Goal: Information Seeking & Learning: Get advice/opinions

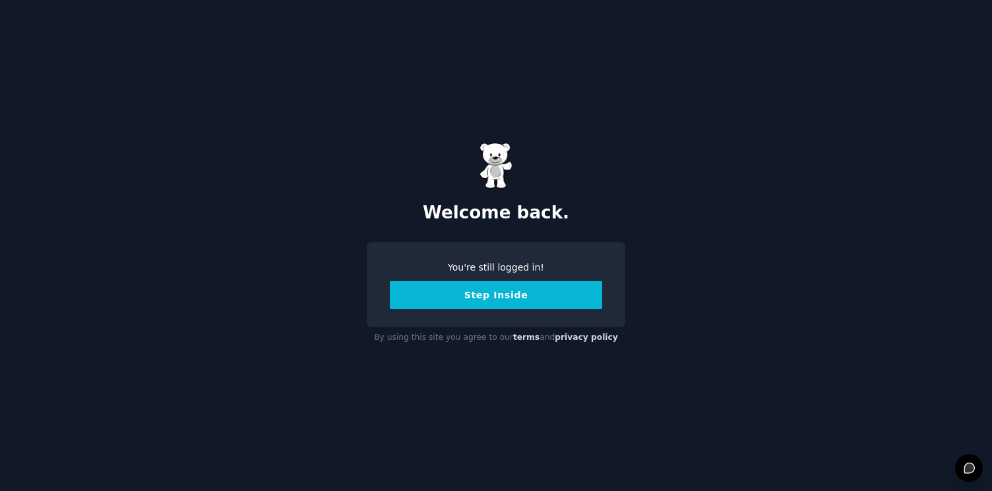
click at [449, 304] on button "Step Inside" at bounding box center [496, 295] width 212 height 28
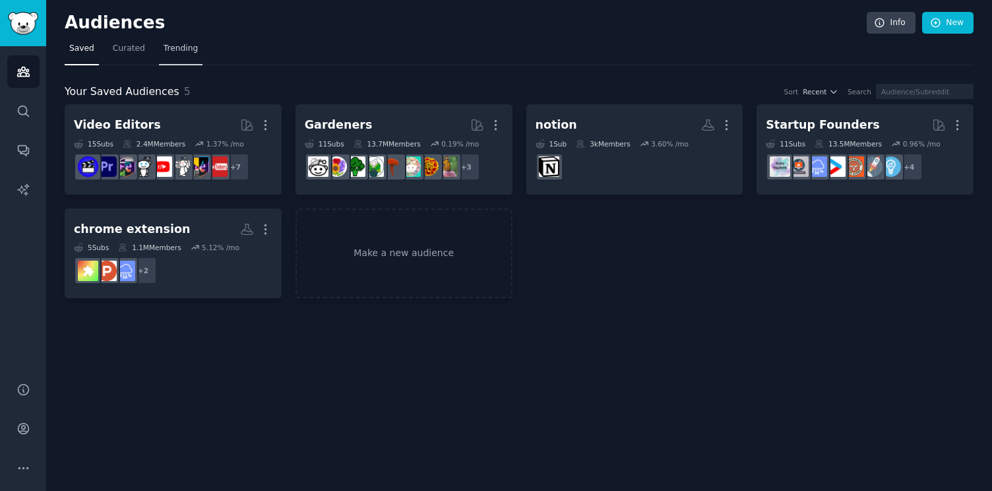
click at [182, 56] on link "Trending" at bounding box center [181, 51] width 44 height 27
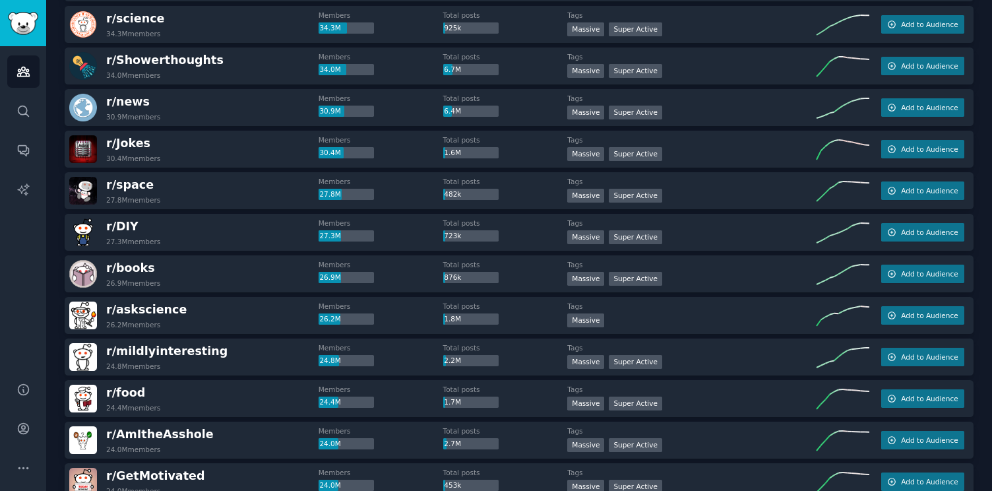
scroll to position [507, 0]
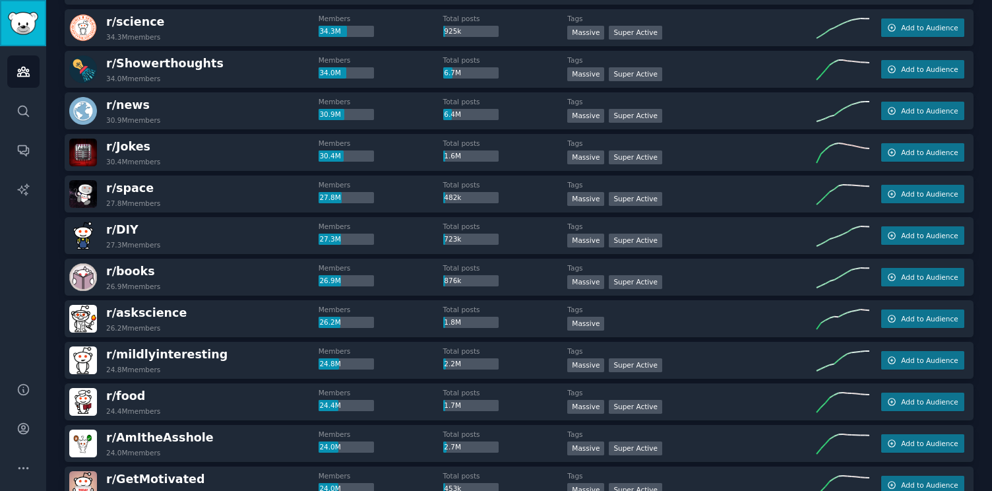
click at [23, 31] on img "Sidebar" at bounding box center [23, 23] width 30 height 23
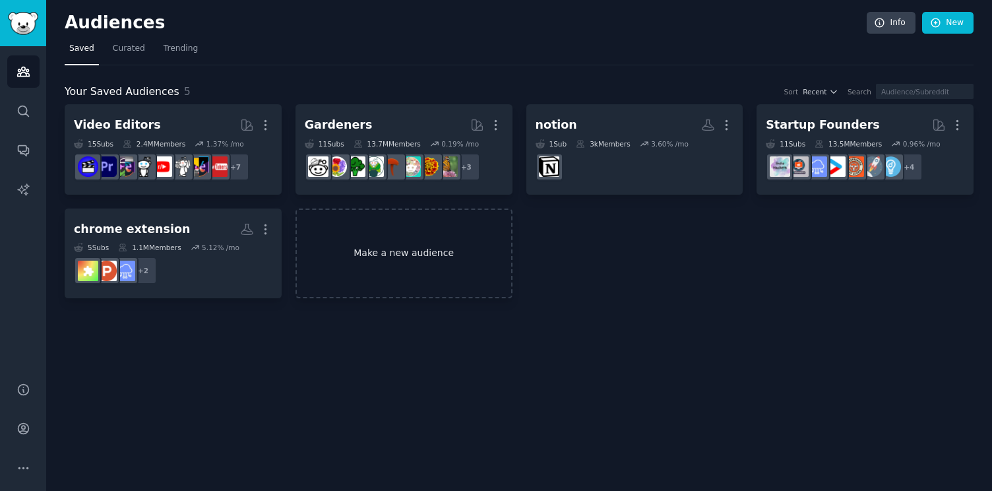
click at [323, 242] on link "Make a new audience" at bounding box center [404, 253] width 217 height 90
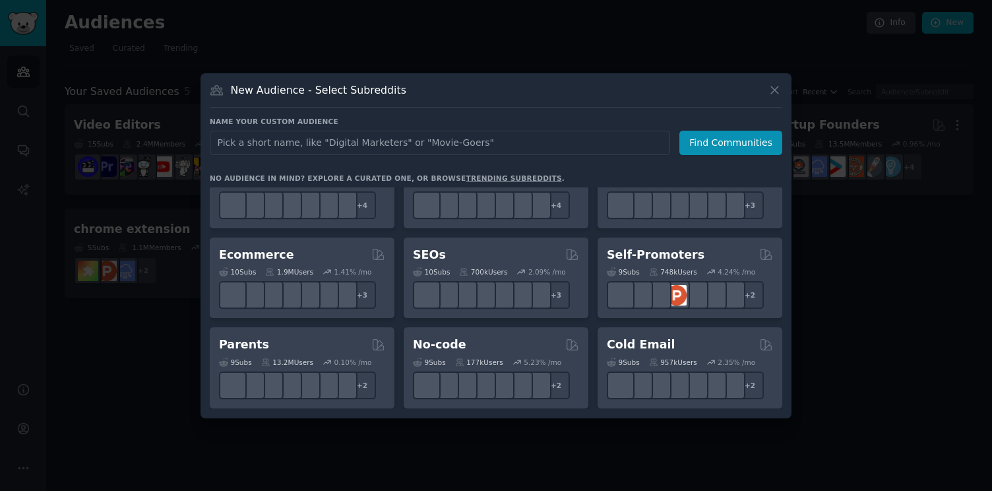
scroll to position [499, 0]
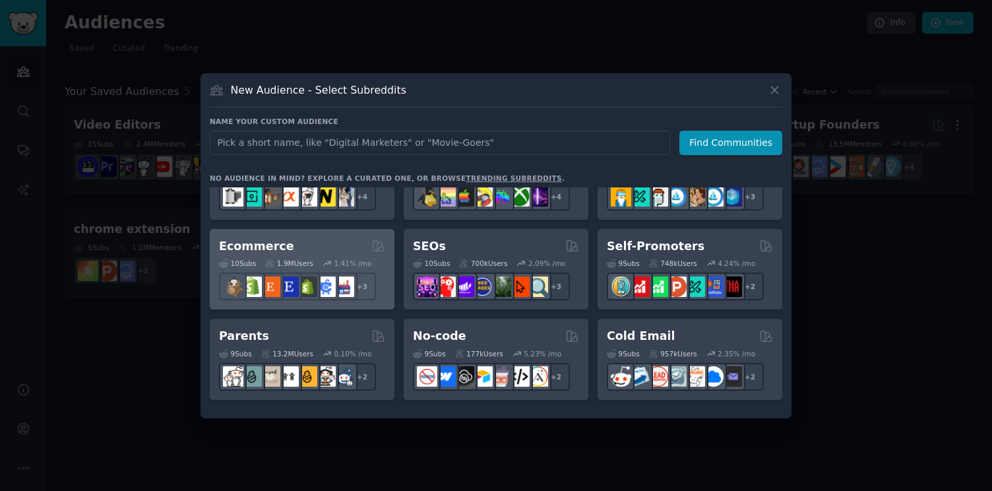
click at [344, 253] on div "Ecommerce" at bounding box center [302, 246] width 166 height 16
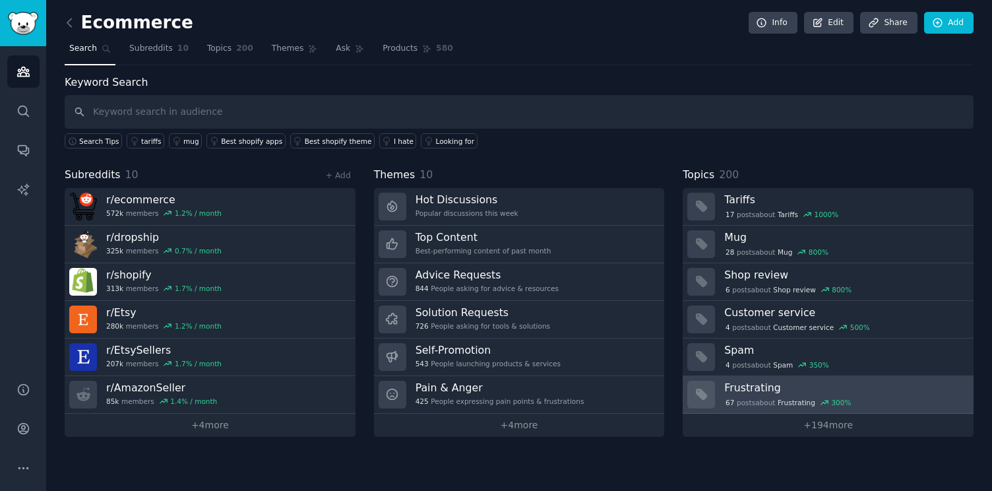
click at [785, 388] on h3 "Frustrating" at bounding box center [844, 388] width 240 height 14
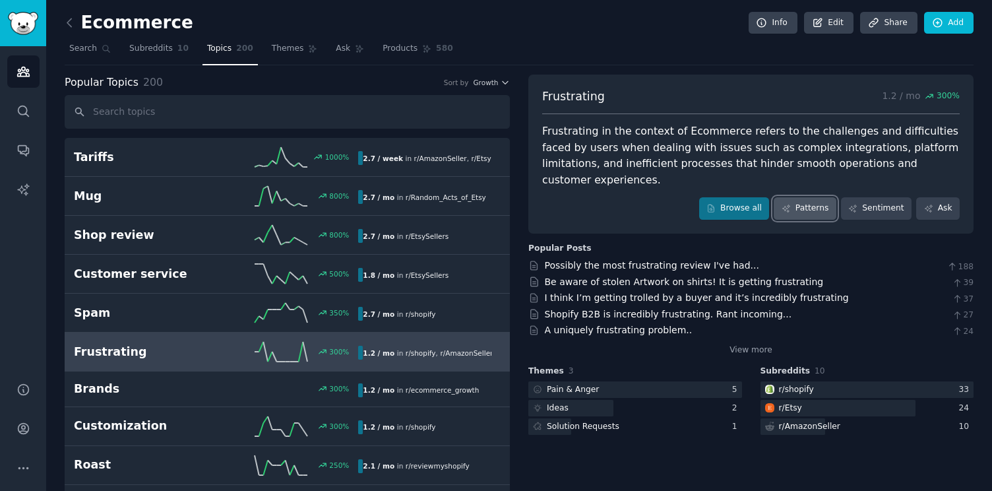
click at [808, 197] on link "Patterns" at bounding box center [805, 208] width 62 height 22
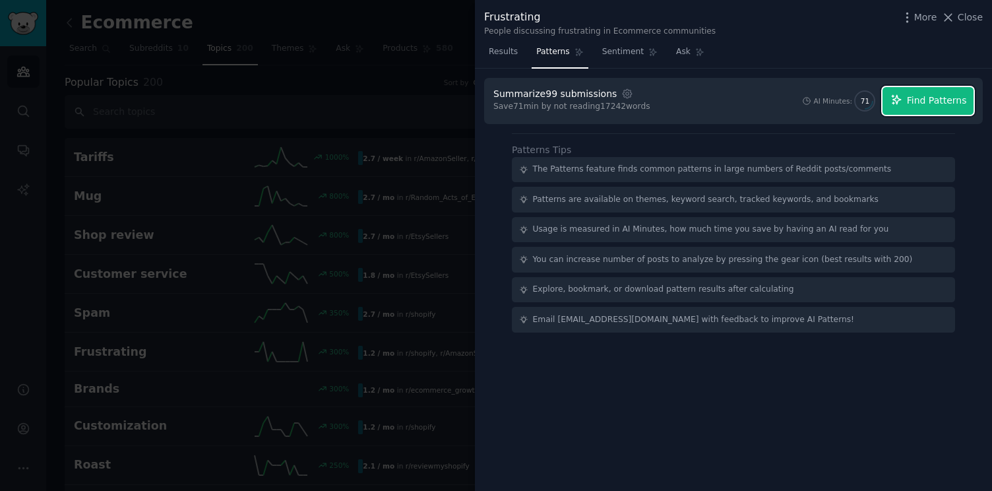
click at [919, 98] on span "Find Patterns" at bounding box center [937, 101] width 60 height 14
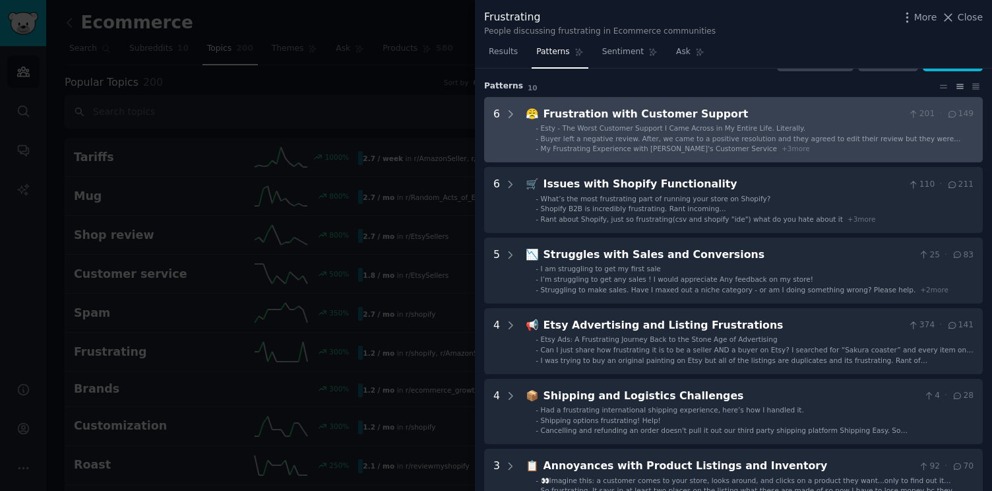
scroll to position [34, 0]
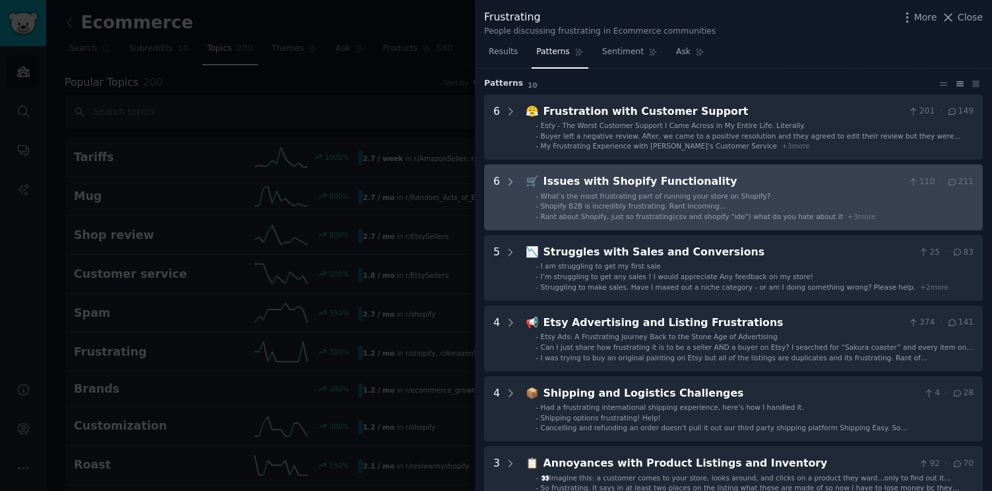
click at [569, 216] on span "Rant about Shopify, just so frustrating(csv and shopify "ide") what do you hate…" at bounding box center [692, 216] width 302 height 8
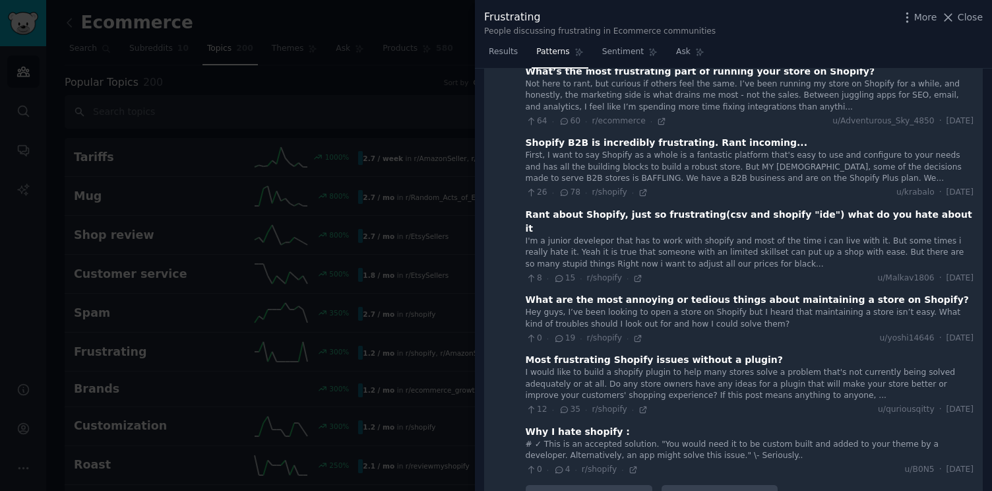
scroll to position [179, 0]
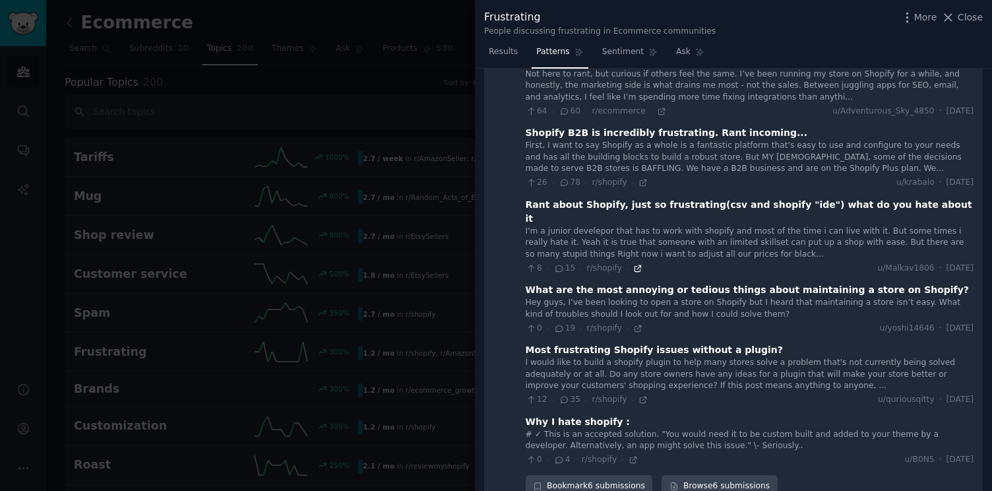
click at [633, 264] on icon at bounding box center [637, 268] width 9 height 9
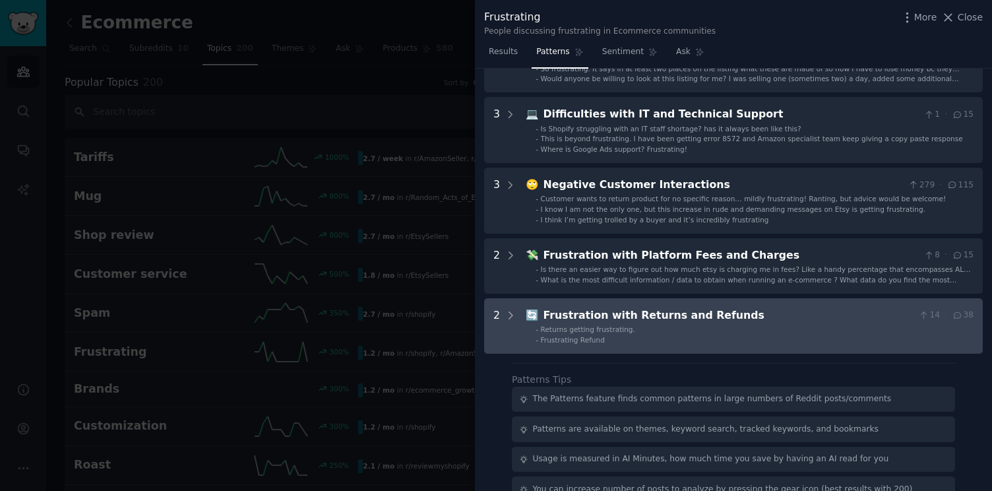
scroll to position [946, 0]
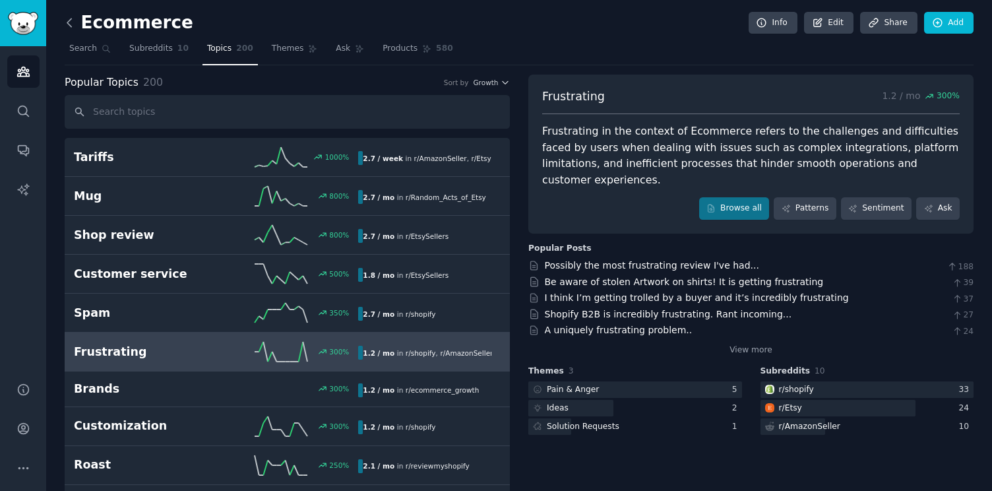
click at [69, 26] on icon at bounding box center [70, 23] width 14 height 14
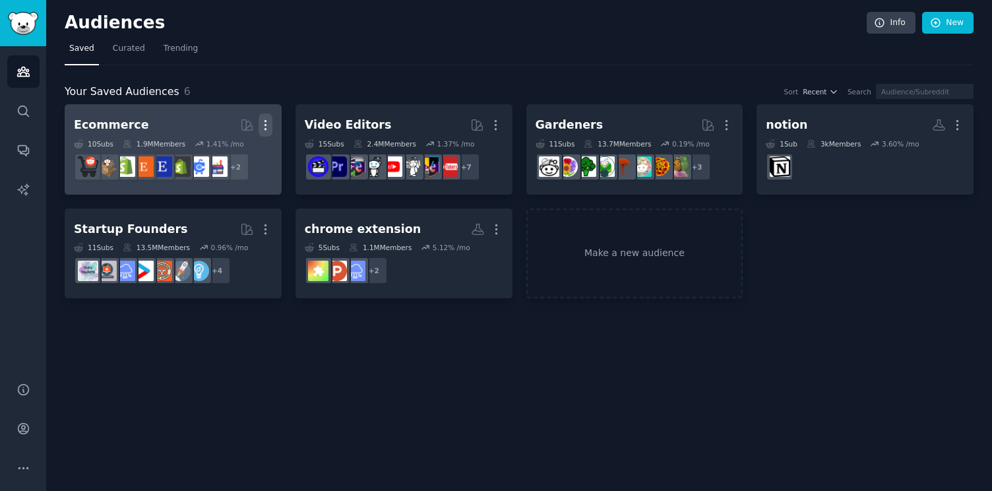
click at [264, 122] on icon "button" at bounding box center [266, 125] width 14 height 14
click at [267, 160] on dd "r/ecommerce_growth + 2" at bounding box center [173, 166] width 199 height 37
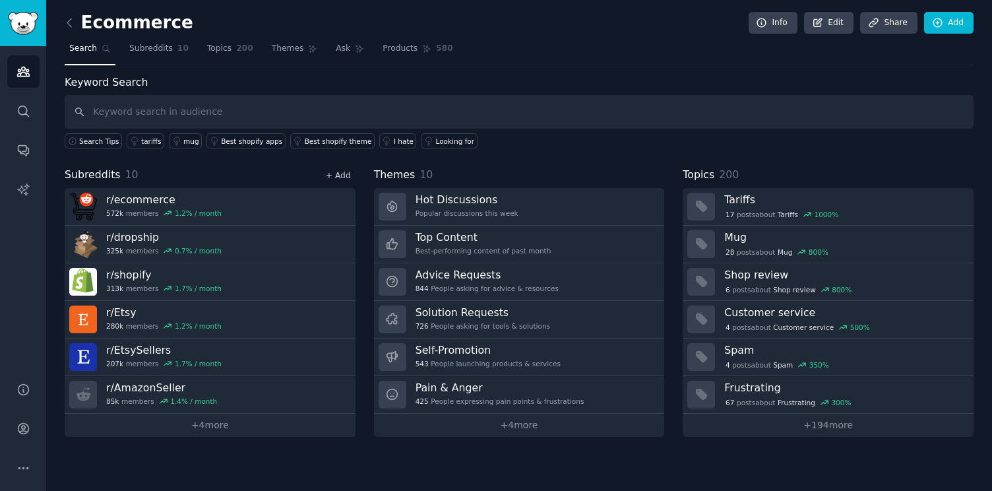
click at [340, 177] on link "+ Add" at bounding box center [338, 175] width 25 height 9
click at [821, 16] on link "Edit" at bounding box center [828, 23] width 49 height 22
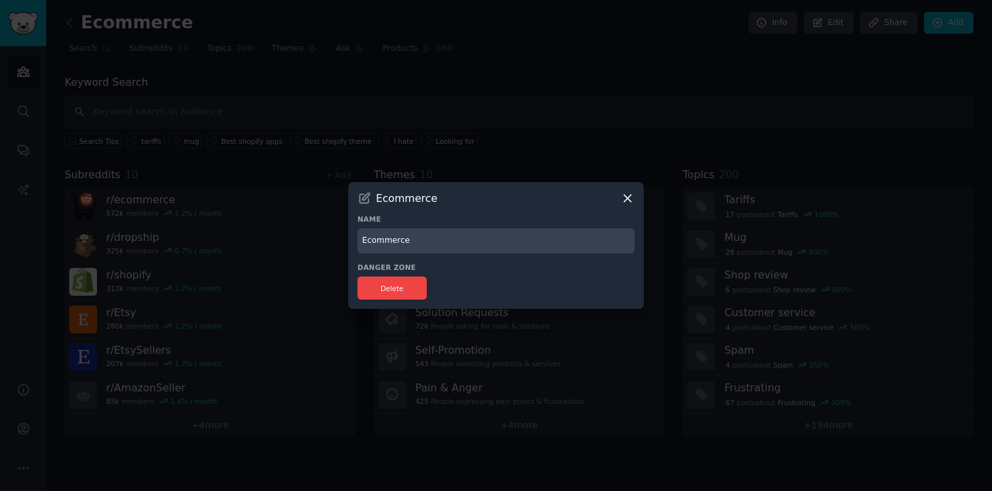
click at [624, 199] on icon at bounding box center [628, 198] width 14 height 14
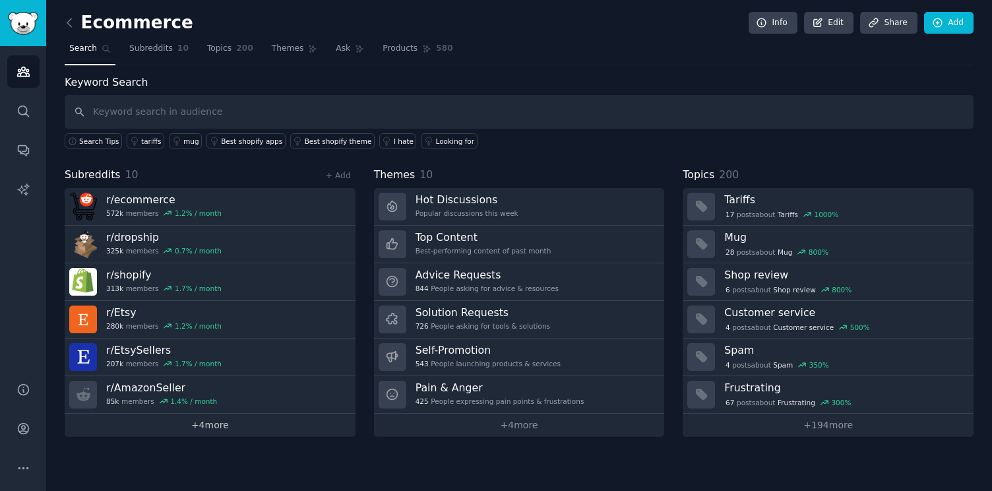
click at [208, 424] on link "+ 4 more" at bounding box center [210, 425] width 291 height 23
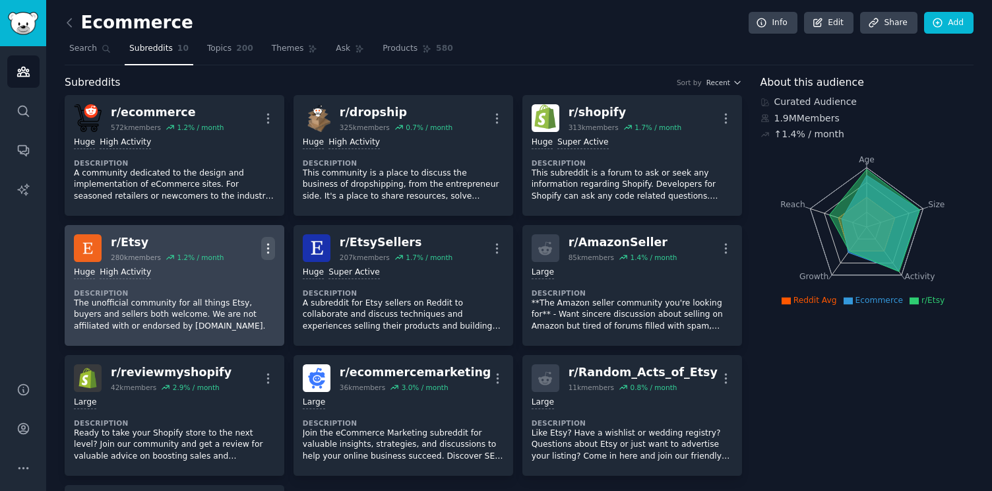
click at [267, 245] on icon "button" at bounding box center [267, 247] width 1 height 9
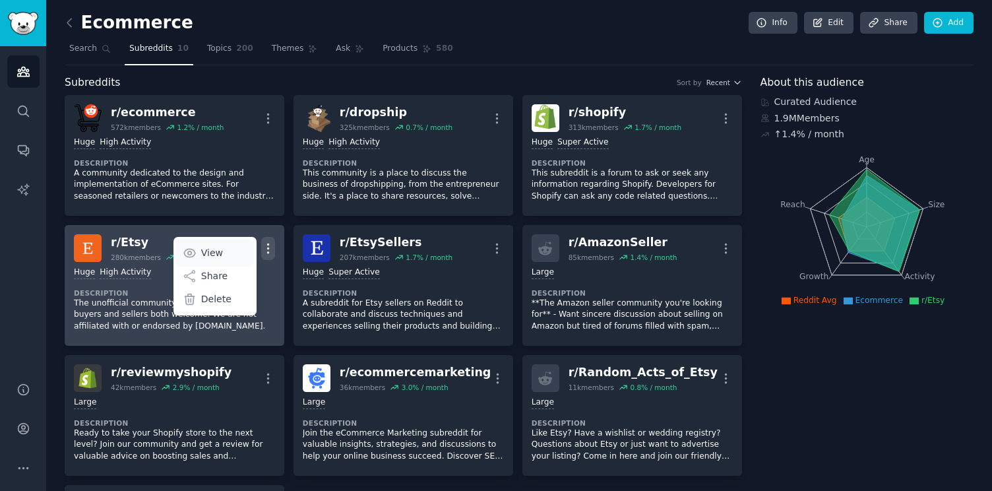
click at [203, 251] on p "View" at bounding box center [212, 253] width 22 height 14
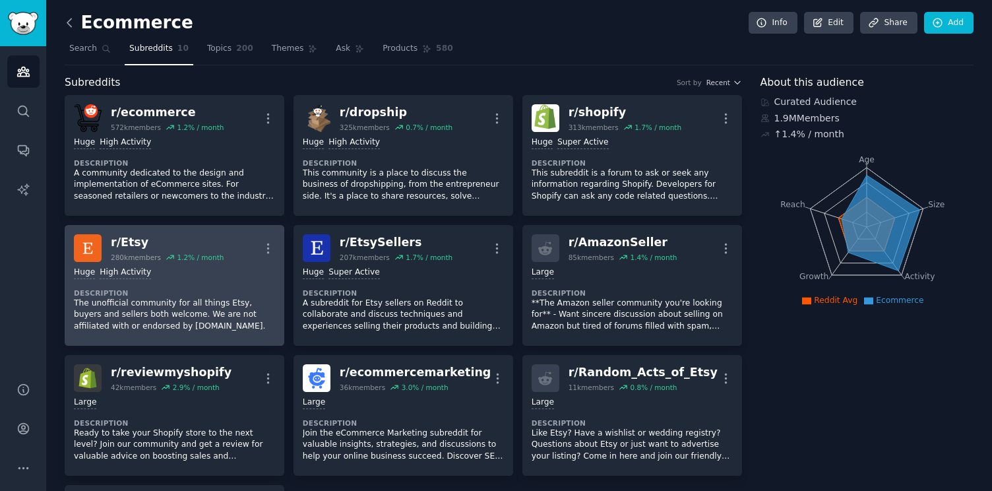
click at [67, 24] on icon at bounding box center [70, 23] width 14 height 14
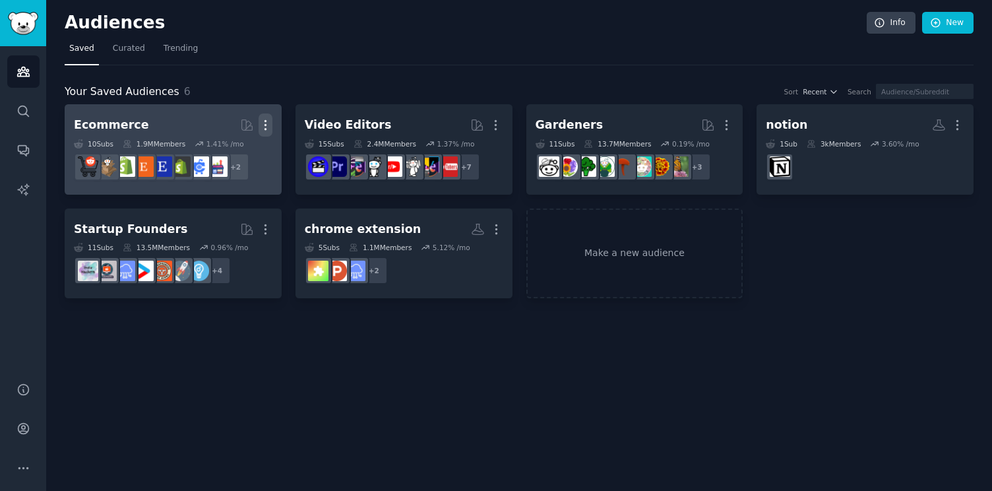
click at [265, 124] on icon "button" at bounding box center [265, 125] width 1 height 9
click at [235, 154] on p "Delete" at bounding box center [229, 153] width 30 height 14
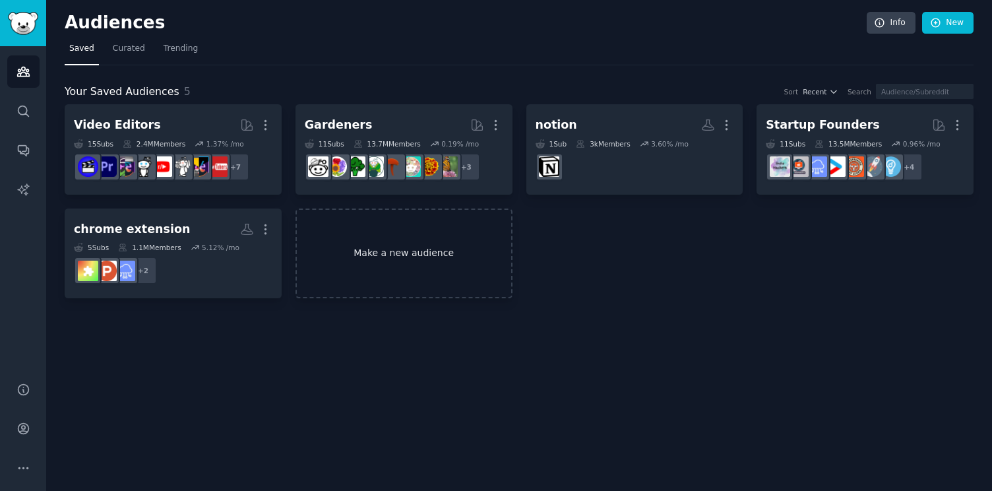
click at [466, 247] on link "Make a new audience" at bounding box center [404, 253] width 217 height 90
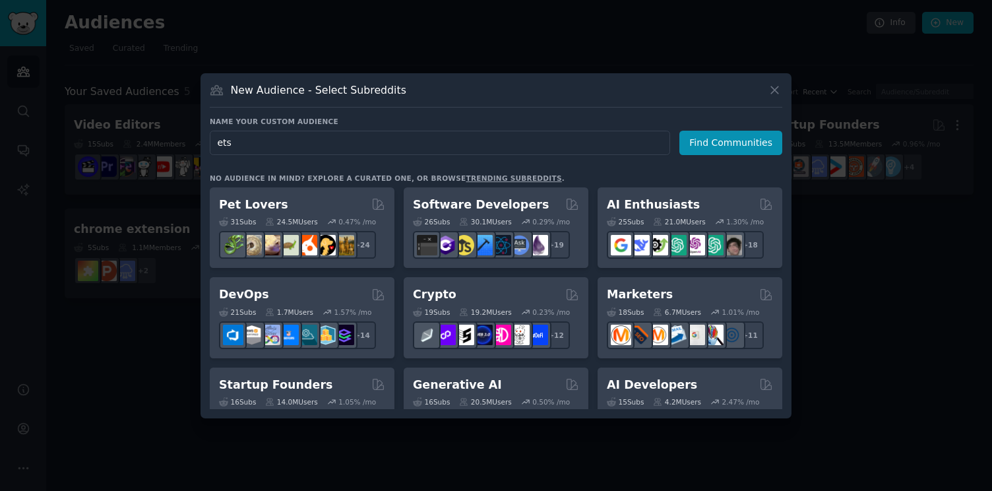
type input "etsy"
click button "Find Communities" at bounding box center [731, 143] width 103 height 24
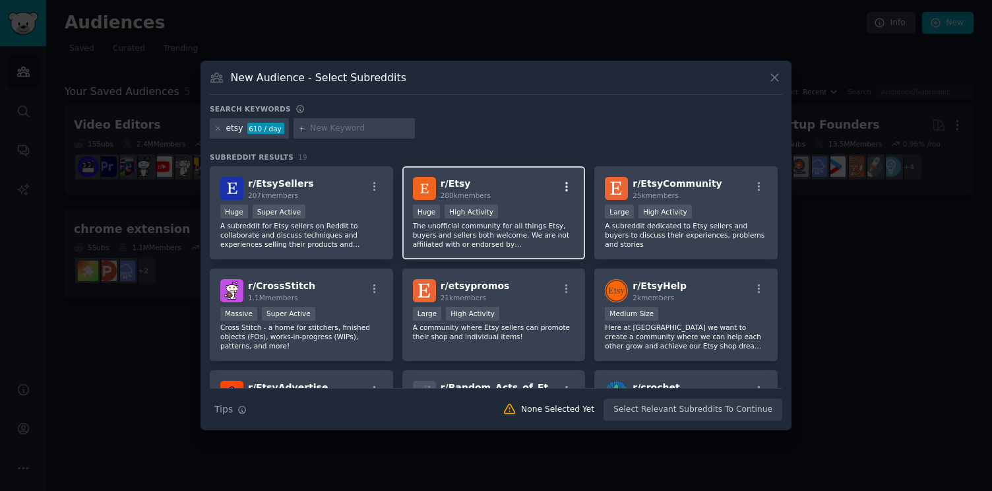
click at [569, 189] on icon "button" at bounding box center [567, 187] width 12 height 12
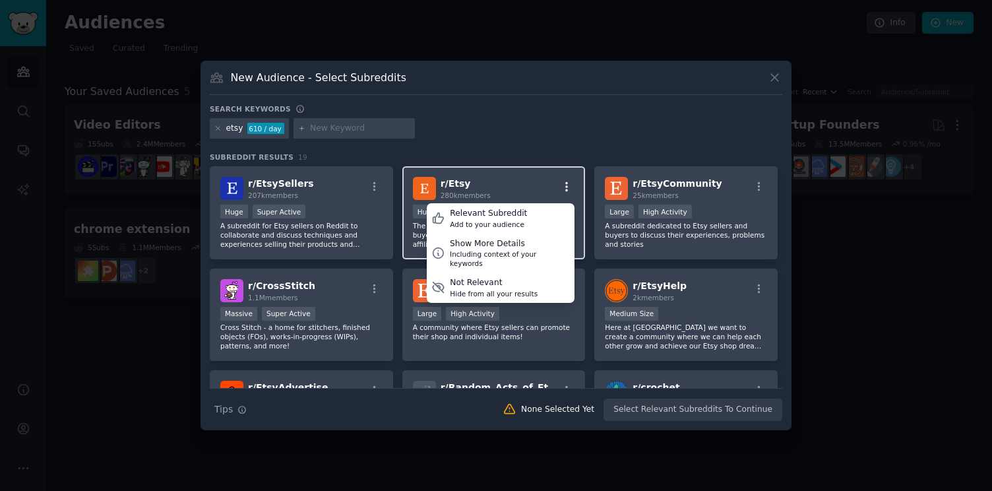
click at [569, 189] on icon "button" at bounding box center [567, 187] width 12 height 12
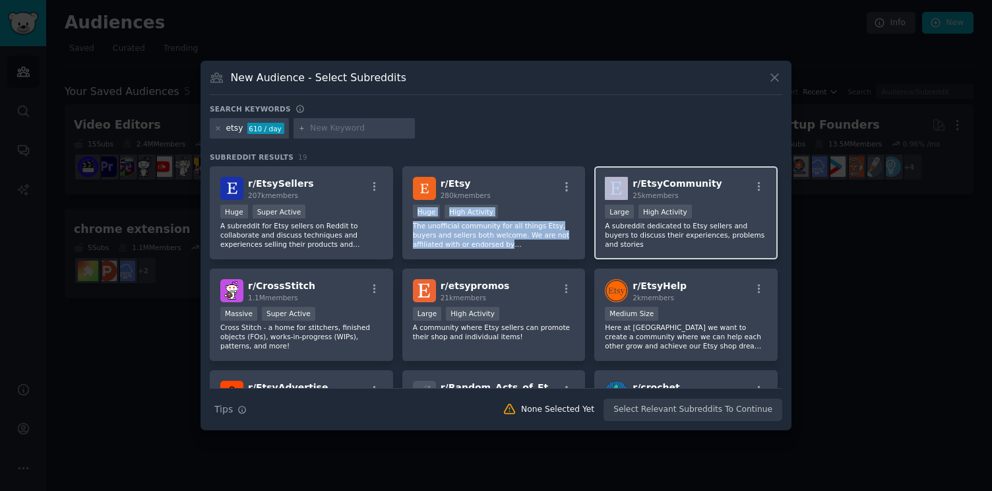
drag, startPoint x: 524, startPoint y: 187, endPoint x: 638, endPoint y: 174, distance: 115.0
click at [638, 174] on div "r/ EtsySellers 207k members Huge Super Active A subreddit for Etsy sellers on R…" at bounding box center [496, 360] width 573 height 389
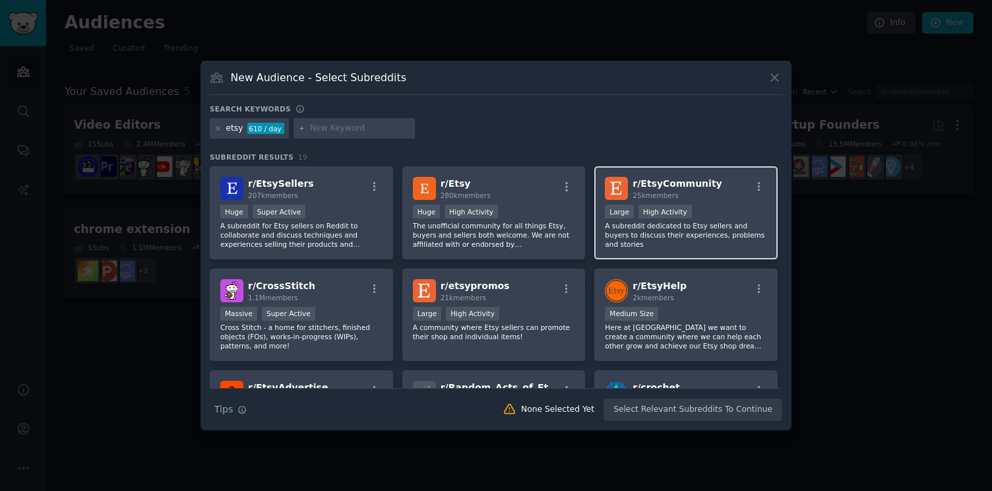
click at [701, 195] on div "25k members" at bounding box center [677, 195] width 89 height 9
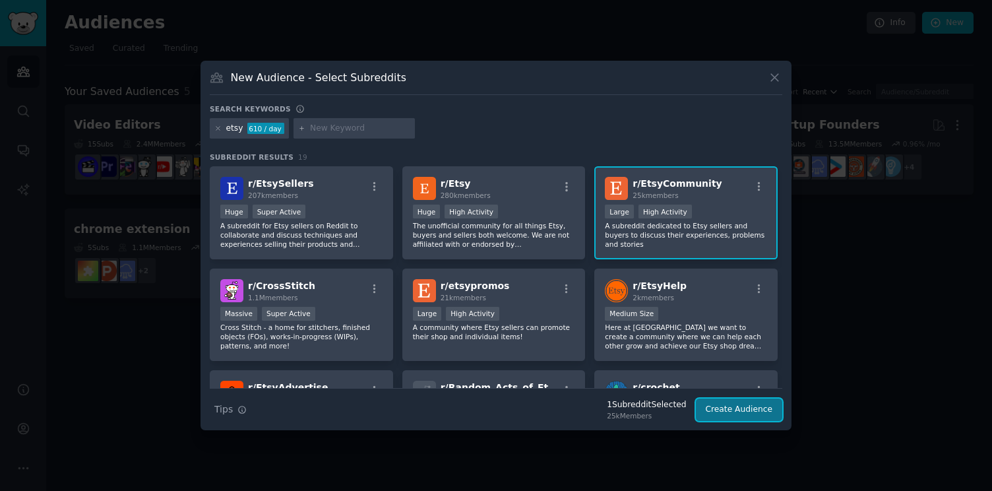
click at [722, 410] on button "Create Audience" at bounding box center [739, 409] width 87 height 22
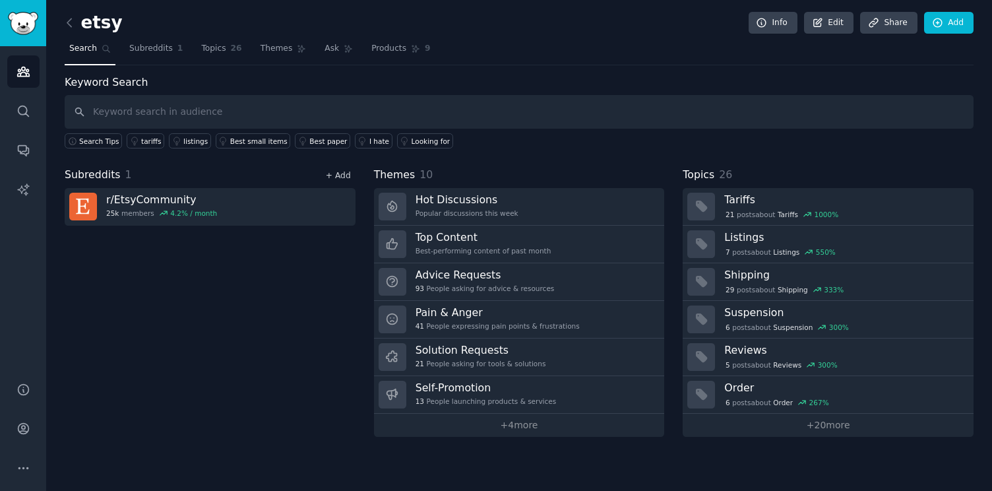
click at [336, 174] on link "+ Add" at bounding box center [338, 175] width 25 height 9
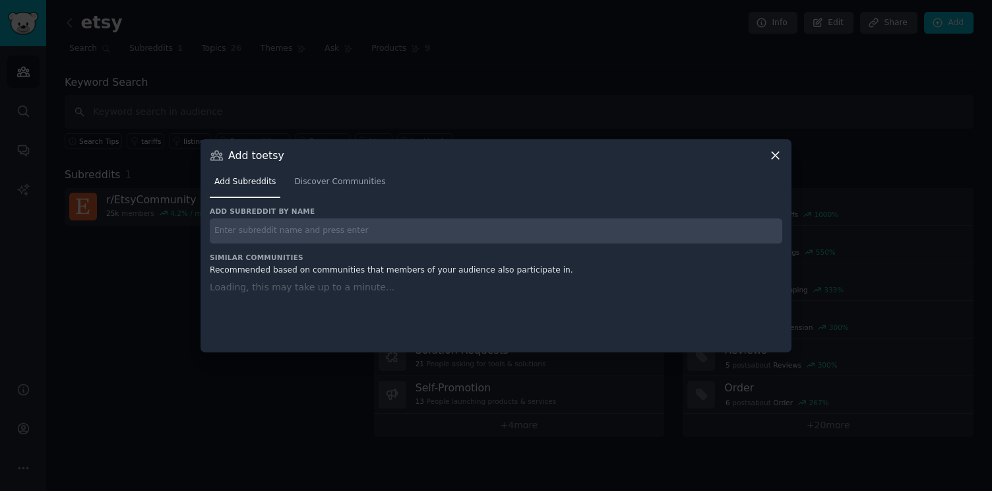
click at [324, 228] on input "text" at bounding box center [496, 231] width 573 height 26
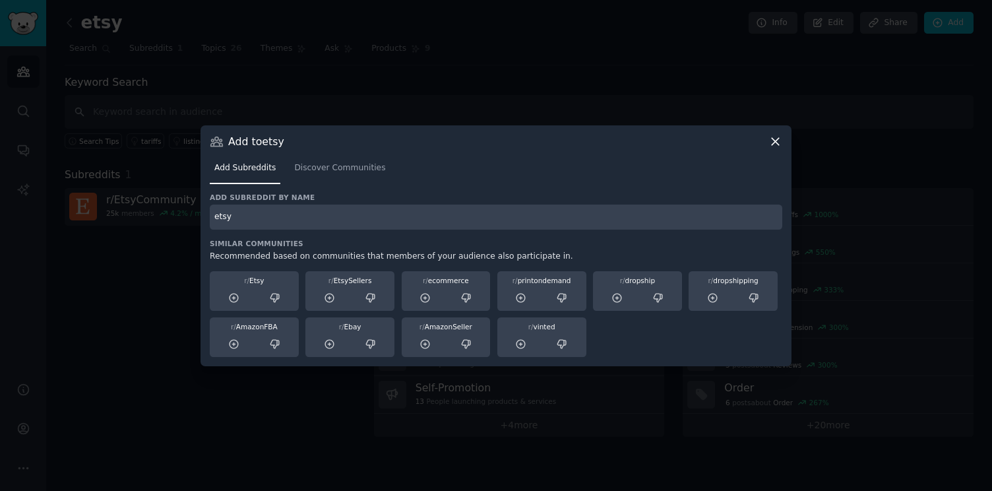
type input "etsy"
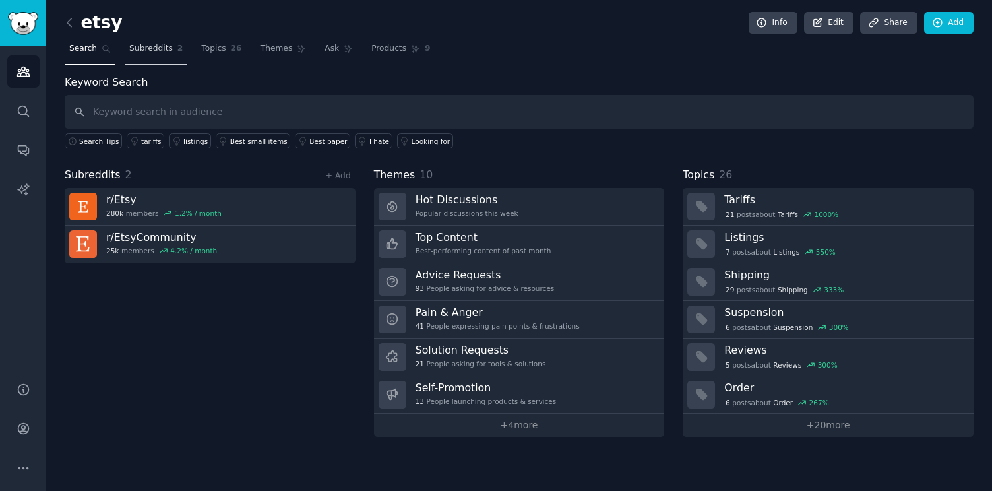
click at [158, 54] on link "Subreddits 2" at bounding box center [156, 51] width 63 height 27
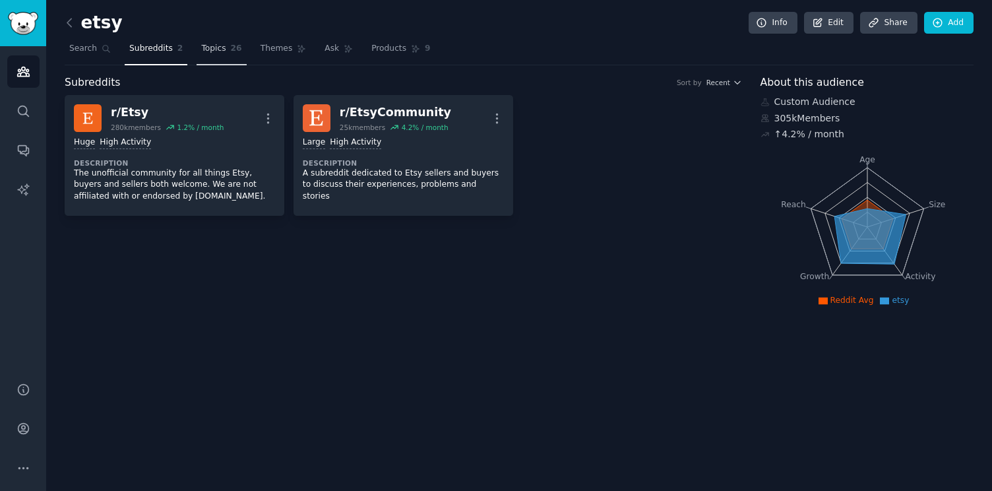
click at [214, 51] on span "Topics" at bounding box center [213, 49] width 24 height 12
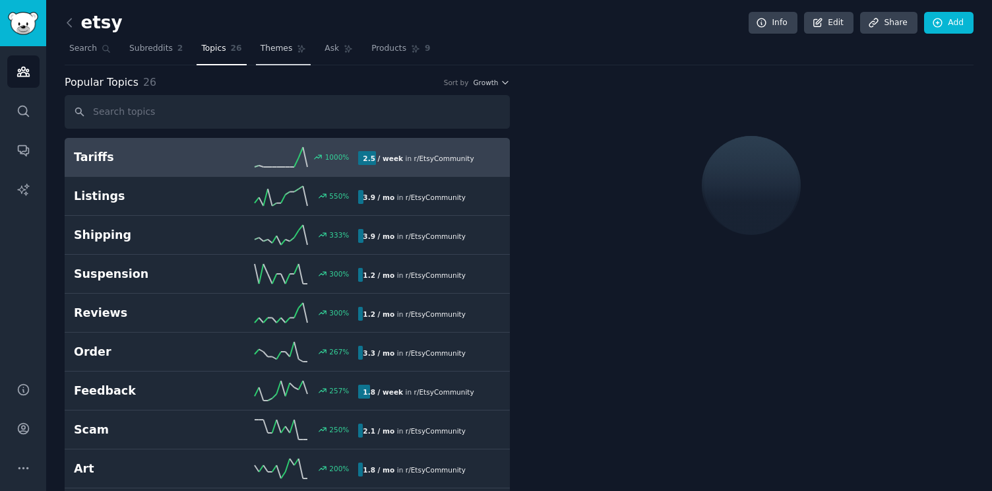
click at [262, 55] on link "Themes" at bounding box center [283, 51] width 55 height 27
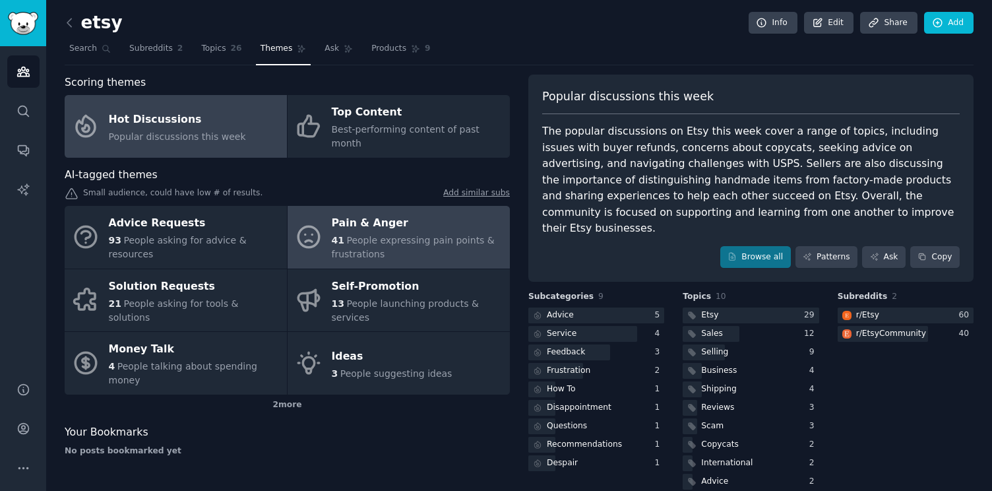
click at [395, 240] on div "41 People expressing pain points & frustrations" at bounding box center [418, 248] width 172 height 28
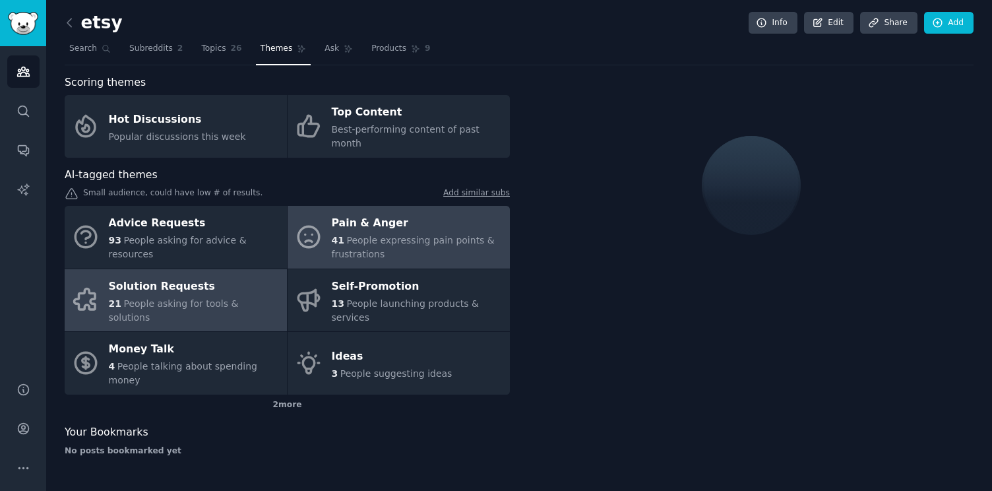
click at [272, 282] on link "Solution Requests 21 People asking for tools & solutions" at bounding box center [176, 300] width 222 height 63
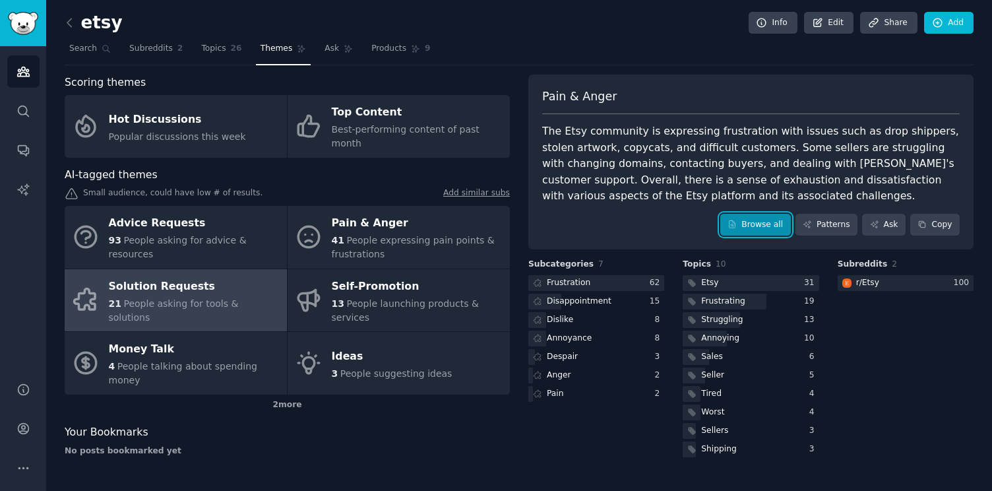
click at [754, 228] on link "Browse all" at bounding box center [755, 225] width 71 height 22
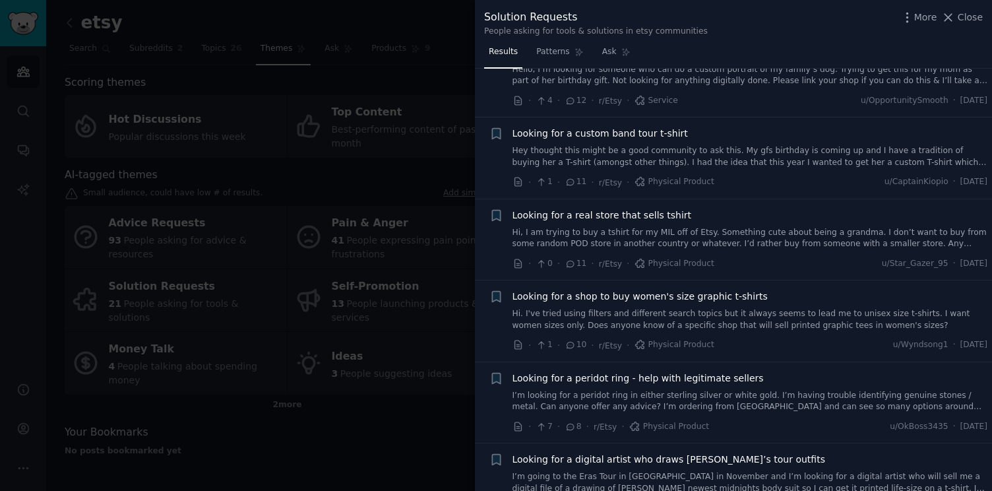
scroll to position [756, 0]
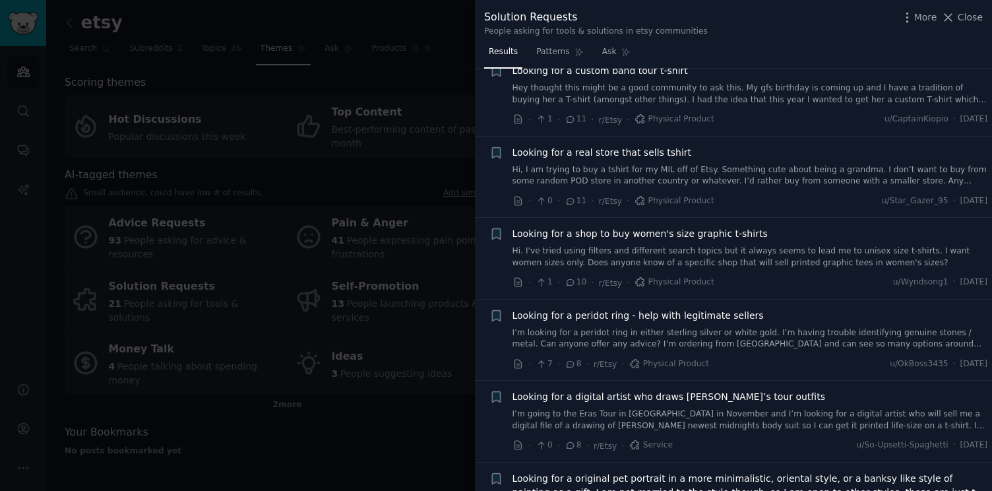
click at [324, 208] on div at bounding box center [496, 245] width 992 height 491
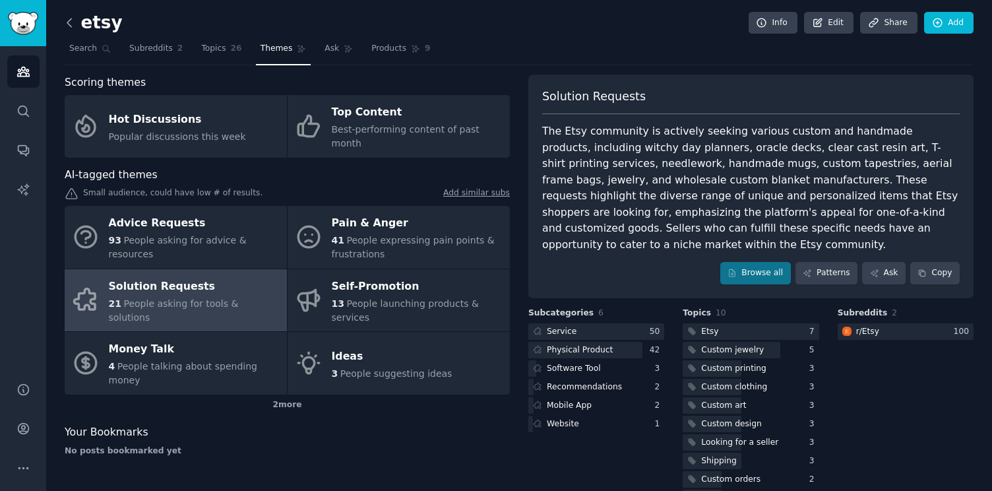
click at [65, 18] on icon at bounding box center [70, 23] width 14 height 14
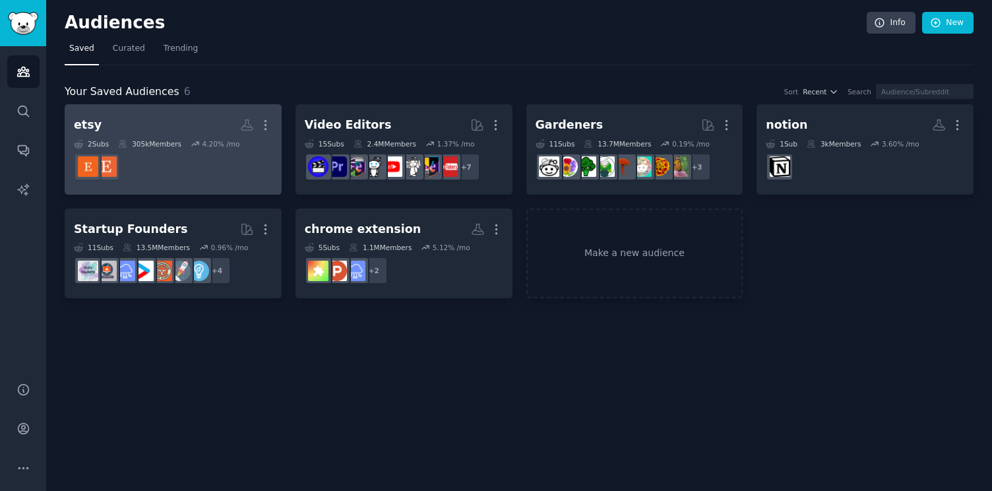
click at [190, 163] on dd at bounding box center [173, 166] width 199 height 37
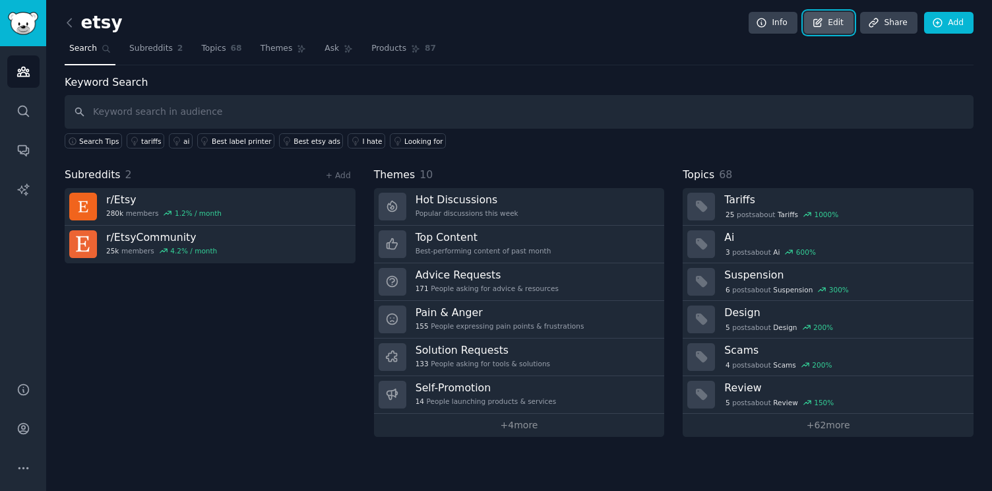
click at [823, 21] on icon at bounding box center [818, 23] width 12 height 12
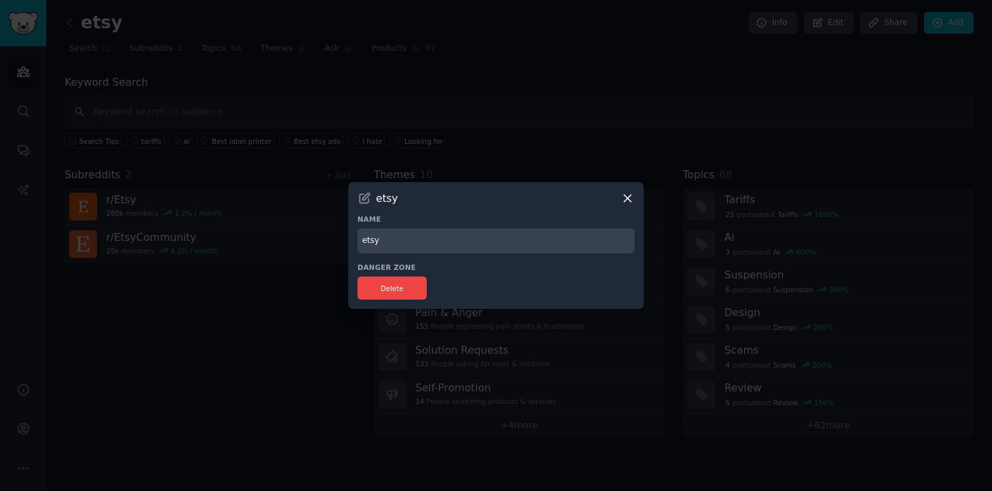
click at [626, 199] on icon at bounding box center [627, 198] width 7 height 7
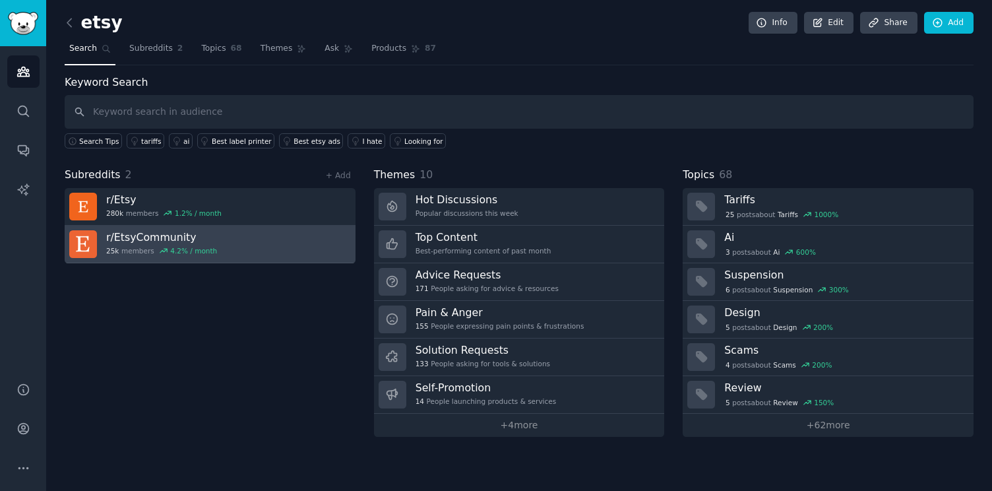
click at [284, 251] on link "r/ EtsyCommunity 25k members 4.2 % / month" at bounding box center [210, 245] width 291 height 38
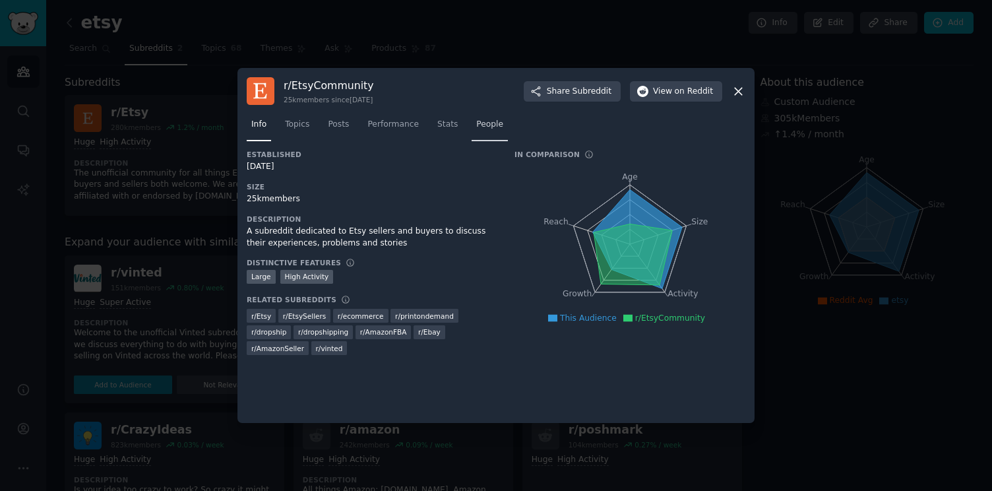
click at [499, 127] on span "People" at bounding box center [489, 125] width 27 height 12
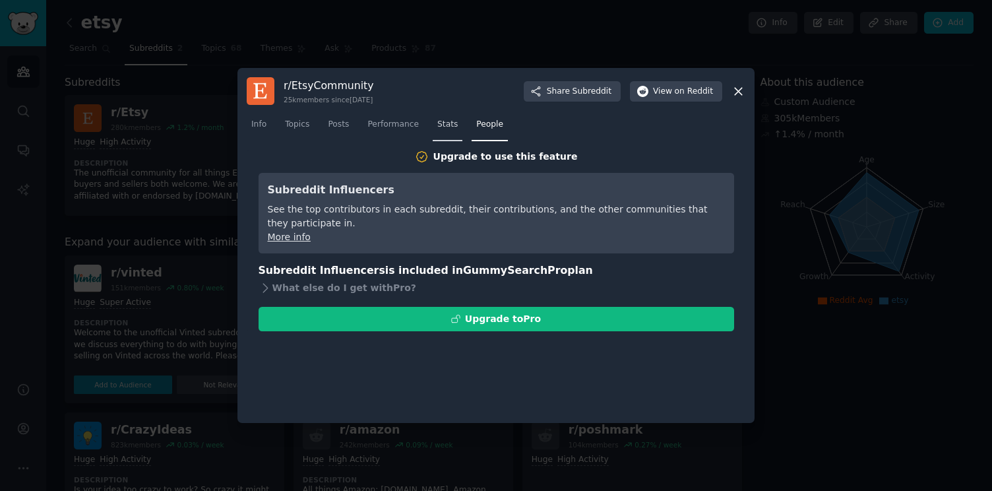
click at [443, 129] on span "Stats" at bounding box center [447, 125] width 20 height 12
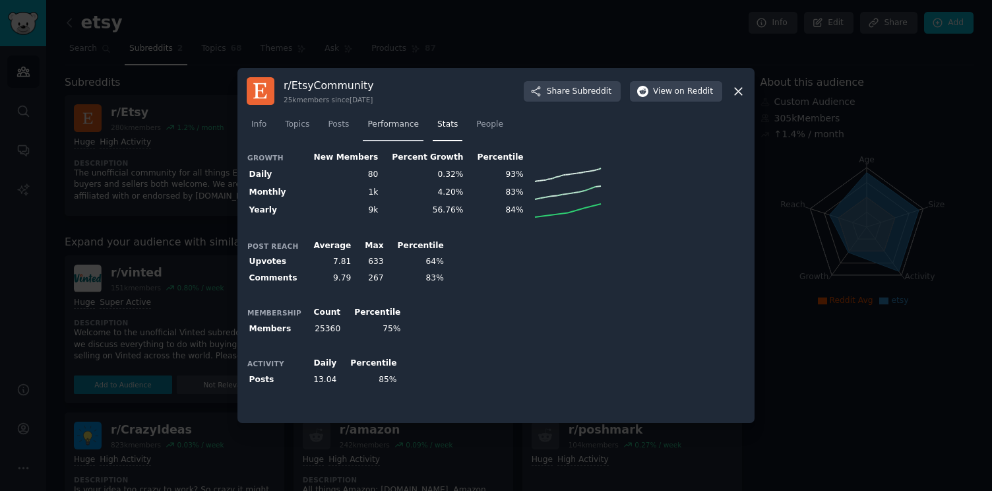
click at [405, 125] on span "Performance" at bounding box center [392, 125] width 51 height 12
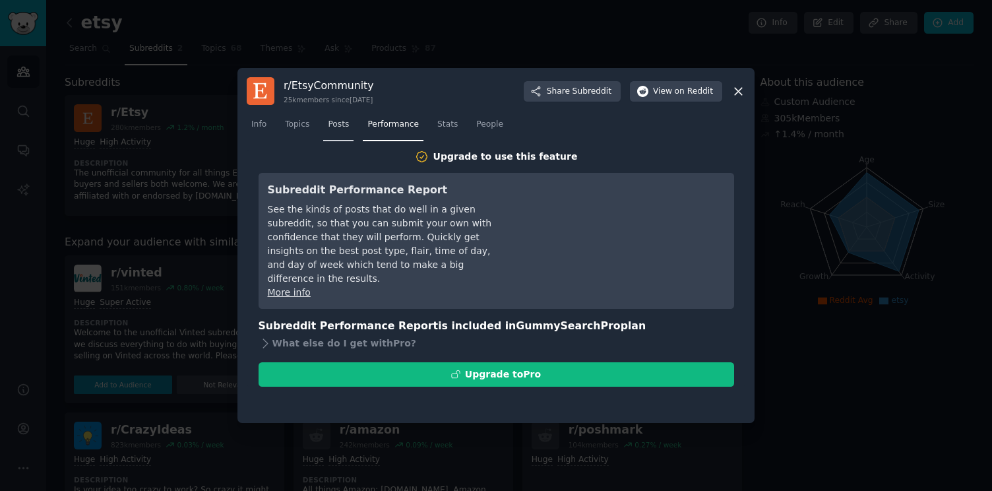
click at [340, 123] on span "Posts" at bounding box center [338, 125] width 21 height 12
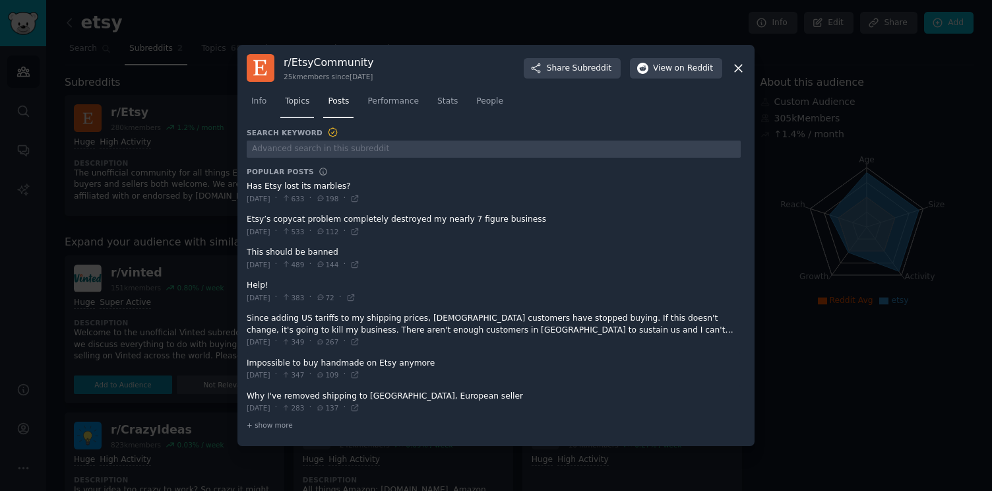
click at [296, 105] on span "Topics" at bounding box center [297, 102] width 24 height 12
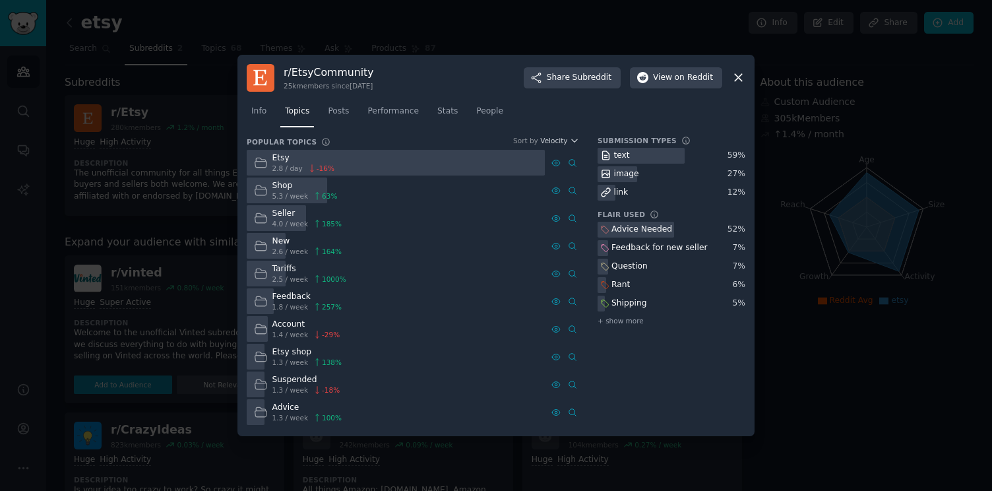
click at [614, 224] on div "Advice Needed" at bounding box center [642, 230] width 61 height 12
click at [616, 230] on div "Advice Needed" at bounding box center [642, 230] width 61 height 12
click at [736, 75] on icon at bounding box center [738, 78] width 7 height 7
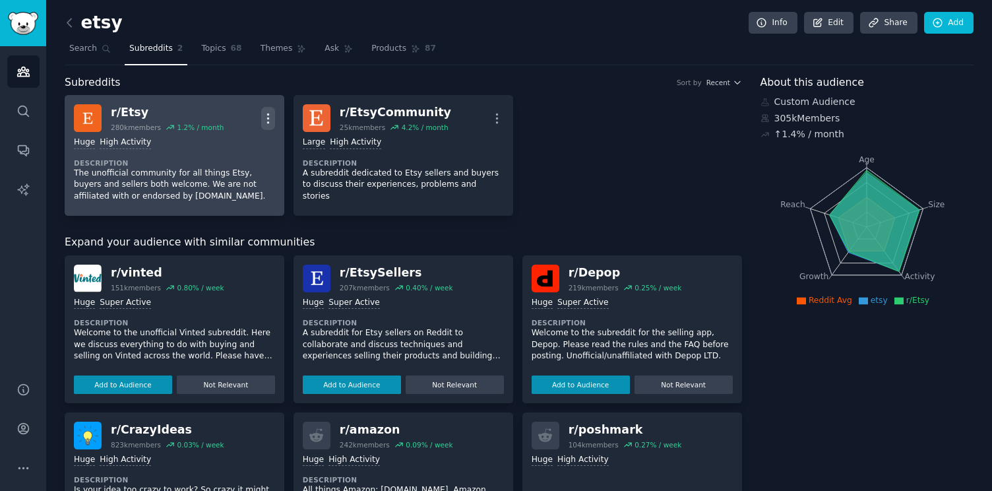
click at [265, 110] on button "More" at bounding box center [268, 118] width 14 height 23
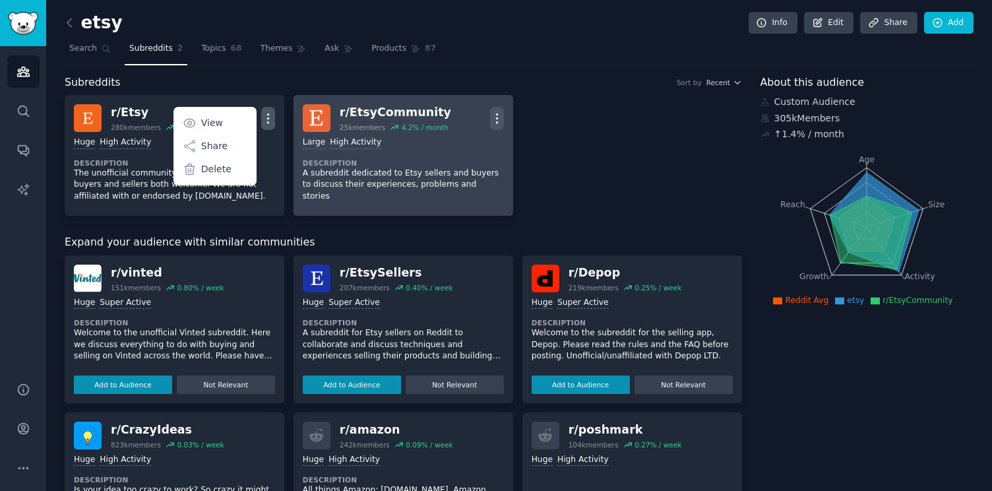
click at [491, 120] on icon "button" at bounding box center [497, 118] width 14 height 14
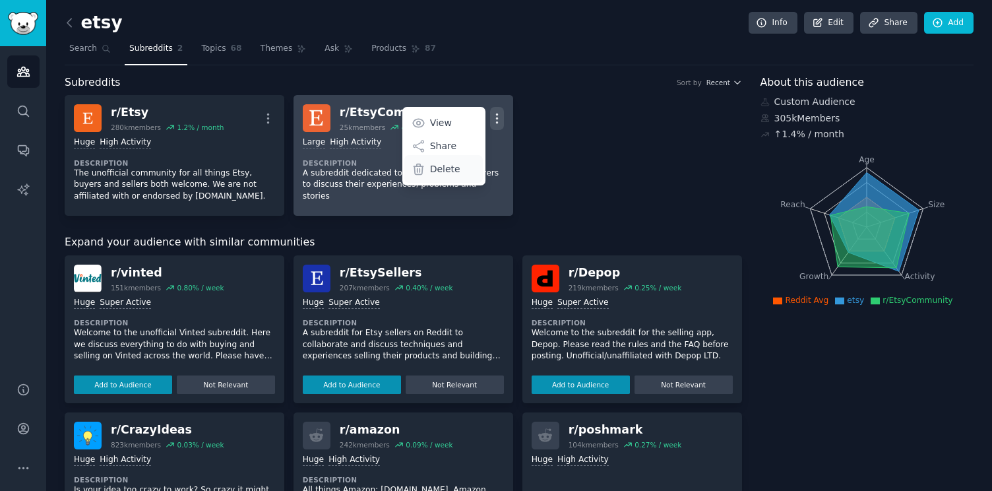
click at [447, 171] on p "Delete" at bounding box center [445, 169] width 30 height 14
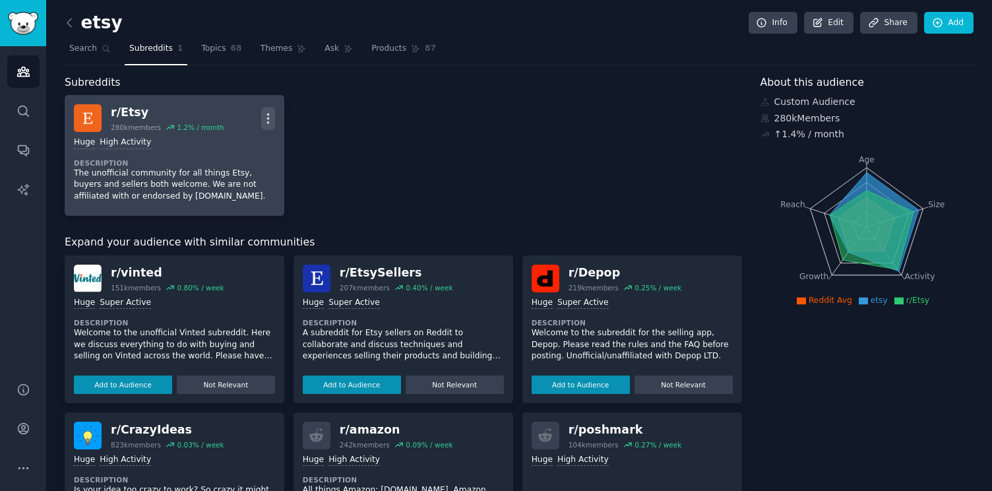
click at [264, 116] on icon "button" at bounding box center [268, 118] width 14 height 14
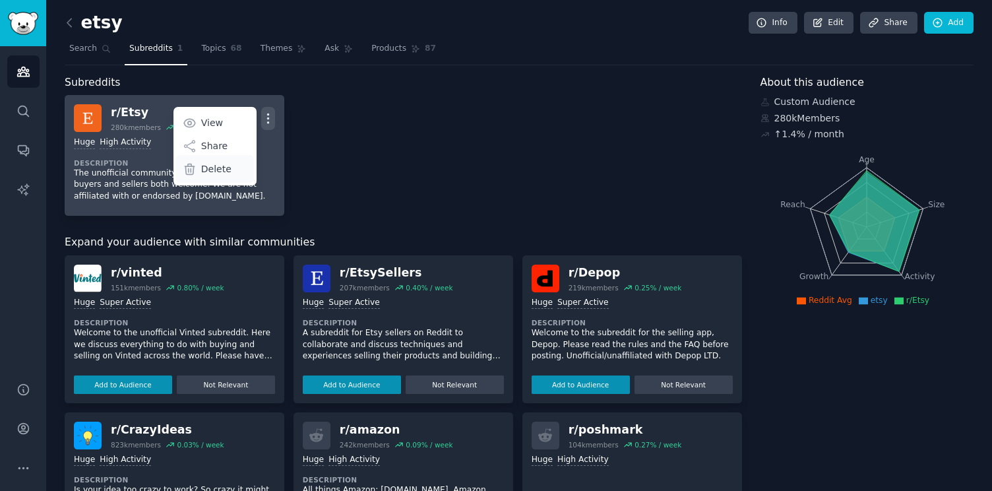
click at [229, 166] on div "Delete" at bounding box center [214, 169] width 79 height 28
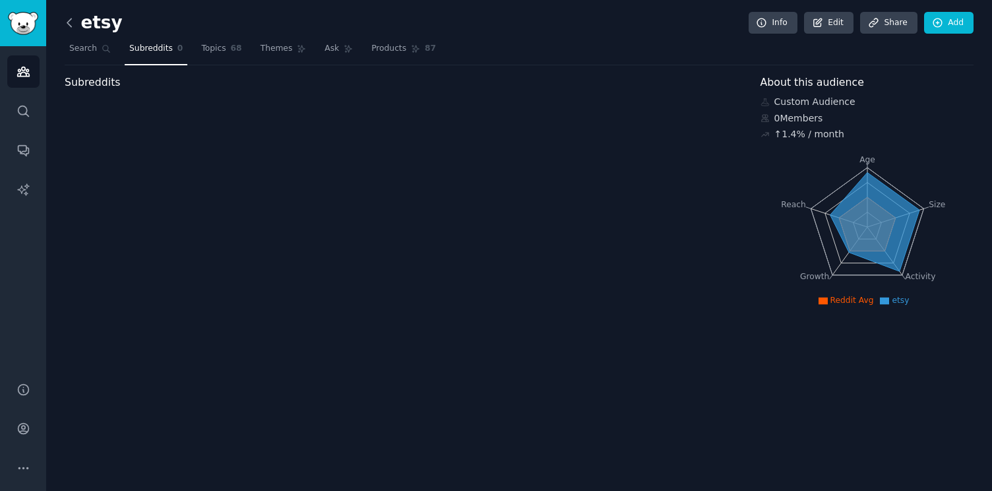
click at [74, 24] on icon at bounding box center [70, 23] width 14 height 14
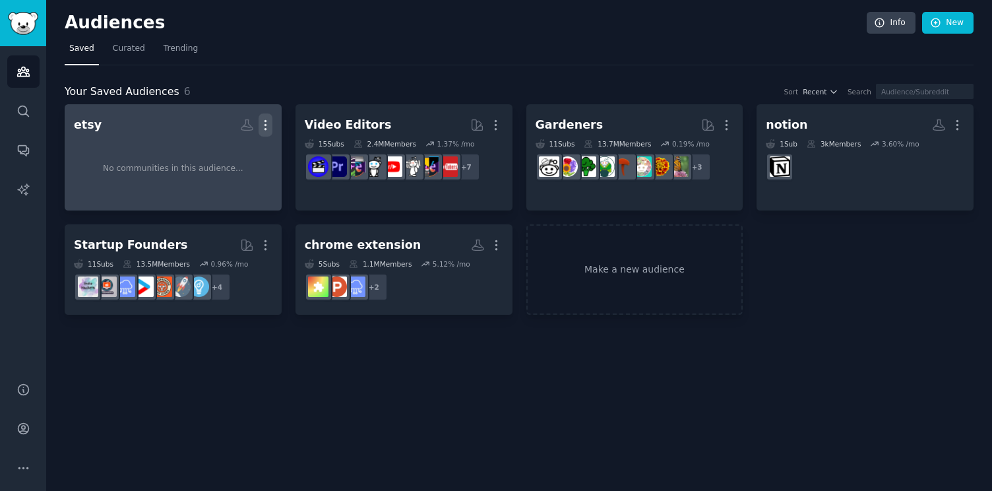
click at [265, 127] on icon "button" at bounding box center [266, 125] width 14 height 14
click at [184, 137] on div "No communities in this audience..." at bounding box center [173, 169] width 199 height 65
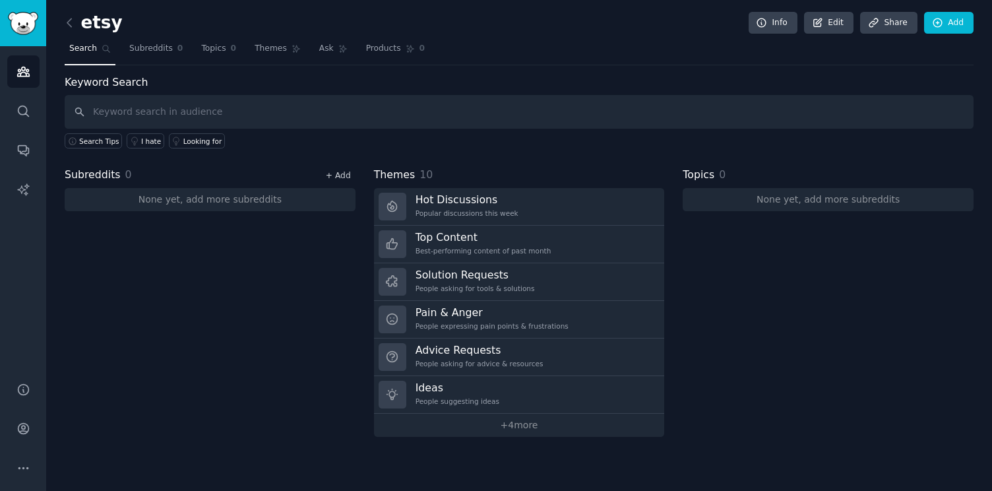
click at [338, 171] on link "+ Add" at bounding box center [338, 175] width 25 height 9
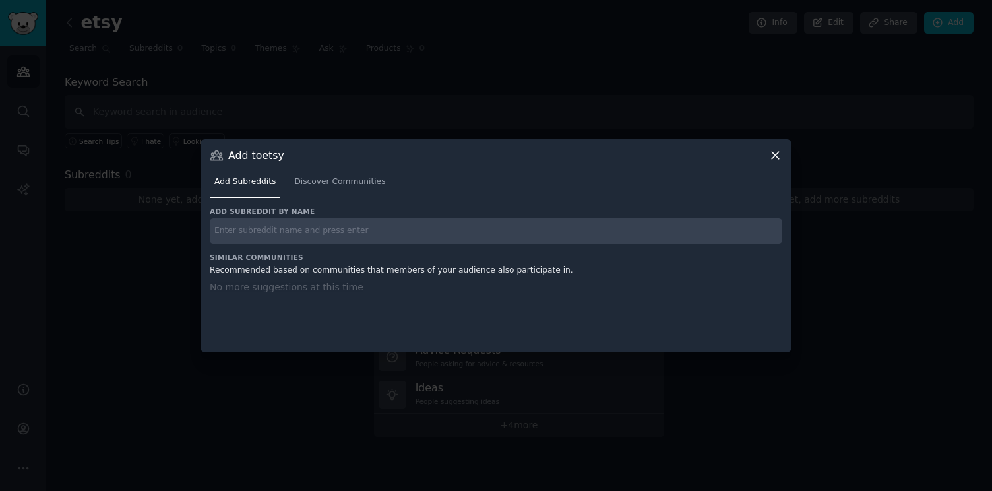
click at [291, 238] on input "text" at bounding box center [496, 231] width 573 height 26
type input "etsy"
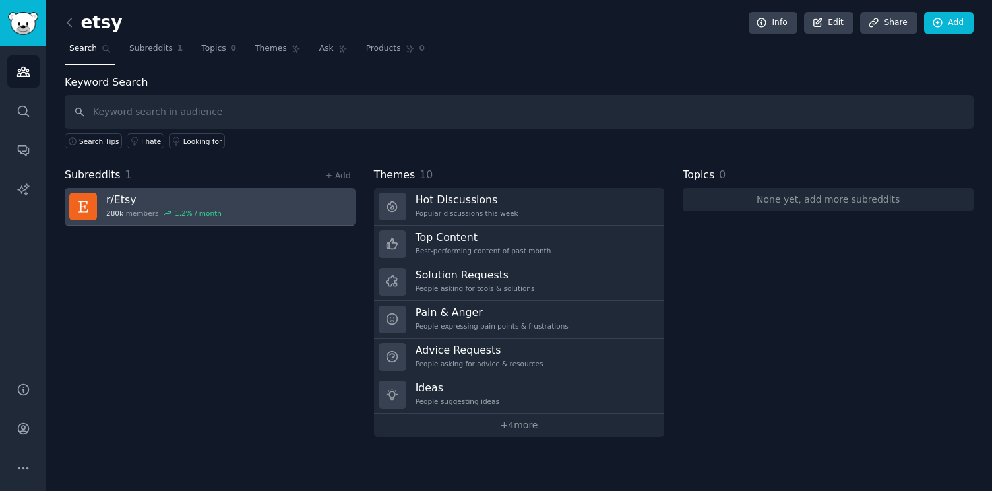
click at [338, 197] on link "r/ Etsy 280k members 1.2 % / month" at bounding box center [210, 207] width 291 height 38
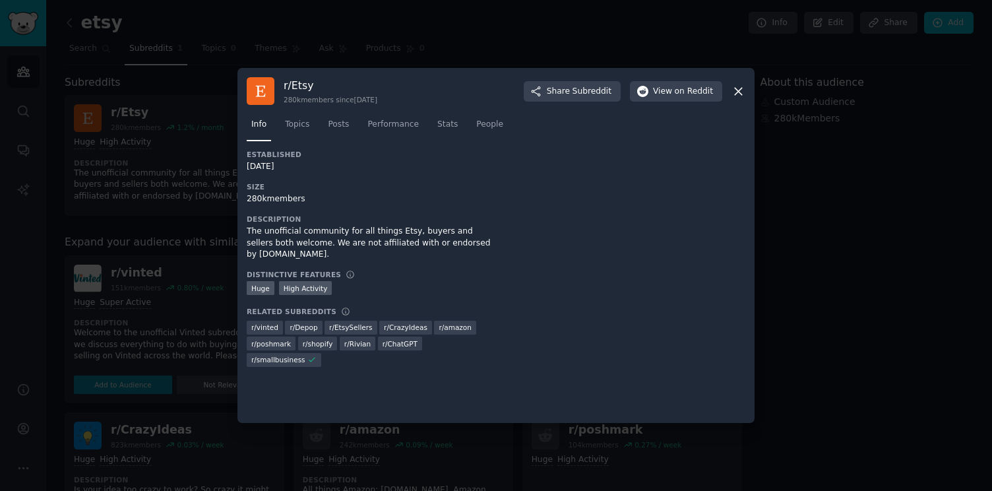
click at [520, 51] on div at bounding box center [496, 245] width 992 height 491
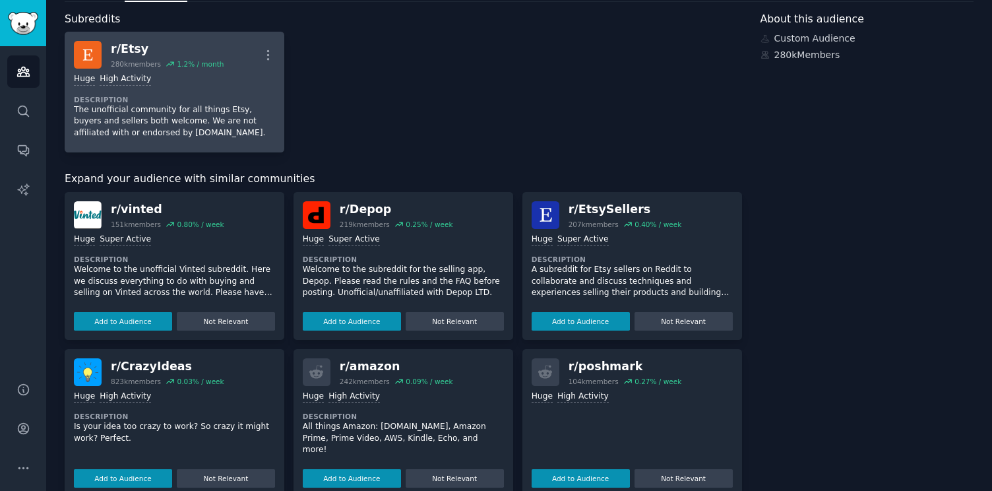
scroll to position [84, 0]
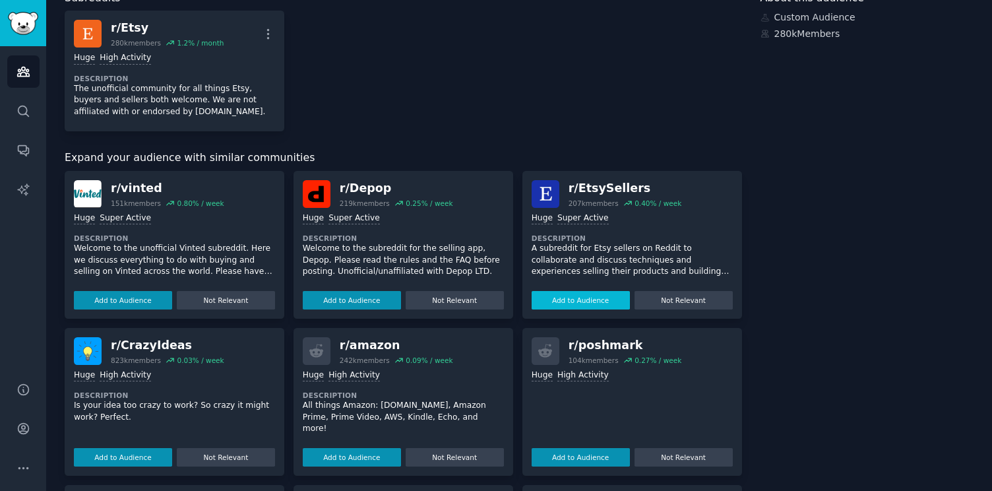
click at [594, 297] on button "Add to Audience" at bounding box center [581, 300] width 98 height 18
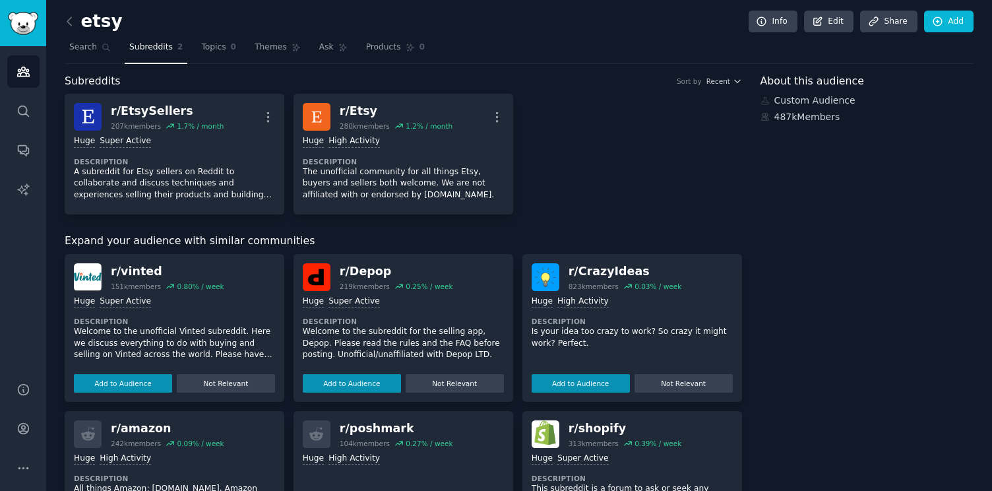
scroll to position [0, 0]
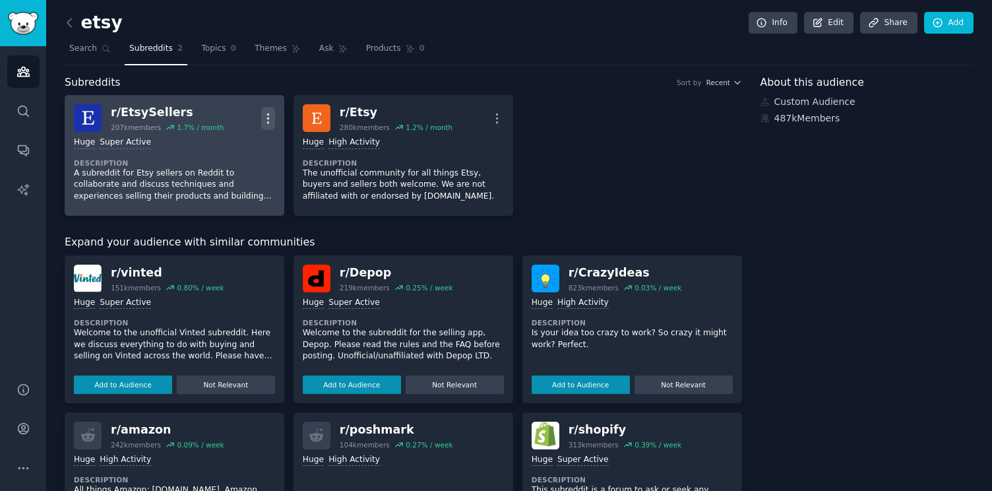
click at [263, 121] on icon "button" at bounding box center [268, 118] width 14 height 14
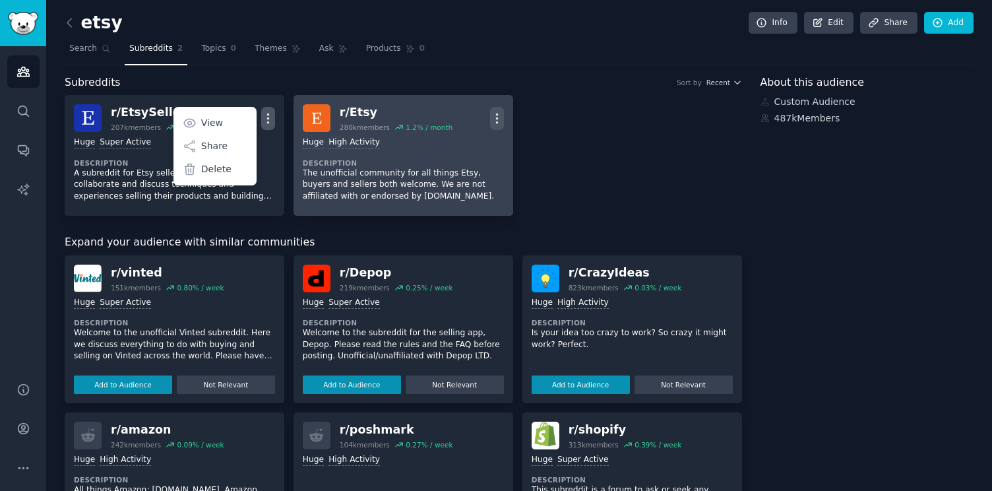
click at [490, 115] on icon "button" at bounding box center [497, 118] width 14 height 14
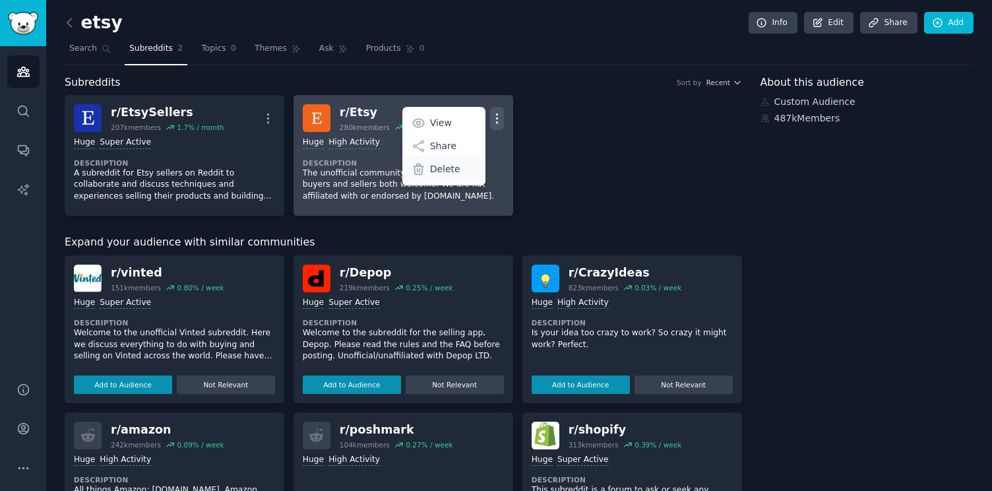
click at [442, 171] on p "Delete" at bounding box center [445, 169] width 30 height 14
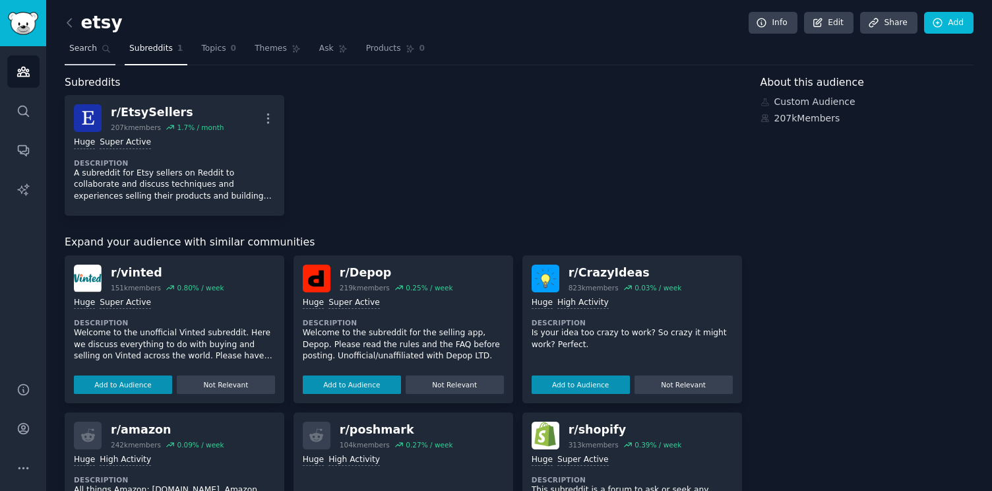
click at [89, 48] on span "Search" at bounding box center [83, 49] width 28 height 12
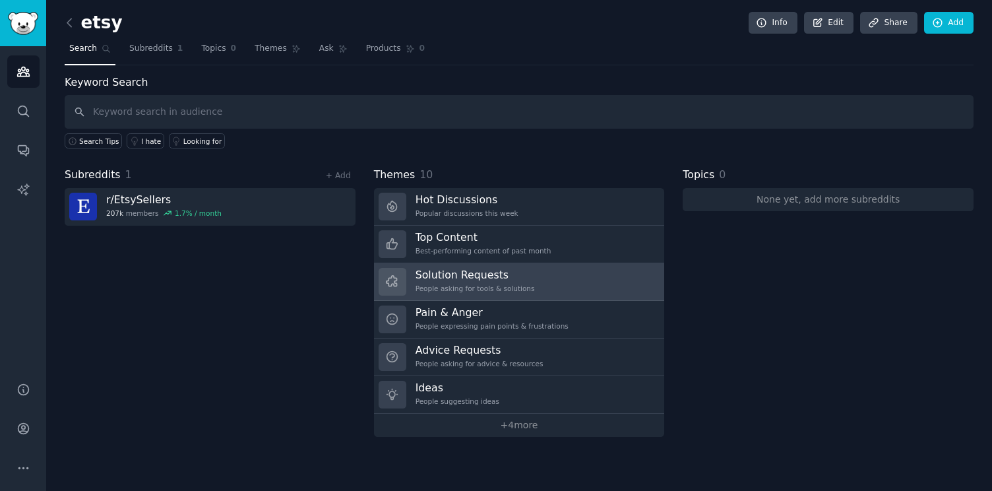
click at [521, 272] on h3 "Solution Requests" at bounding box center [475, 275] width 119 height 14
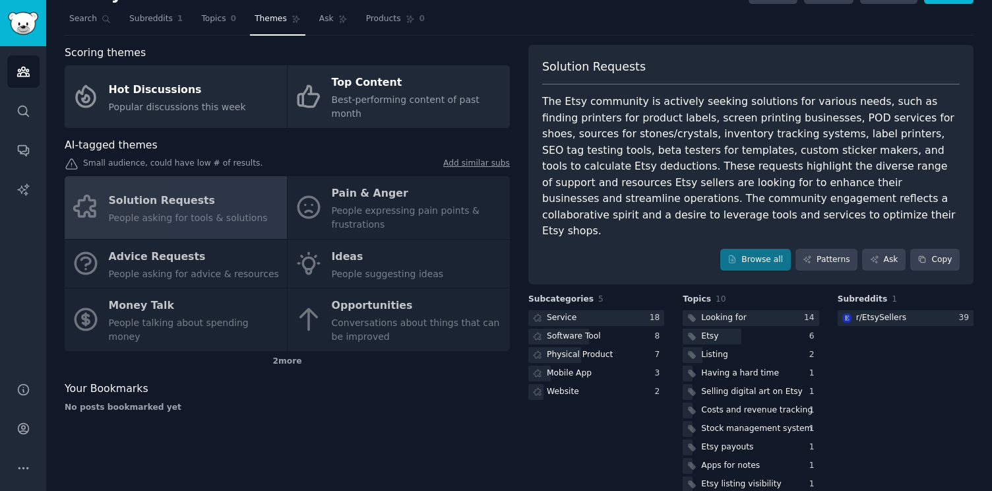
scroll to position [32, 0]
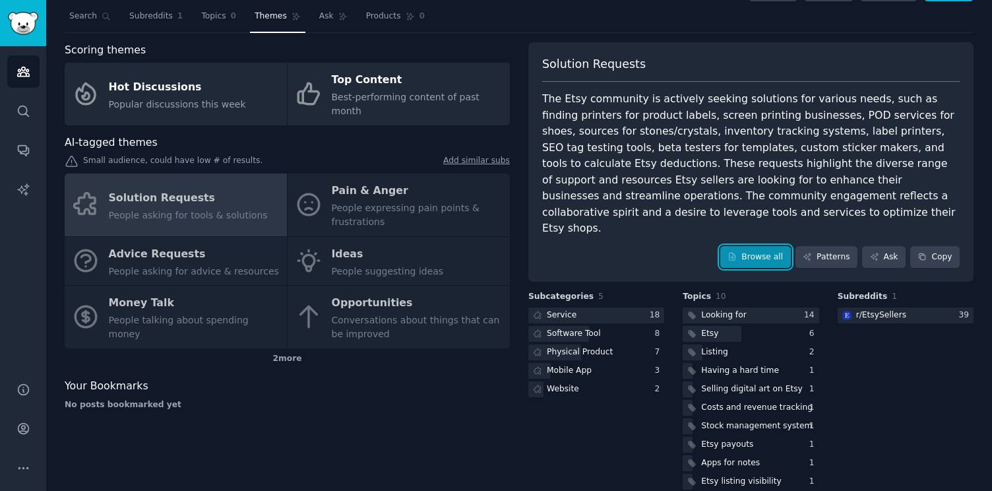
click at [764, 246] on link "Browse all" at bounding box center [755, 257] width 71 height 22
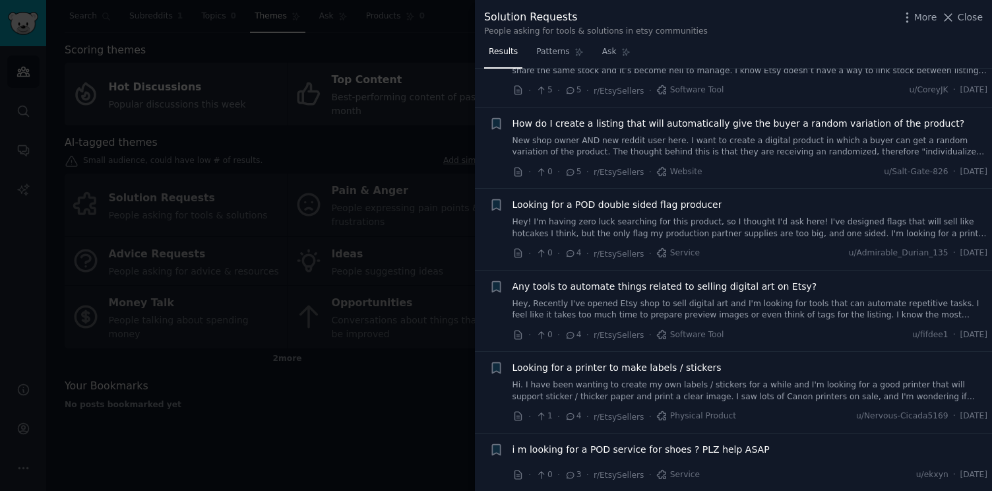
scroll to position [1441, 0]
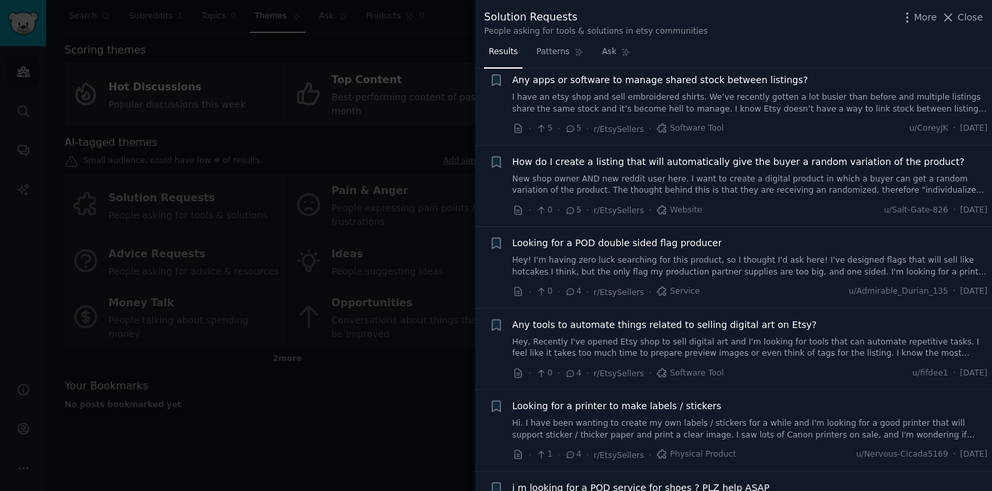
click at [682, 318] on span "Any tools to automate things related to selling digital art on Etsy?" at bounding box center [665, 325] width 305 height 14
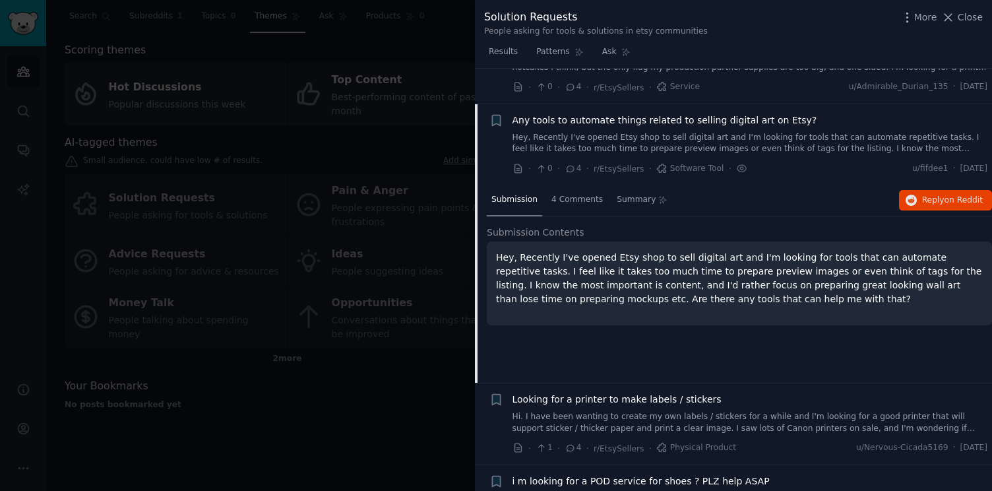
scroll to position [1667, 0]
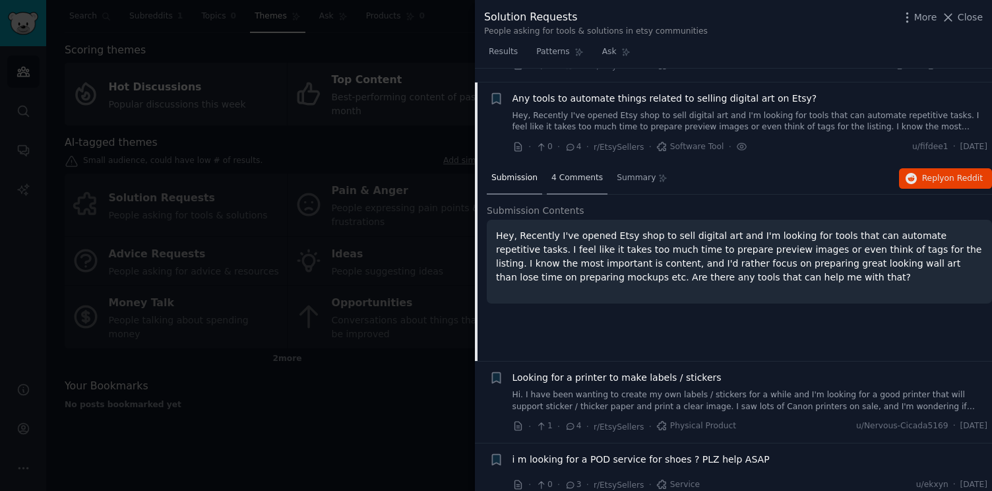
click at [573, 176] on div "4 Comments" at bounding box center [577, 179] width 61 height 32
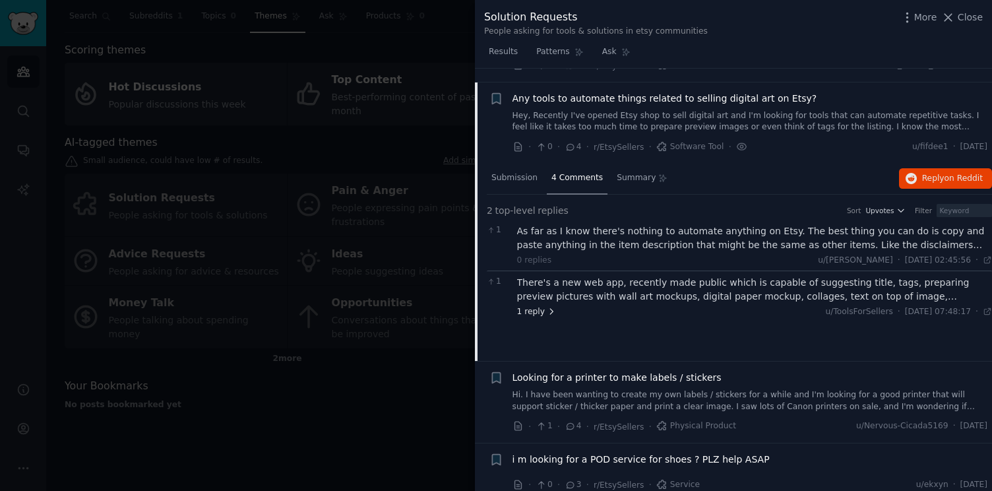
drag, startPoint x: 563, startPoint y: 296, endPoint x: 552, endPoint y: 296, distance: 10.6
click at [560, 306] on div "1 reply u/ToolsForSellers · [DATE] 07:48:17 Sun 07/04/2024 ·" at bounding box center [755, 312] width 476 height 12
click at [547, 307] on icon at bounding box center [551, 311] width 9 height 9
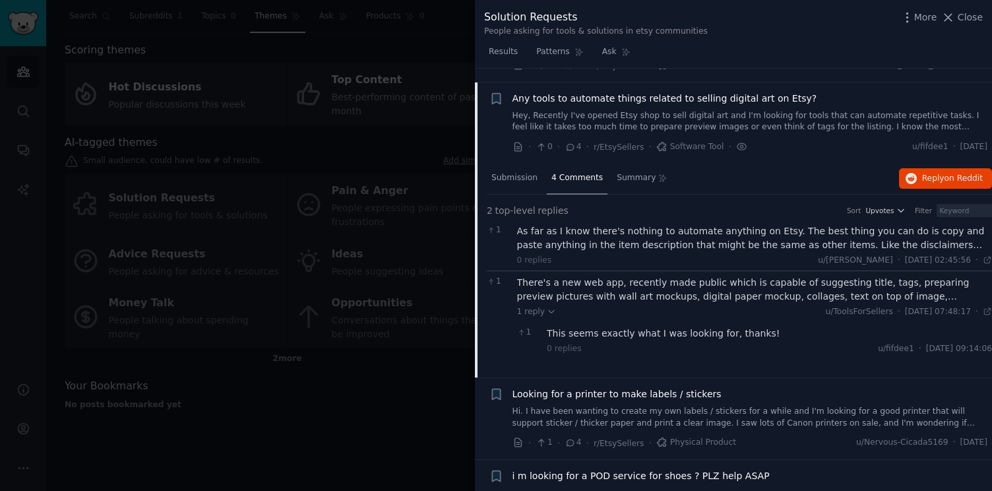
click at [621, 276] on div "There's a new web app, recently made public which is capable of suggesting titl…" at bounding box center [755, 290] width 476 height 28
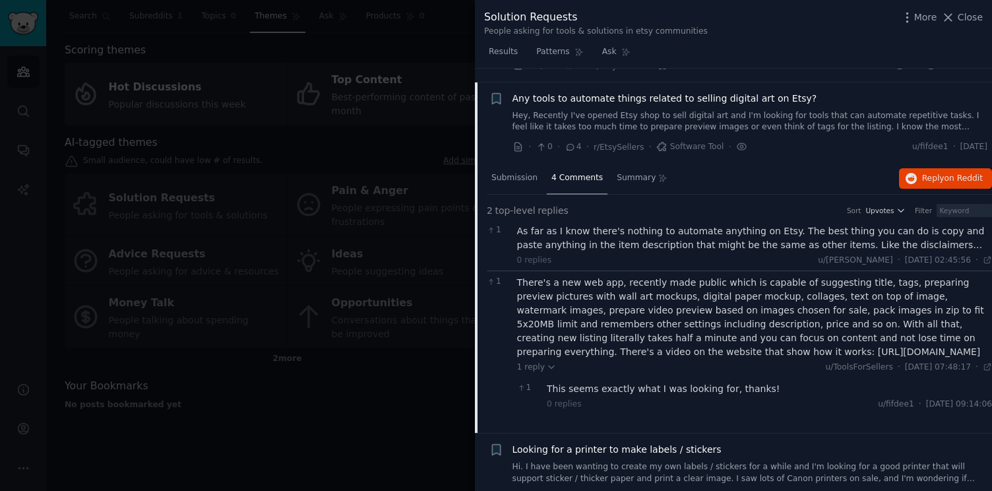
drag, startPoint x: 652, startPoint y: 339, endPoint x: 827, endPoint y: 338, distance: 174.2
click at [827, 338] on div "There's a new web app, recently made public which is capable of suggesting titl…" at bounding box center [755, 317] width 476 height 83
click at [831, 338] on div "There's a new web app, recently made public which is capable of suggesting titl…" at bounding box center [755, 317] width 476 height 83
drag, startPoint x: 831, startPoint y: 338, endPoint x: 656, endPoint y: 339, distance: 174.2
click at [656, 339] on div "There's a new web app, recently made public which is capable of suggesting titl…" at bounding box center [755, 317] width 476 height 83
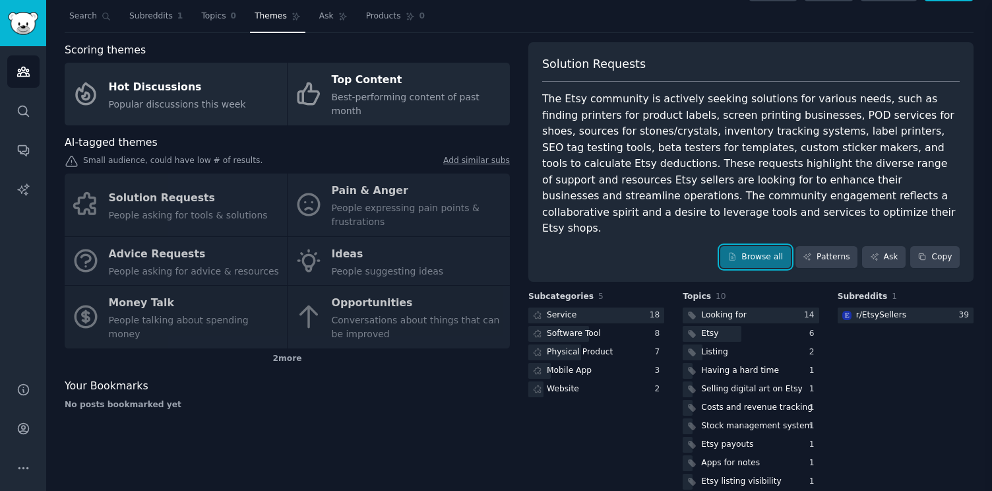
scroll to position [1023, 0]
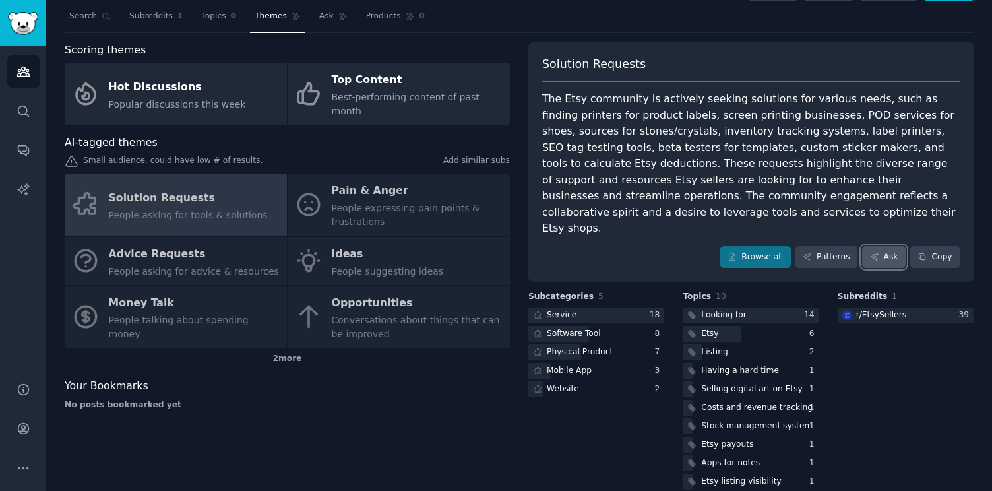
click at [881, 246] on link "Ask" at bounding box center [884, 257] width 44 height 22
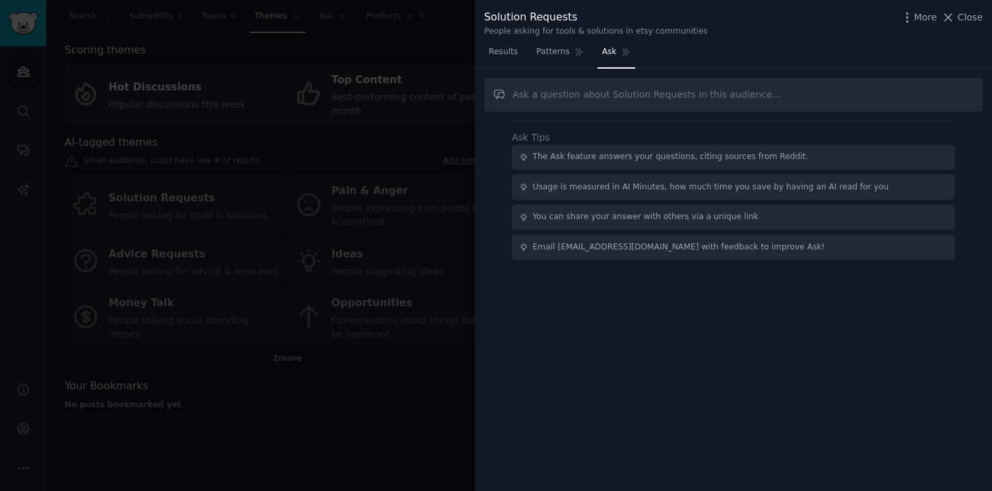
click at [639, 98] on input "text" at bounding box center [733, 95] width 499 height 34
type input "what tools are people looking for"
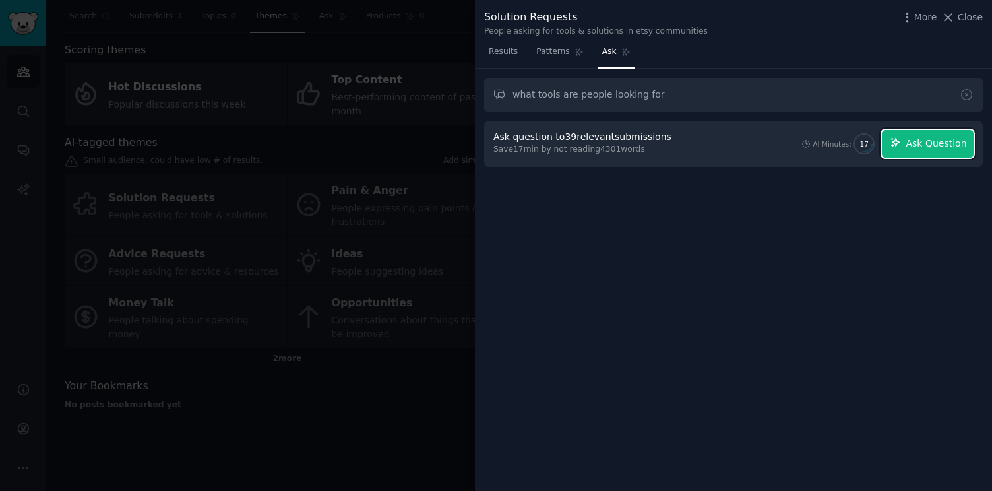
click at [938, 148] on span "Ask Question" at bounding box center [936, 144] width 61 height 14
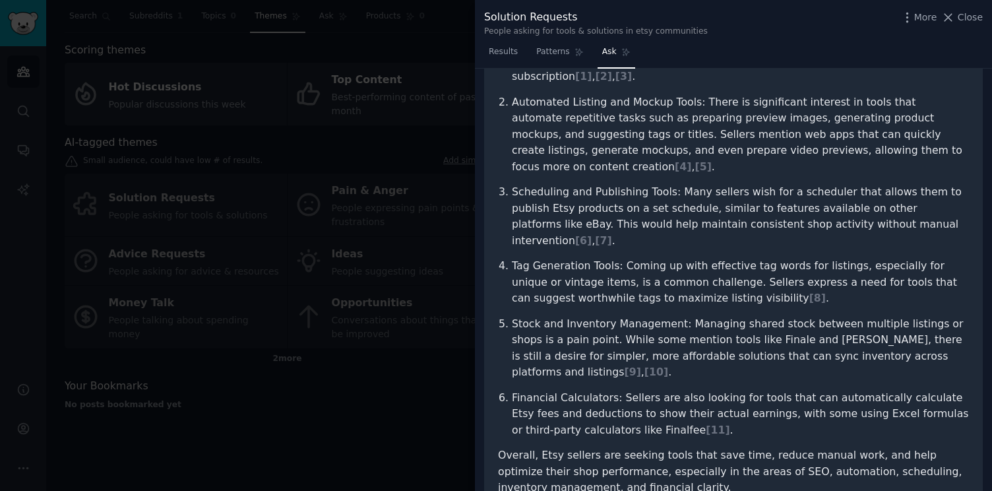
scroll to position [245, 0]
click at [602, 389] on p "Financial Calculators: Sellers are also looking for tools that can automaticall…" at bounding box center [740, 413] width 457 height 49
click at [706, 423] on span "[ 11 ]" at bounding box center [718, 429] width 24 height 13
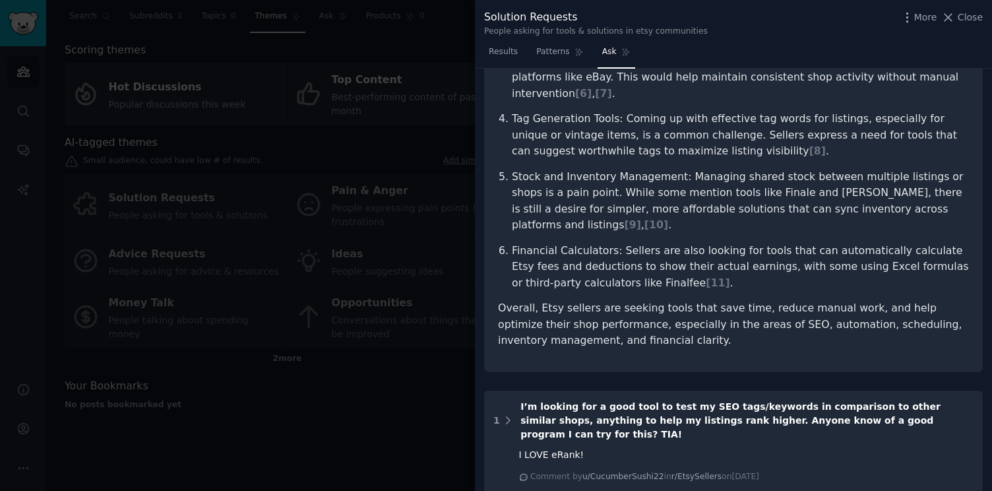
scroll to position [369, 0]
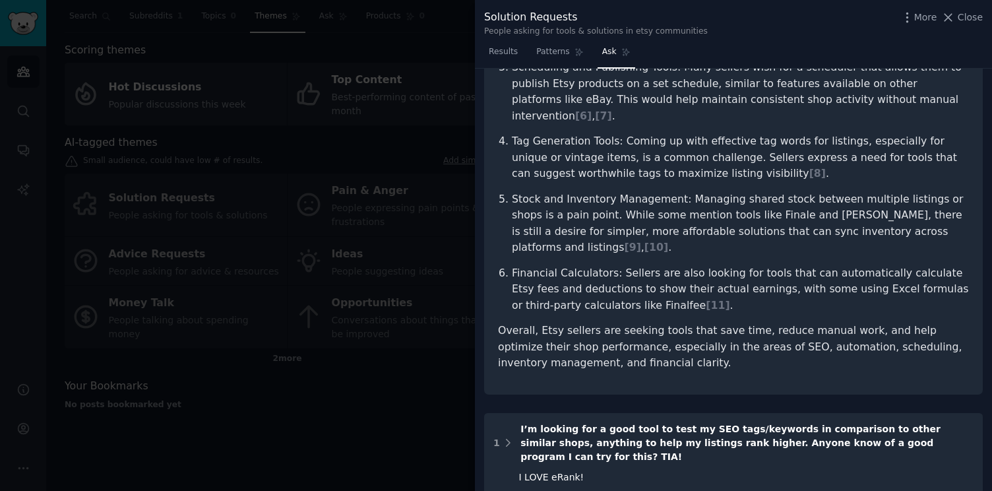
click at [595, 265] on p "Financial Calculators: Sellers are also looking for tools that can automaticall…" at bounding box center [740, 289] width 457 height 49
copy p "Finalfee"
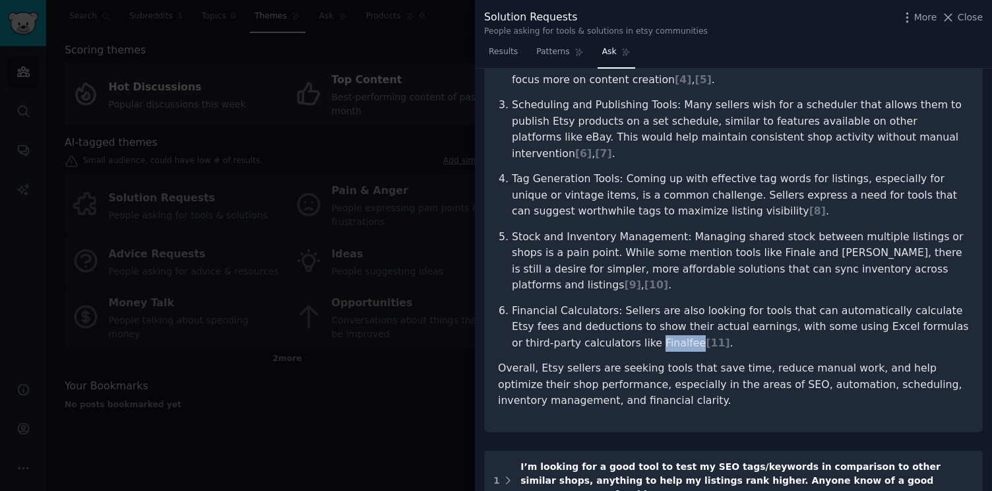
scroll to position [330, 0]
click at [732, 230] on p "Stock and Inventory Management: Managing shared stock between multiple listings…" at bounding box center [740, 262] width 457 height 65
copy p "Finale"
click at [778, 230] on p "Stock and Inventory Management: Managing shared stock between multiple listings…" at bounding box center [740, 262] width 457 height 65
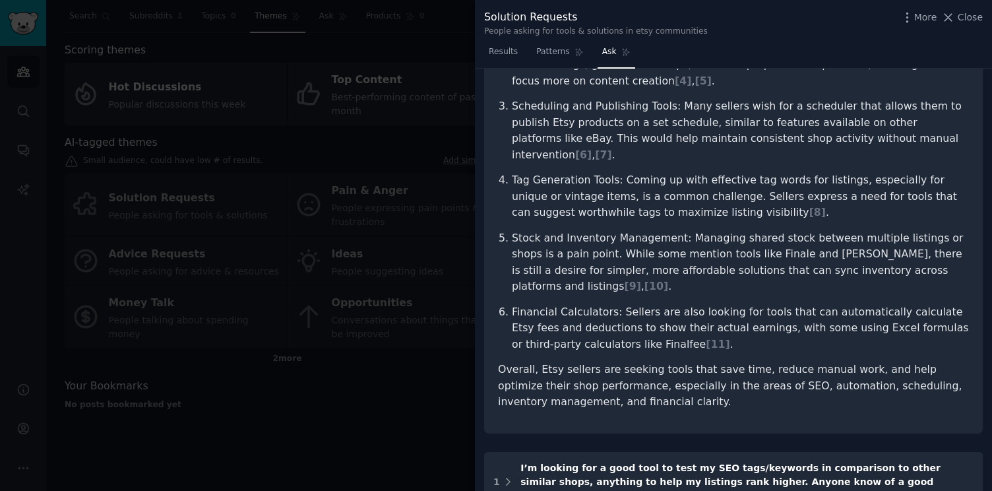
click at [778, 230] on p "Stock and Inventory Management: Managing shared stock between multiple listings…" at bounding box center [740, 262] width 457 height 65
copy p "[PERSON_NAME]"
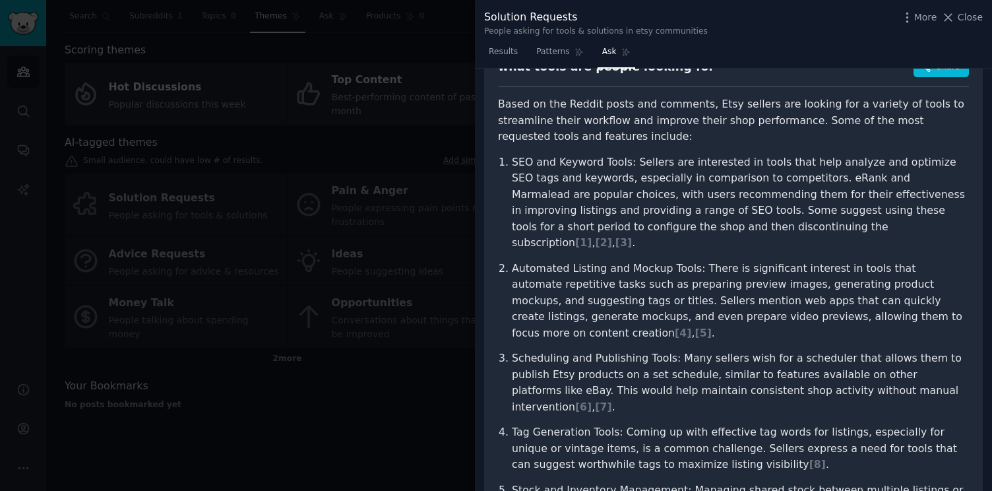
scroll to position [0, 0]
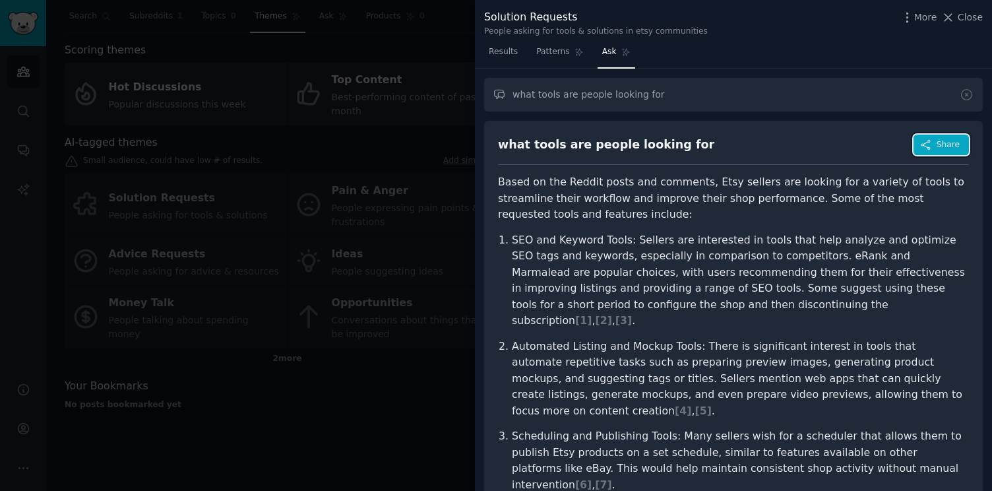
click at [950, 144] on span "Share" at bounding box center [948, 145] width 23 height 12
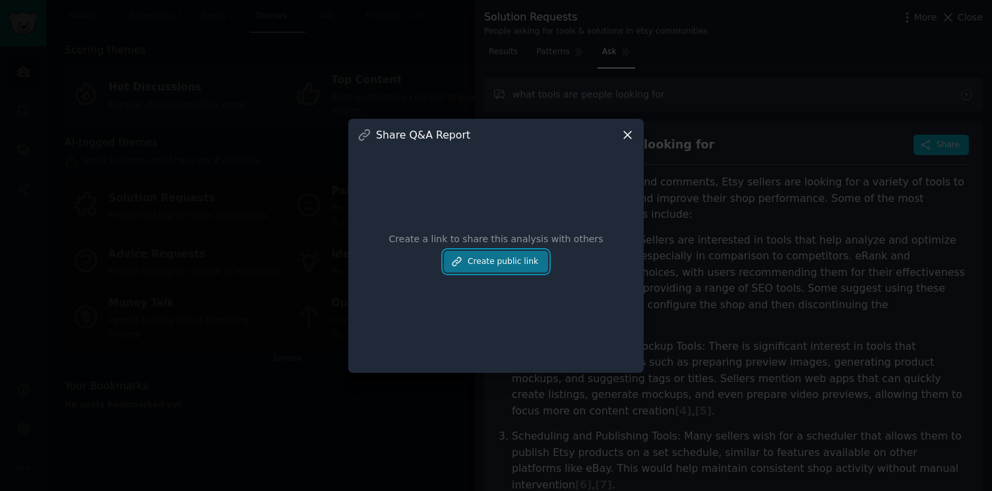
click at [510, 255] on button "Create public link" at bounding box center [496, 262] width 104 height 22
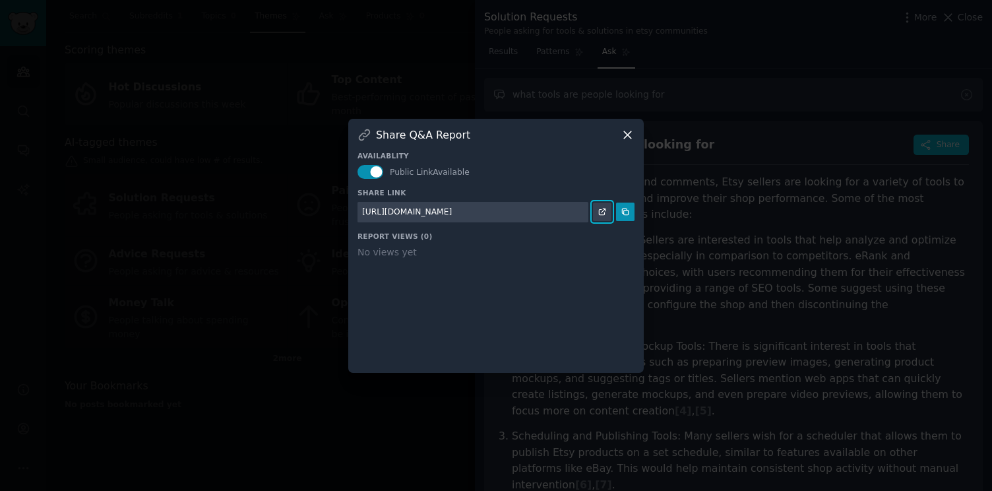
click at [602, 213] on icon at bounding box center [602, 211] width 9 height 9
click at [625, 214] on icon at bounding box center [625, 211] width 9 height 9
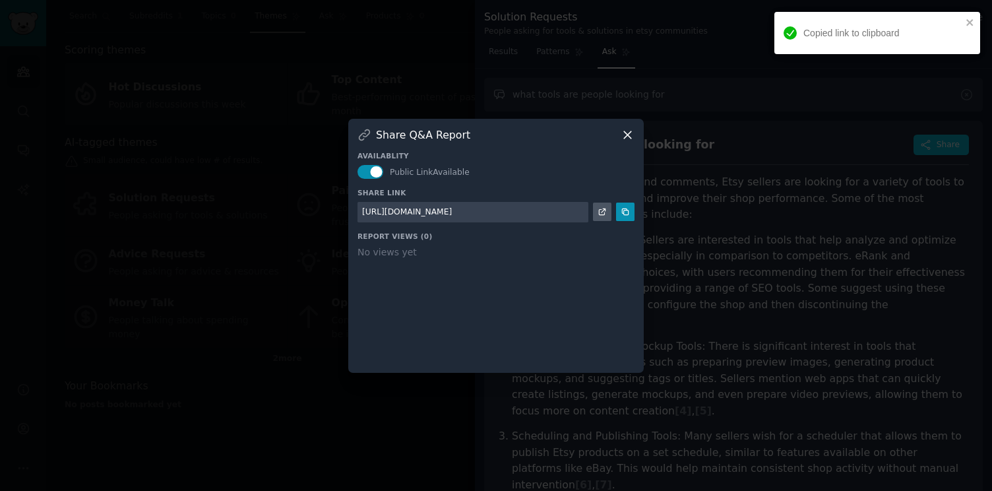
click at [625, 133] on icon at bounding box center [628, 135] width 14 height 14
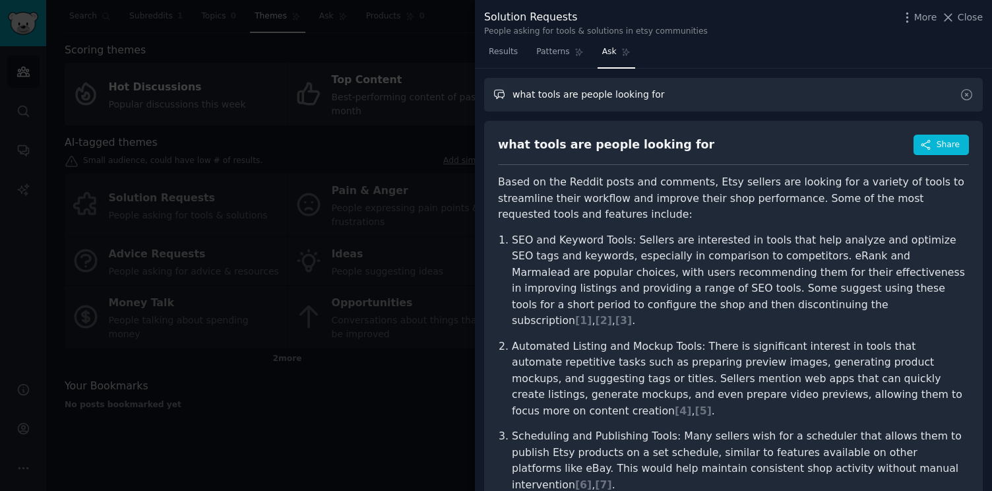
drag, startPoint x: 674, startPoint y: 100, endPoint x: 462, endPoint y: 100, distance: 212.4
click at [462, 100] on div "Solution Requests People asking for tools & solutions in etsy communities More …" at bounding box center [496, 245] width 992 height 491
click at [420, 48] on div at bounding box center [496, 245] width 992 height 491
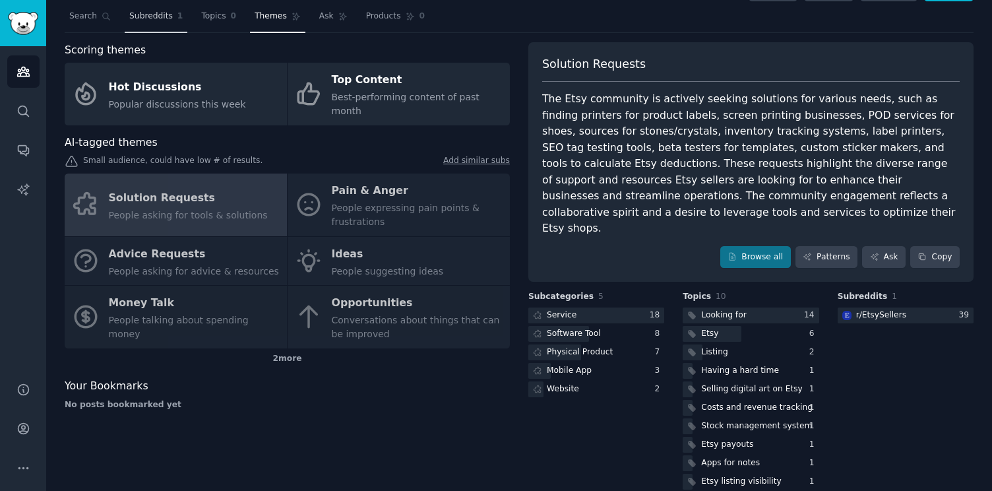
click at [140, 16] on span "Subreddits" at bounding box center [151, 17] width 44 height 12
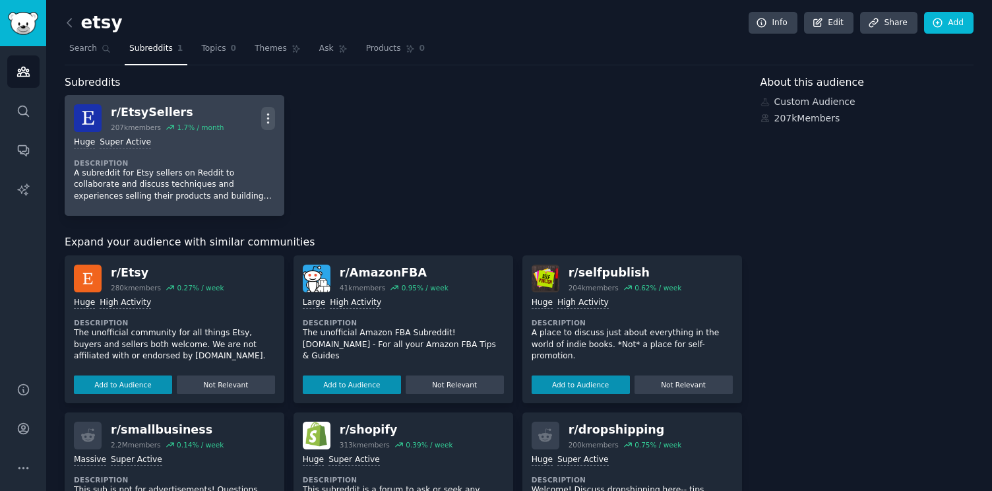
click at [265, 115] on icon "button" at bounding box center [268, 118] width 14 height 14
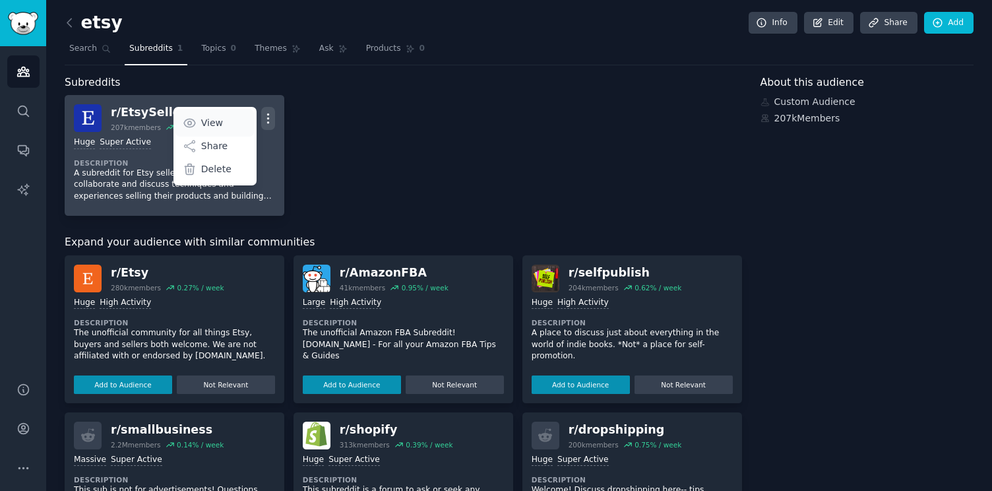
click at [233, 121] on link "View" at bounding box center [214, 123] width 79 height 28
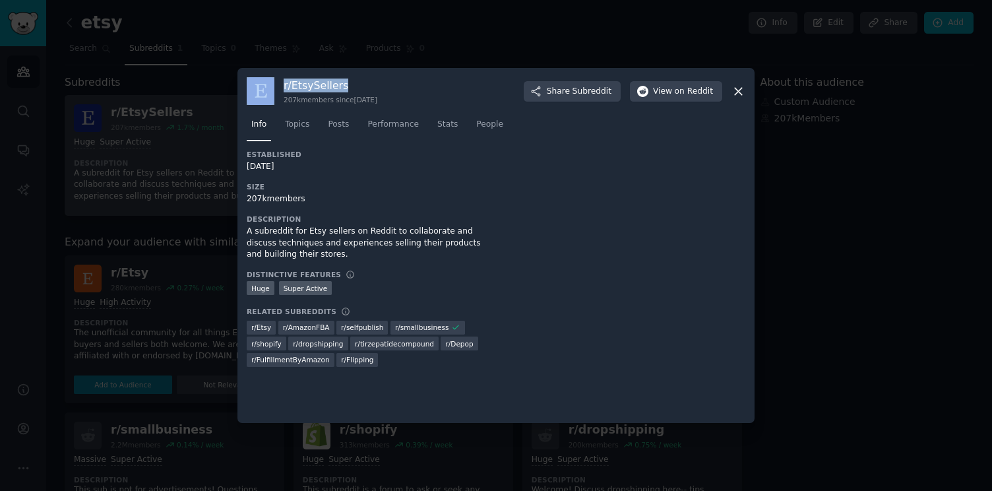
drag, startPoint x: 346, startPoint y: 88, endPoint x: 268, endPoint y: 88, distance: 78.5
click at [268, 88] on div "r/ EtsySellers 207k members since [DATE] Share Subreddit View on Reddit" at bounding box center [496, 91] width 499 height 28
copy div "r/ EtsySellers"
click at [360, 65] on div at bounding box center [496, 245] width 992 height 491
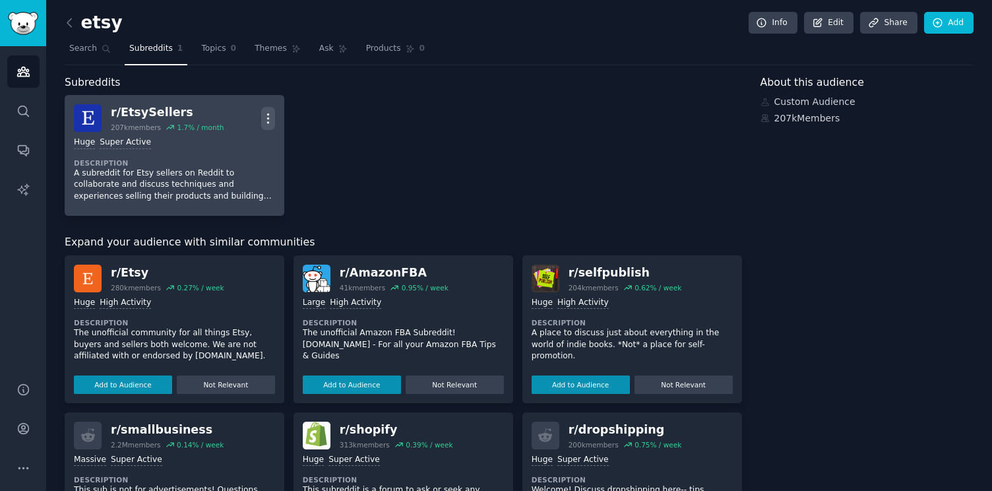
click at [274, 112] on icon "button" at bounding box center [268, 118] width 14 height 14
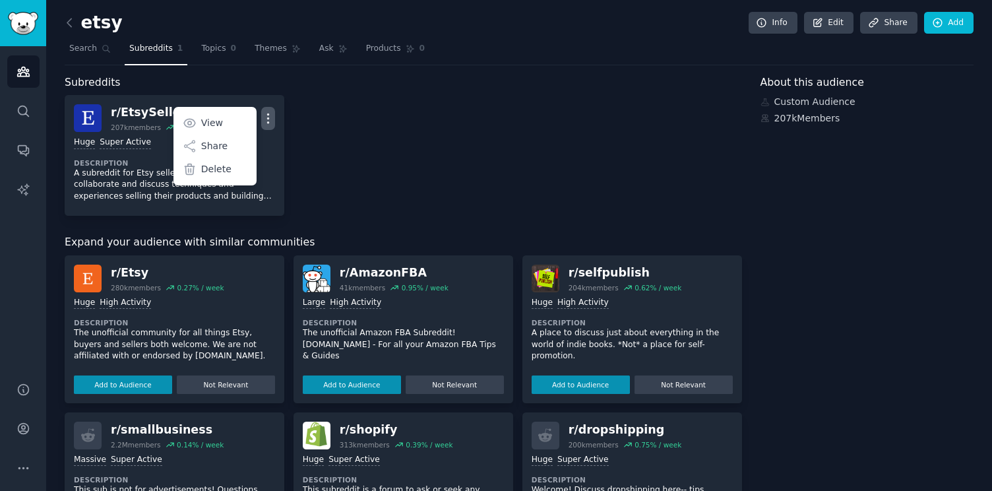
click at [336, 107] on div "r/ EtsySellers 207k members 1.7 % / month More View Share Delete Huge Super Act…" at bounding box center [404, 155] width 678 height 121
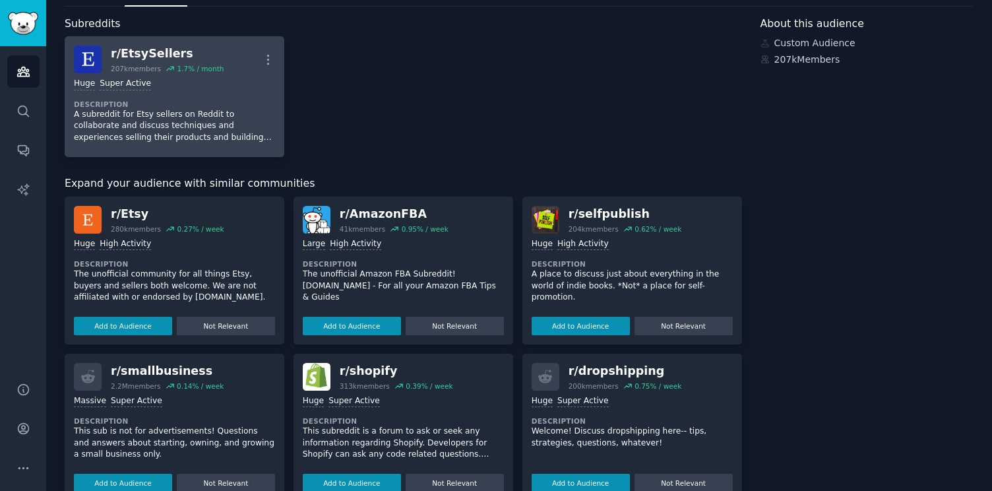
scroll to position [49, 0]
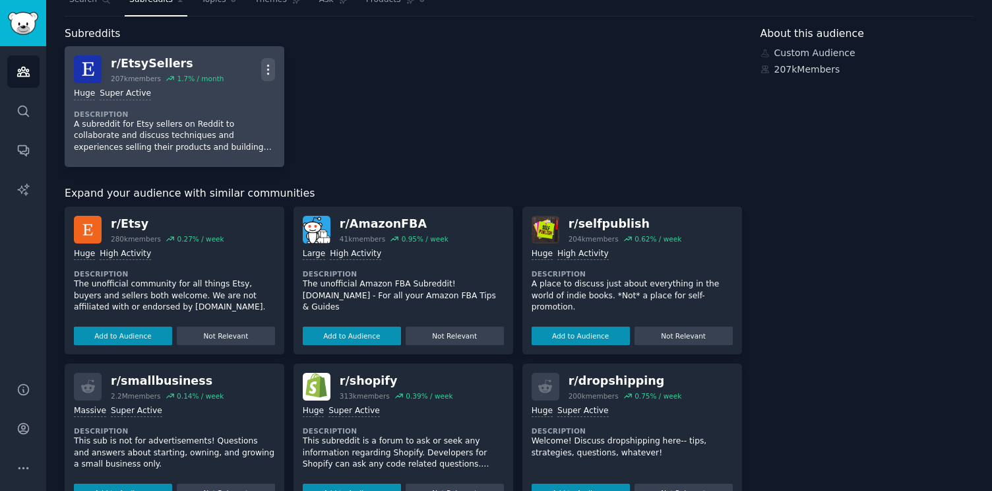
click at [263, 71] on icon "button" at bounding box center [268, 70] width 14 height 14
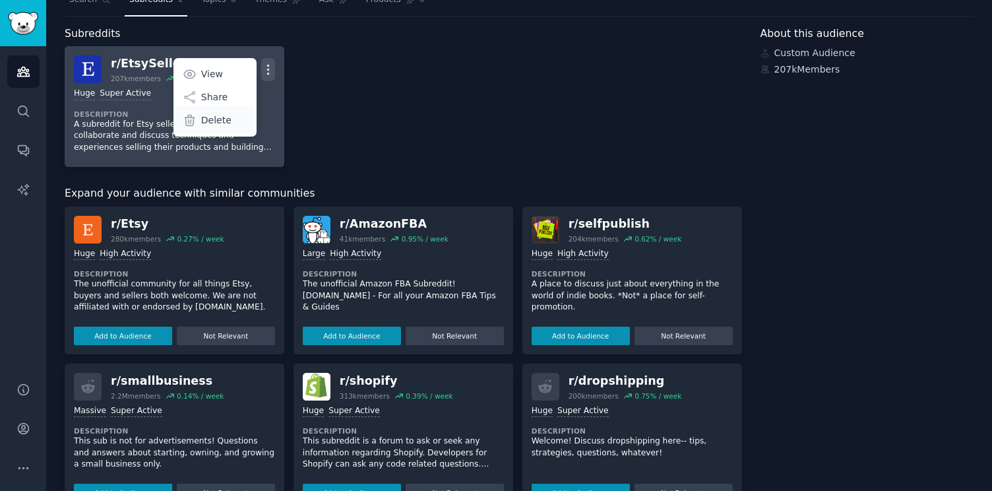
click at [237, 128] on div "Delete" at bounding box center [214, 120] width 79 height 28
click at [234, 120] on div "Delete" at bounding box center [214, 120] width 79 height 28
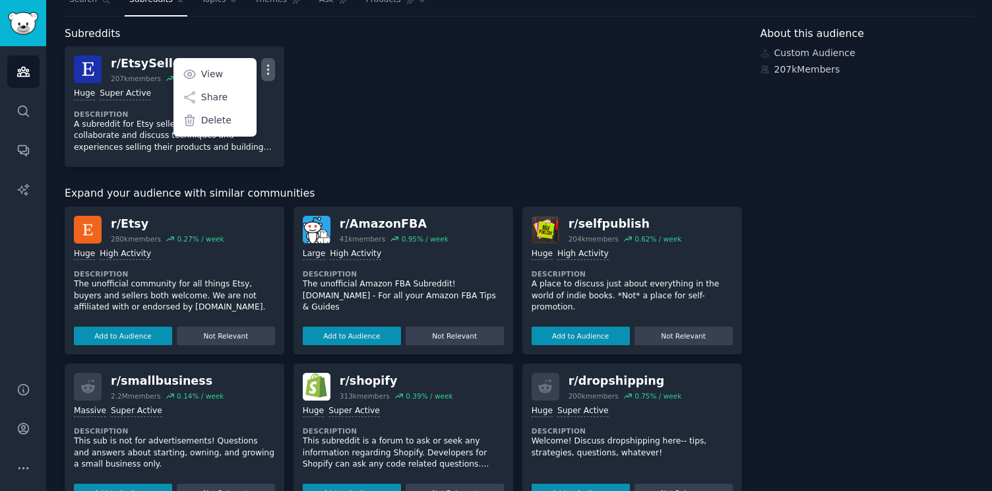
scroll to position [0, 0]
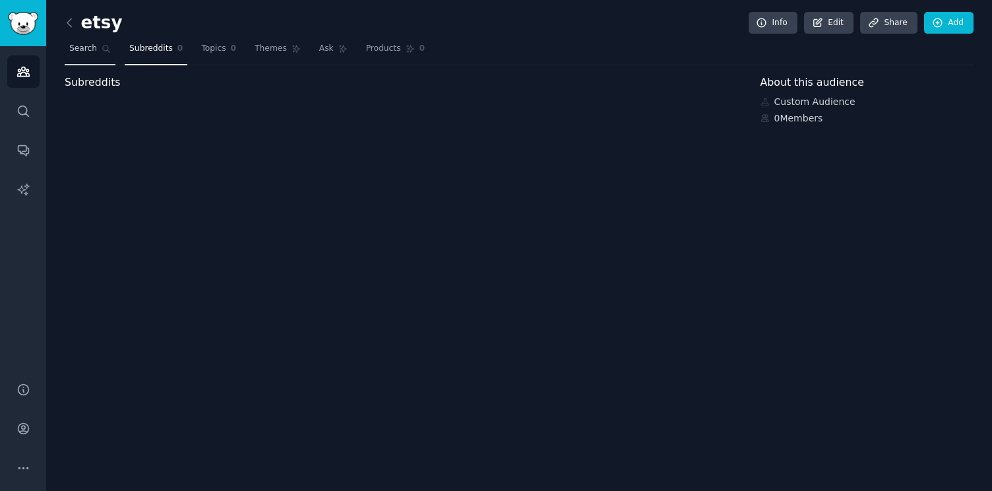
click at [87, 56] on link "Search" at bounding box center [90, 51] width 51 height 27
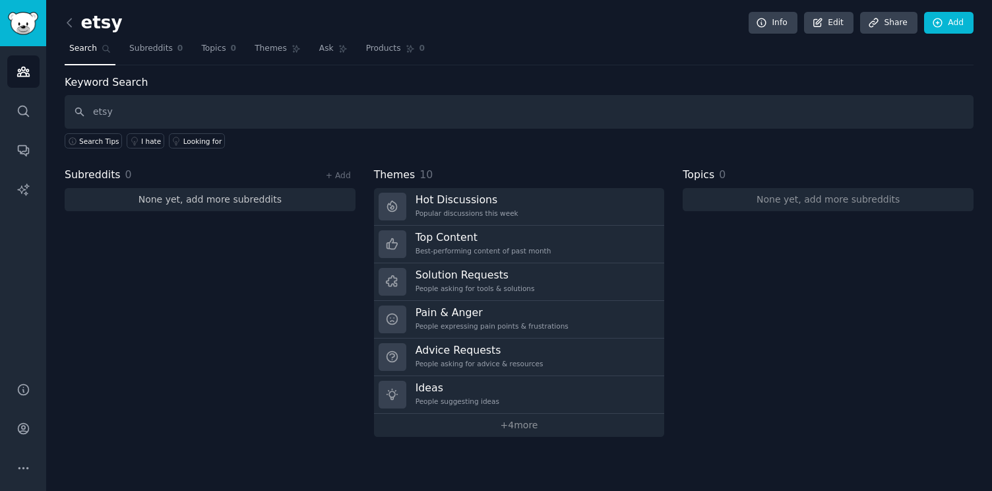
type input "etsy"
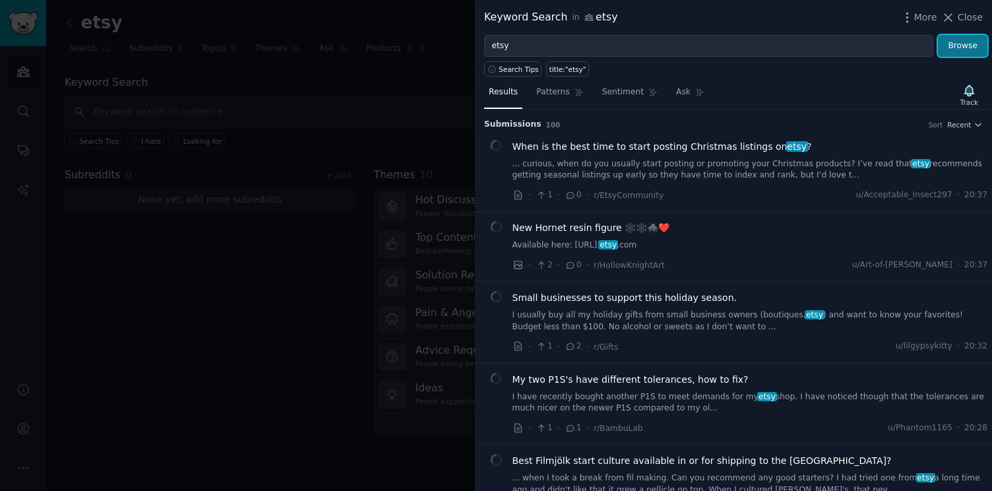
click at [961, 48] on button "Browse" at bounding box center [962, 46] width 49 height 22
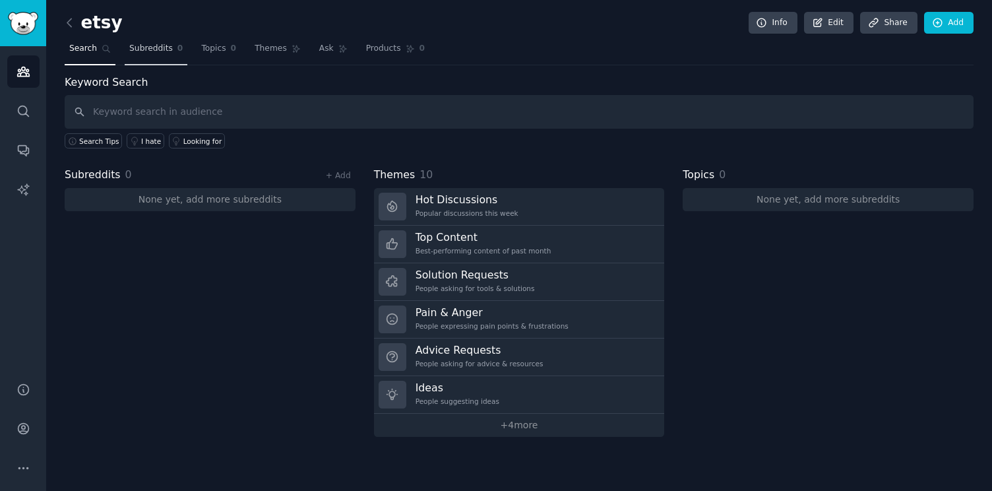
click at [158, 47] on span "Subreddits" at bounding box center [151, 49] width 44 height 12
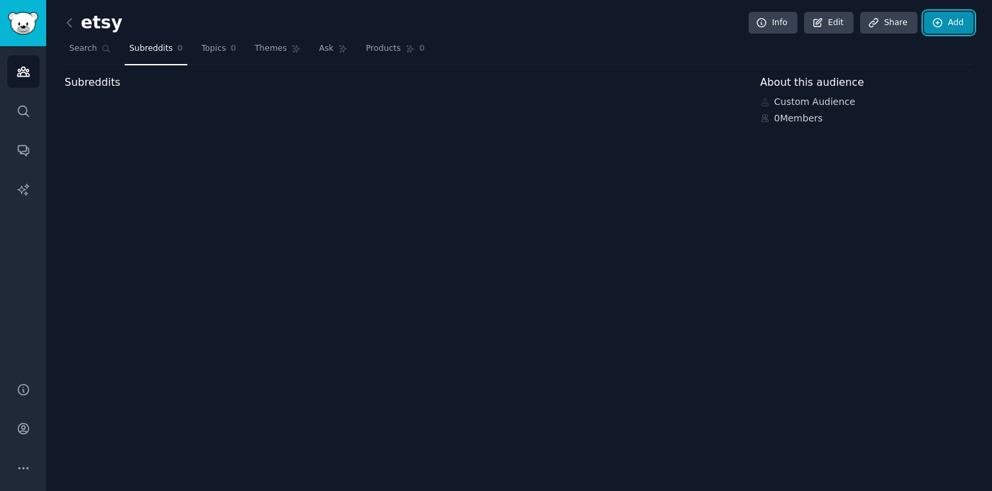
click at [950, 18] on link "Add" at bounding box center [948, 23] width 49 height 22
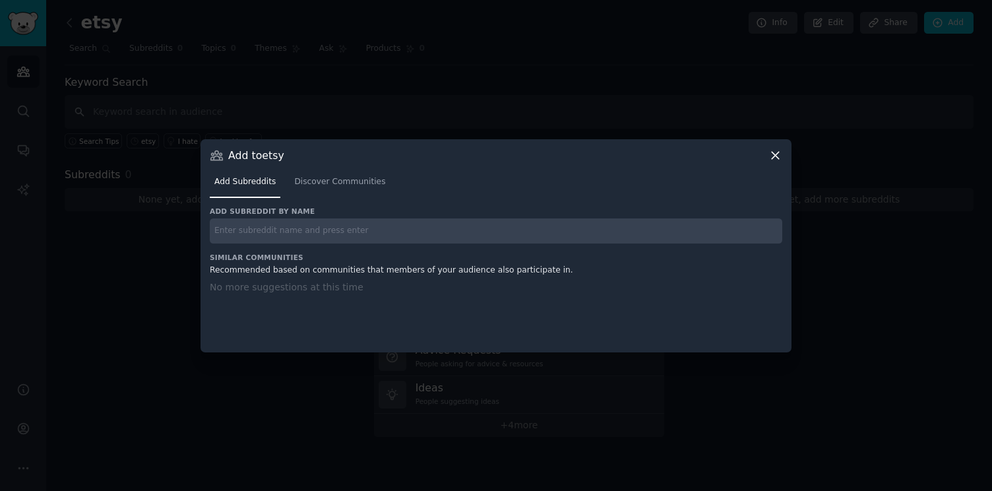
click at [494, 231] on input "text" at bounding box center [496, 231] width 573 height 26
type input "etsy"
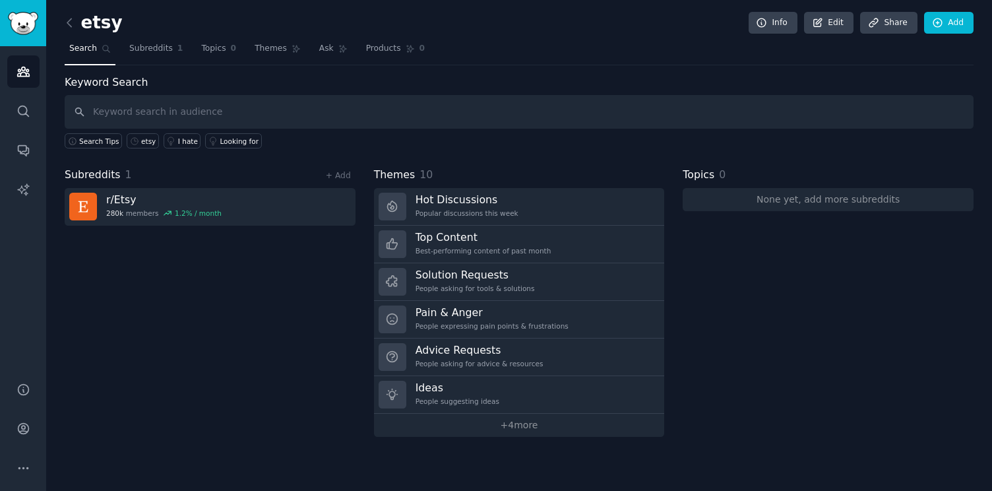
click at [151, 30] on div "etsy Info Edit Share Add" at bounding box center [519, 25] width 909 height 27
click at [149, 48] on span "Subreddits" at bounding box center [151, 49] width 44 height 12
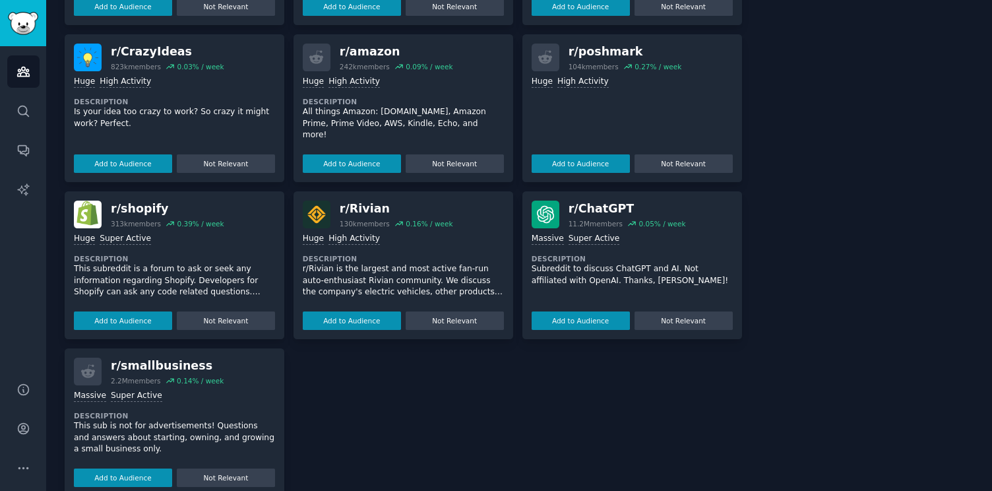
scroll to position [383, 0]
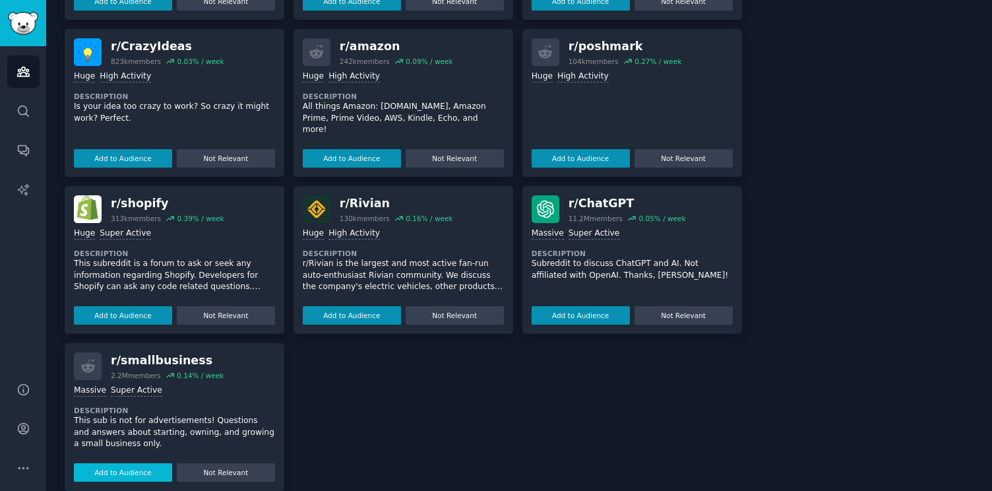
click at [141, 479] on button "Add to Audience" at bounding box center [123, 472] width 98 height 18
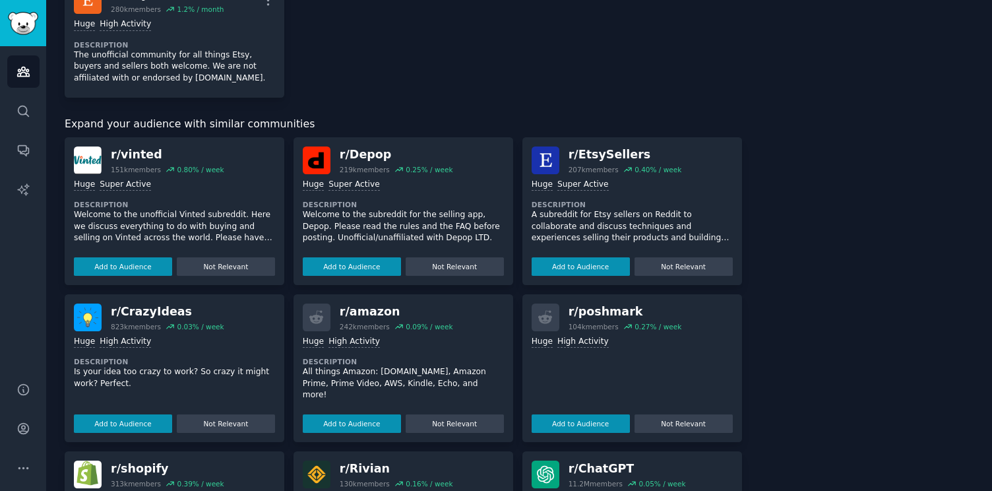
scroll to position [0, 0]
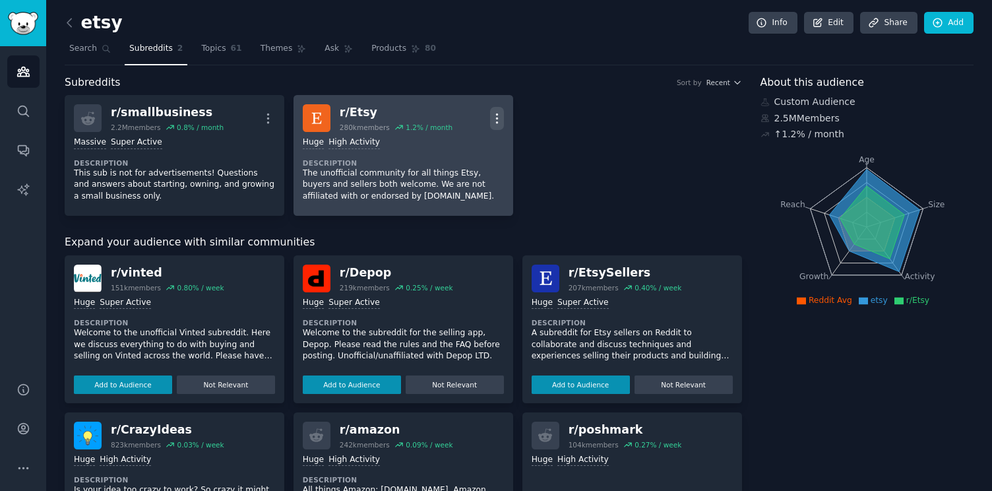
click at [498, 115] on icon "button" at bounding box center [497, 118] width 14 height 14
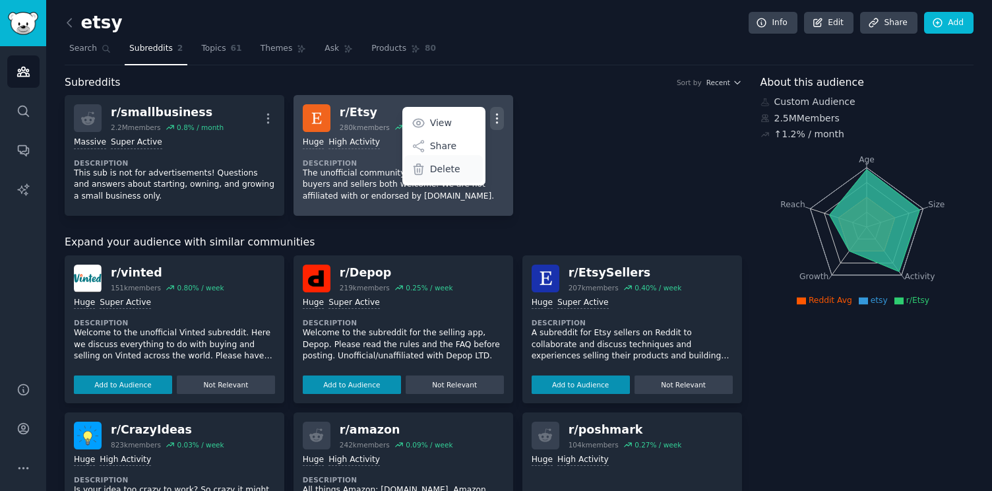
click at [459, 166] on div "Delete" at bounding box center [443, 169] width 79 height 28
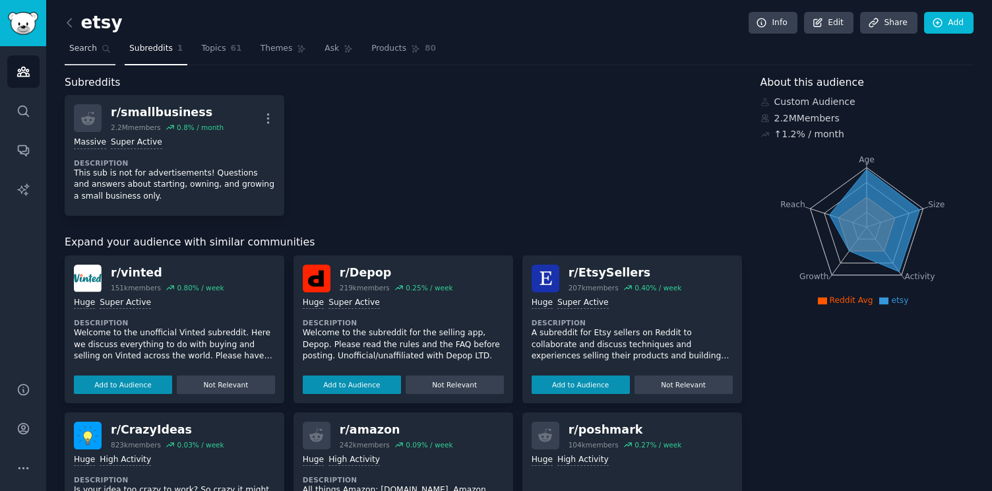
click at [102, 50] on icon at bounding box center [106, 48] width 9 height 9
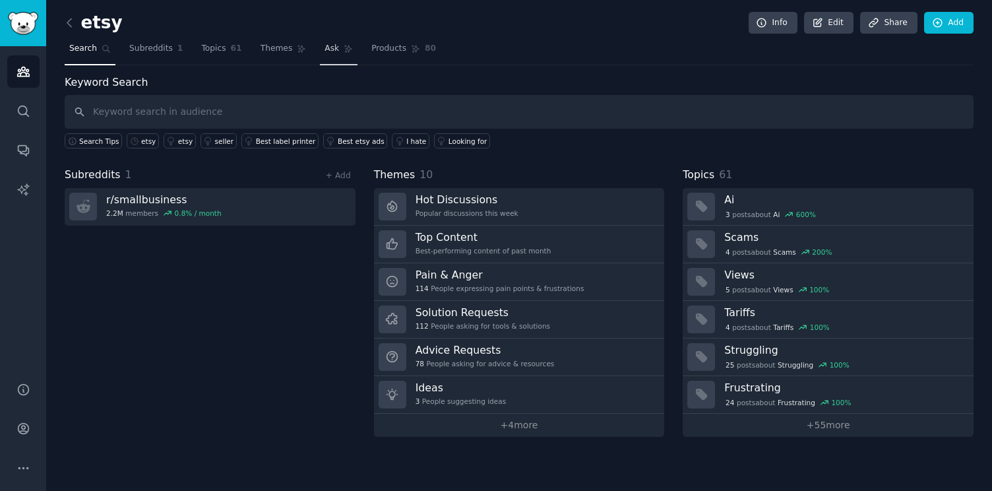
click at [320, 56] on link "Ask" at bounding box center [339, 51] width 38 height 27
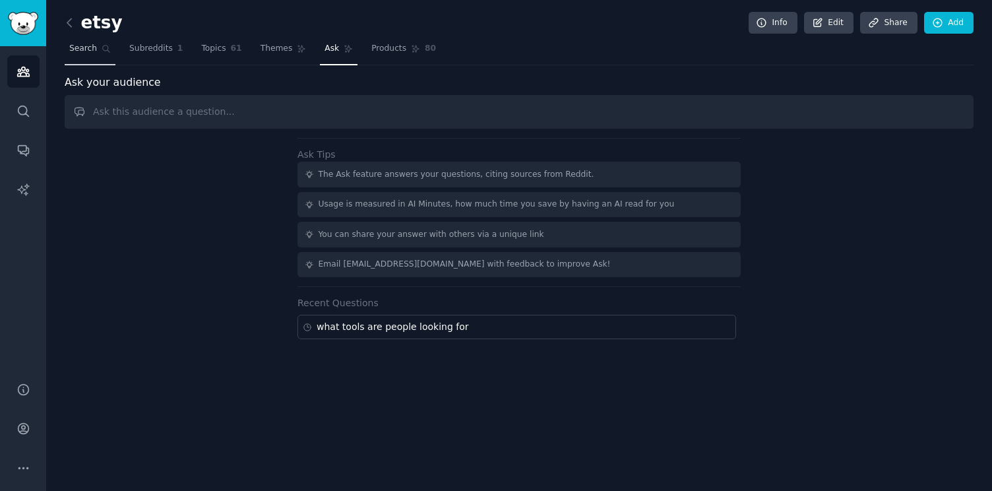
click at [89, 49] on span "Search" at bounding box center [83, 49] width 28 height 12
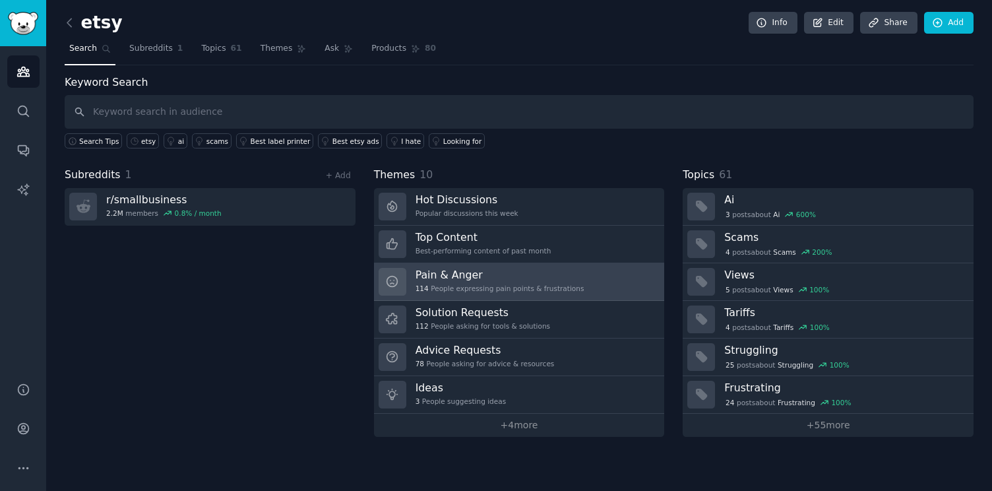
click at [556, 272] on h3 "Pain & Anger" at bounding box center [500, 275] width 169 height 14
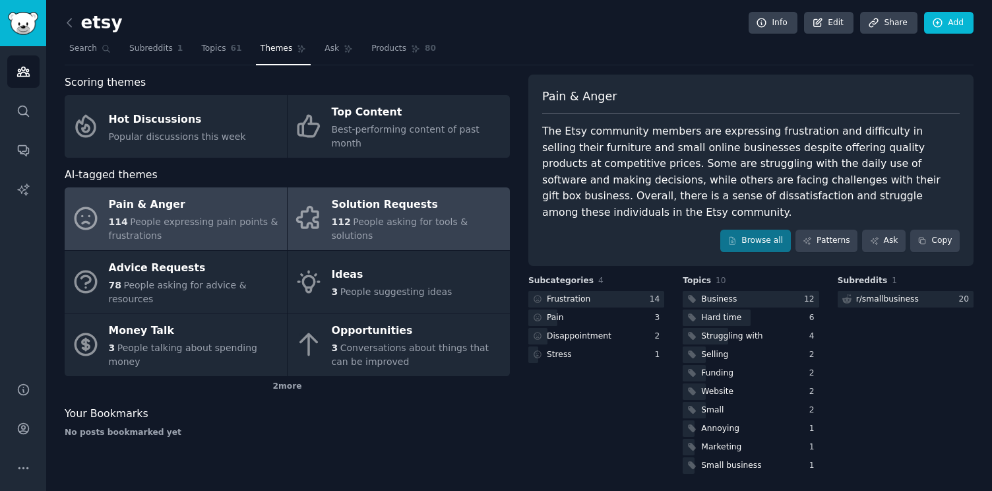
click at [385, 216] on span "People asking for tools & solutions" at bounding box center [400, 228] width 137 height 24
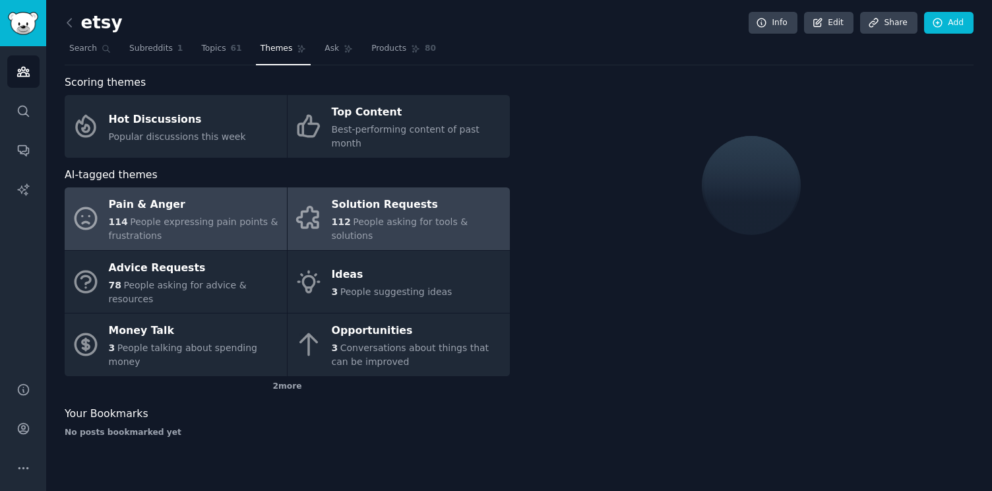
click at [222, 216] on span "People expressing pain points & frustrations" at bounding box center [194, 228] width 170 height 24
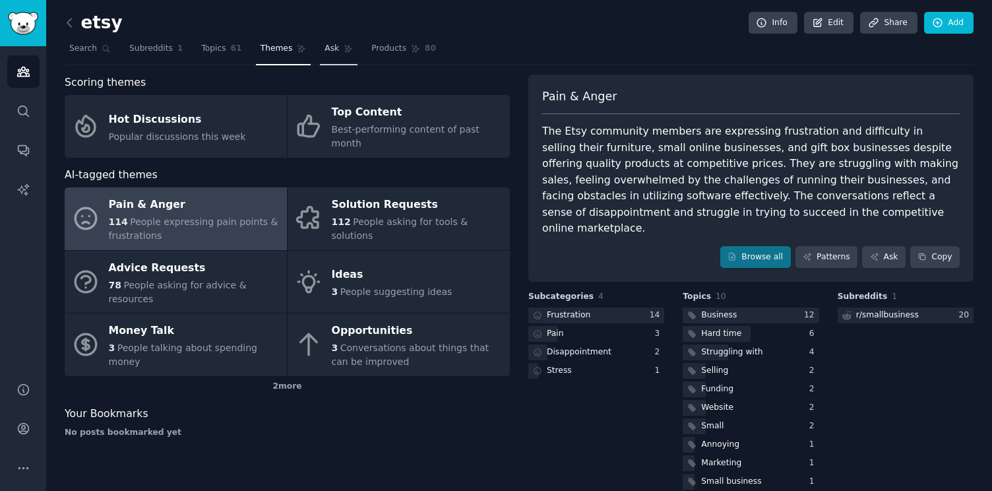
click at [329, 49] on span "Ask" at bounding box center [332, 49] width 15 height 12
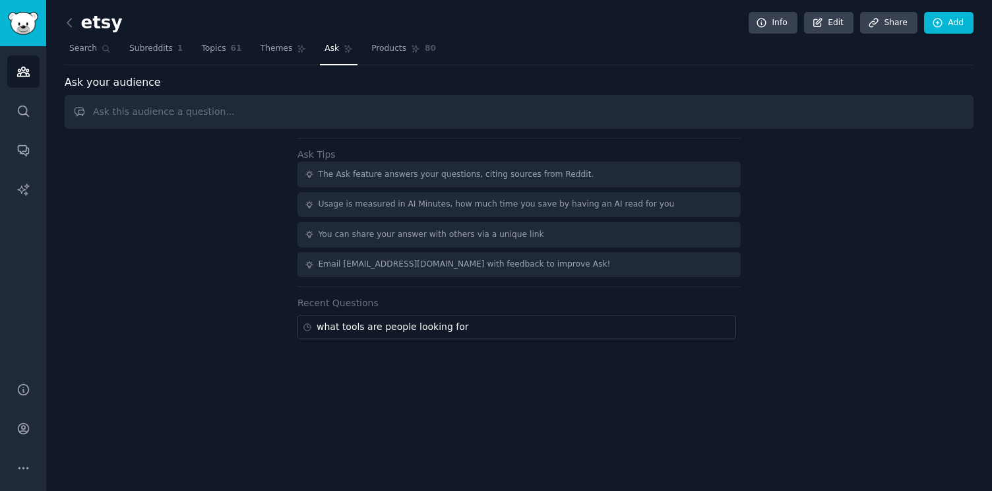
click at [369, 118] on input "text" at bounding box center [519, 112] width 909 height 34
type input "what tools are people looking for?"
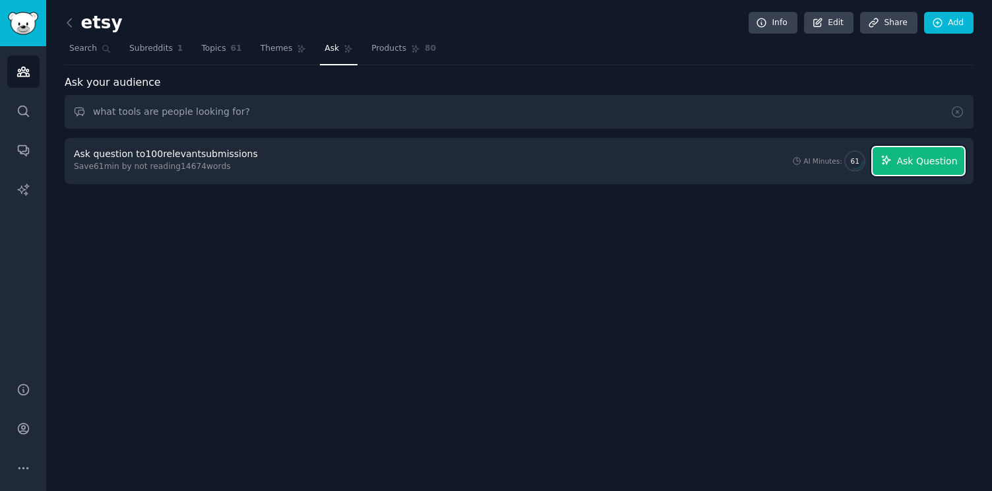
click at [919, 166] on span "Ask Question" at bounding box center [927, 161] width 61 height 14
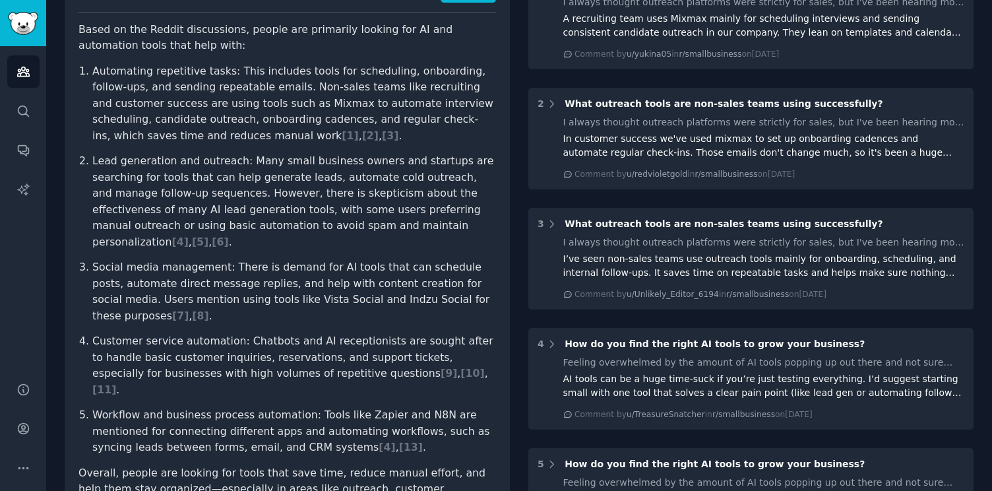
scroll to position [181, 0]
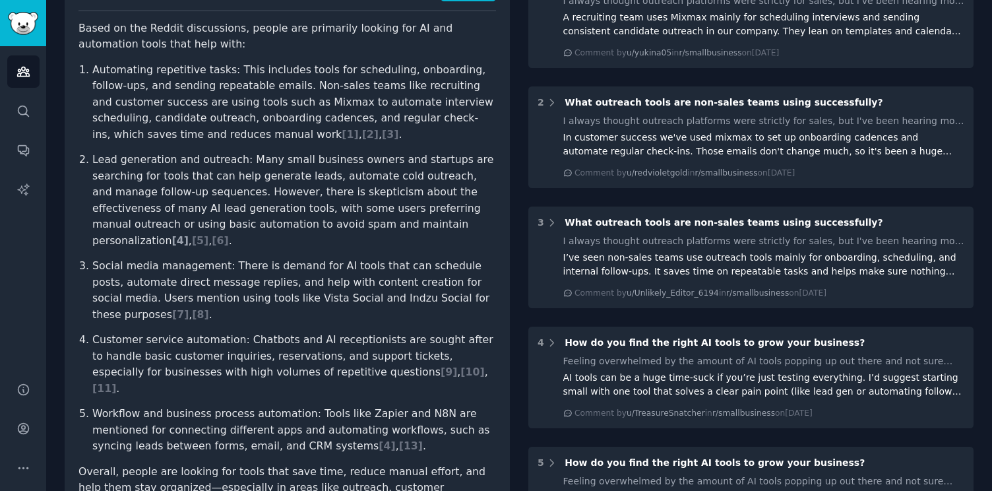
click at [188, 234] on span "[ 4 ]" at bounding box center [180, 240] width 16 height 13
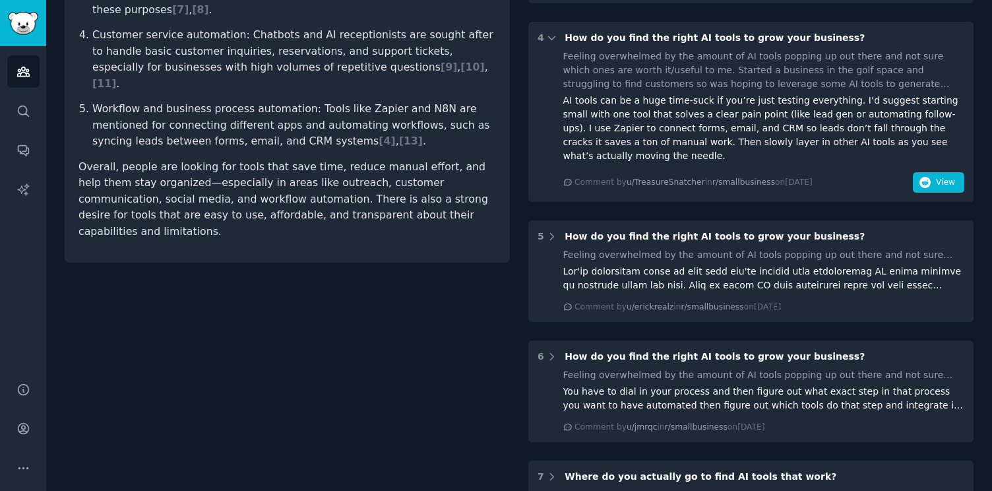
scroll to position [495, 0]
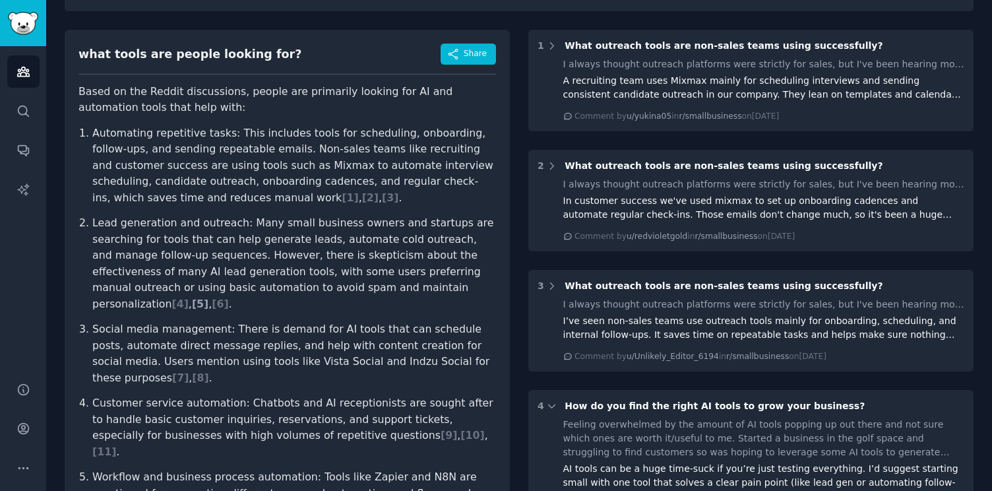
click at [208, 298] on span "[ 5 ]" at bounding box center [200, 304] width 16 height 13
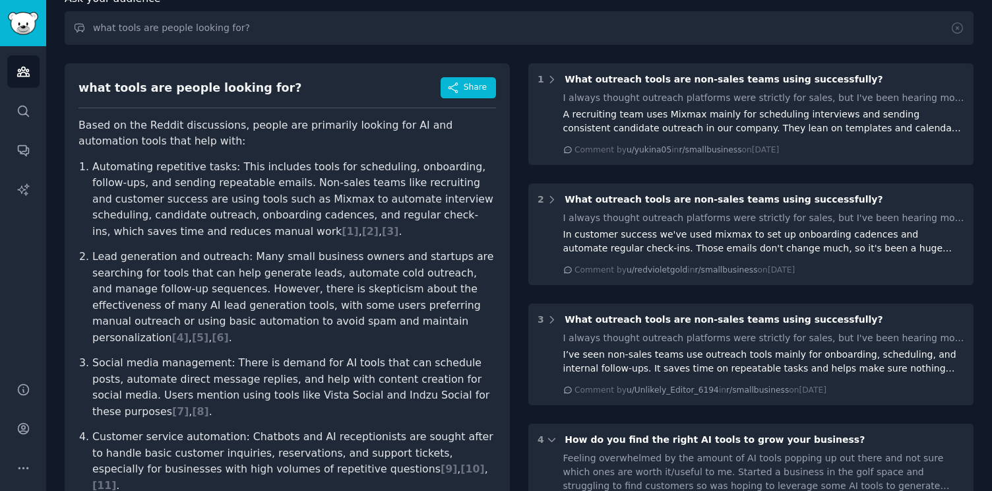
scroll to position [0, 0]
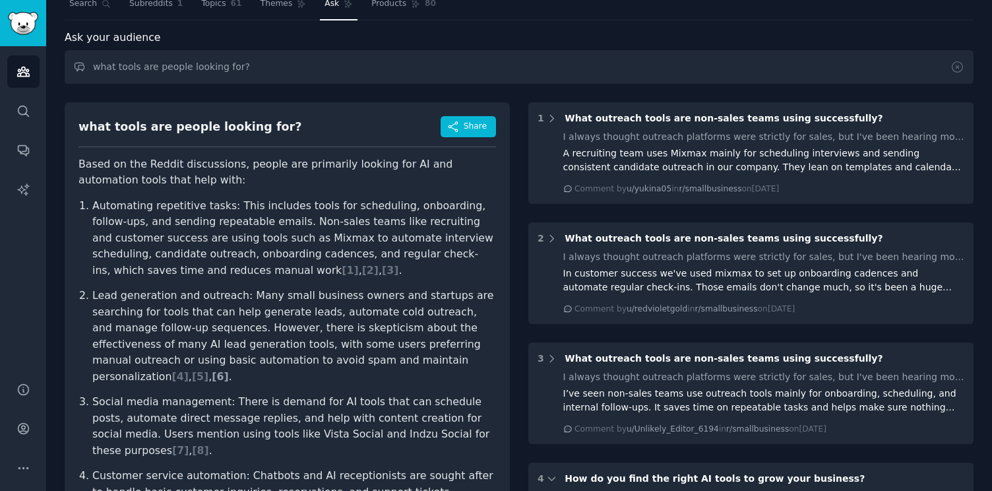
click at [228, 370] on span "[ 6 ]" at bounding box center [220, 376] width 16 height 13
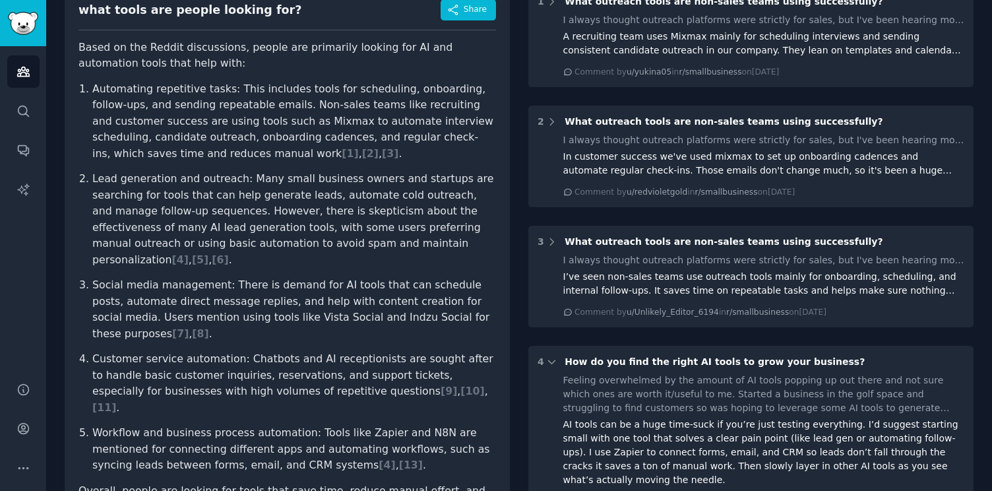
scroll to position [174, 0]
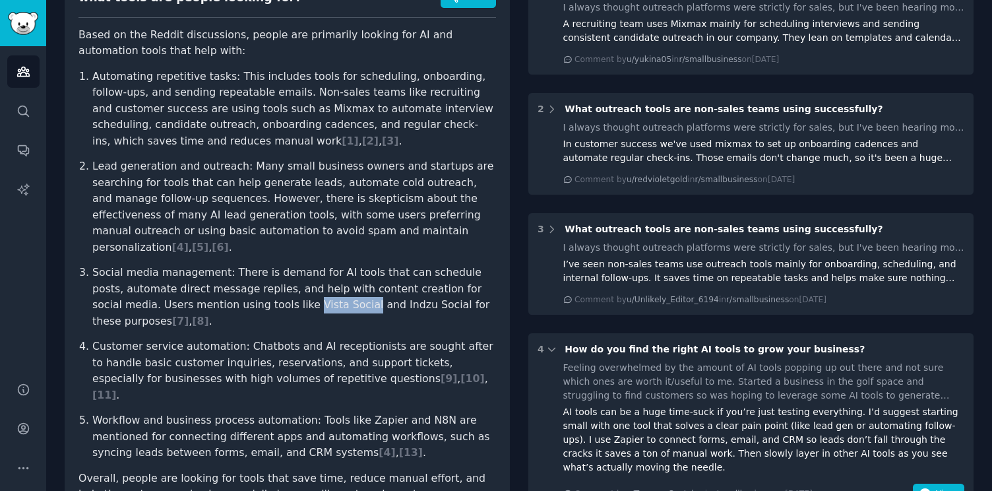
drag, startPoint x: 236, startPoint y: 289, endPoint x: 292, endPoint y: 289, distance: 56.1
click at [292, 289] on p "Social media management: There is demand for AI tools that can schedule posts, …" at bounding box center [294, 297] width 404 height 65
copy p "Vista Social"
drag, startPoint x: 314, startPoint y: 288, endPoint x: 369, endPoint y: 287, distance: 55.4
click at [369, 287] on p "Social media management: There is demand for AI tools that can schedule posts, …" at bounding box center [294, 297] width 404 height 65
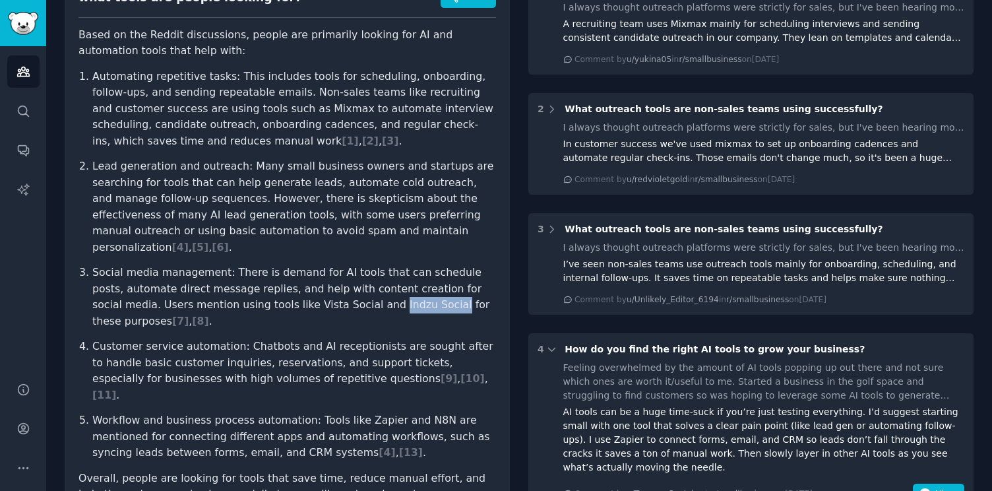
copy p "Indzu Social"
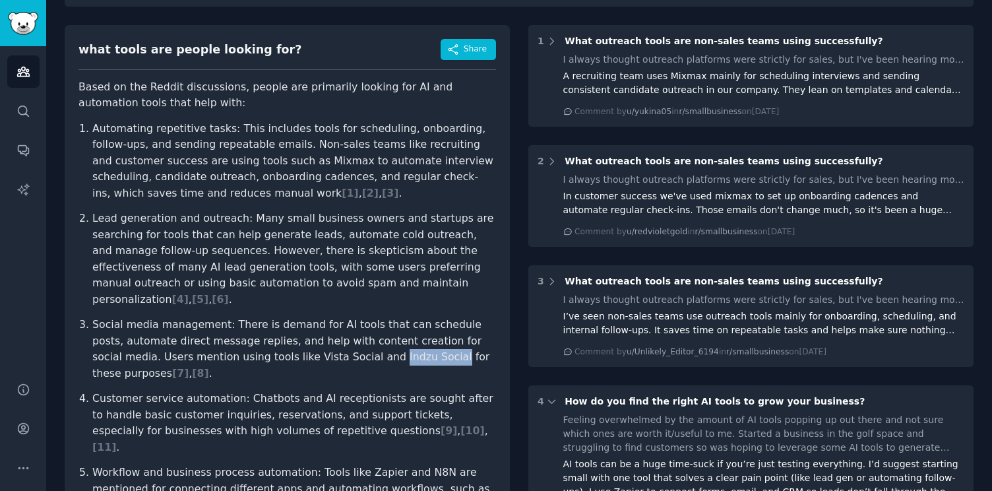
scroll to position [0, 0]
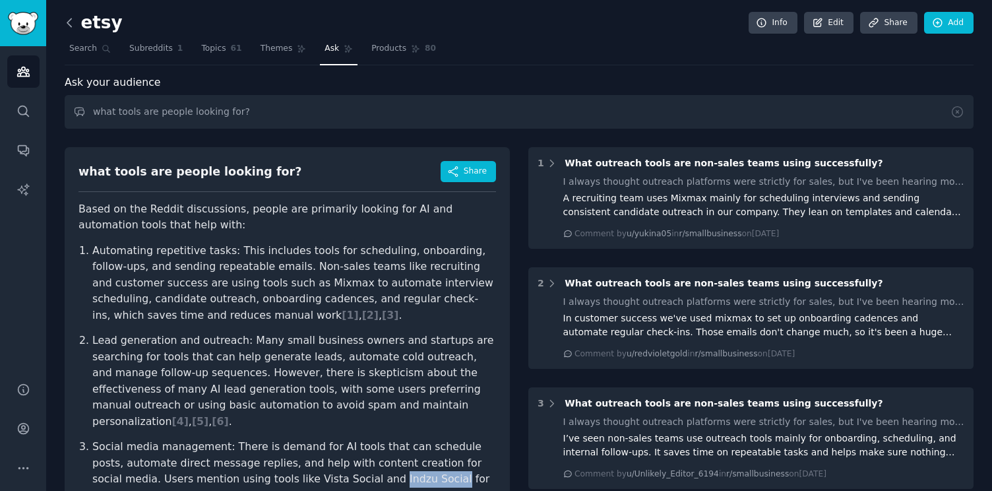
click at [67, 23] on icon at bounding box center [69, 22] width 4 height 8
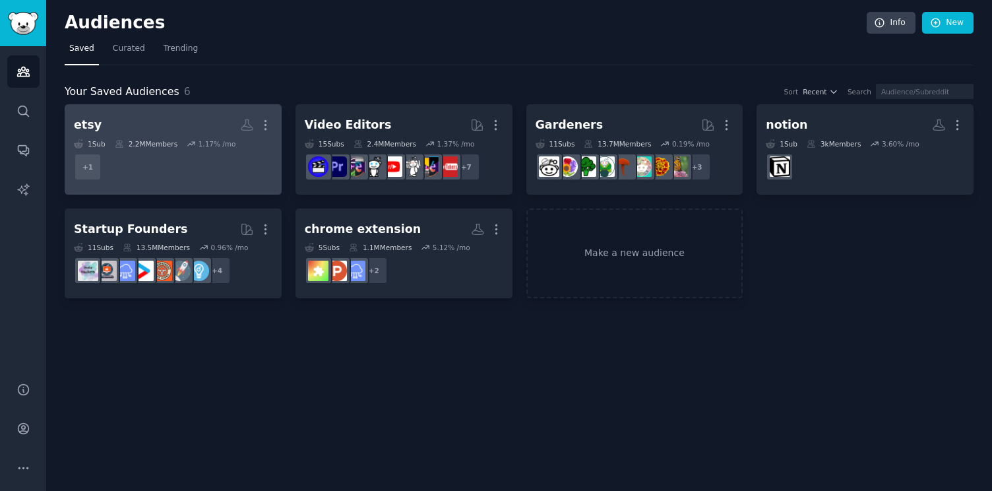
click at [148, 119] on h2 "etsy More" at bounding box center [173, 124] width 199 height 23
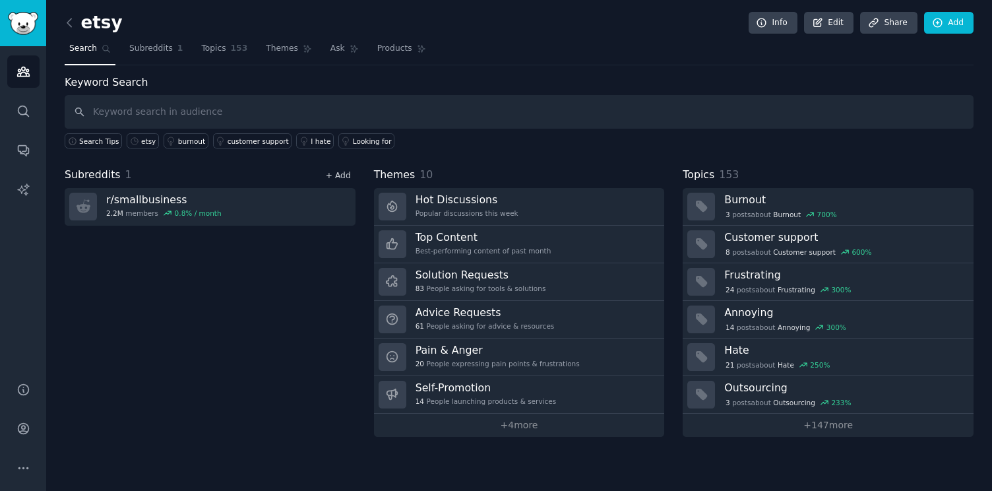
click at [342, 177] on link "+ Add" at bounding box center [338, 175] width 25 height 9
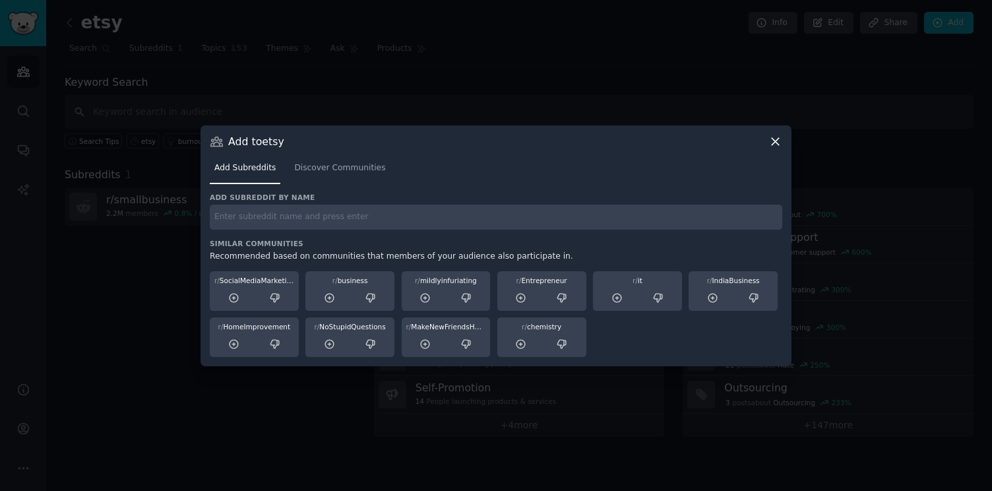
click at [768, 143] on div "Add to etsy" at bounding box center [496, 142] width 573 height 14
click at [778, 141] on icon at bounding box center [776, 142] width 14 height 14
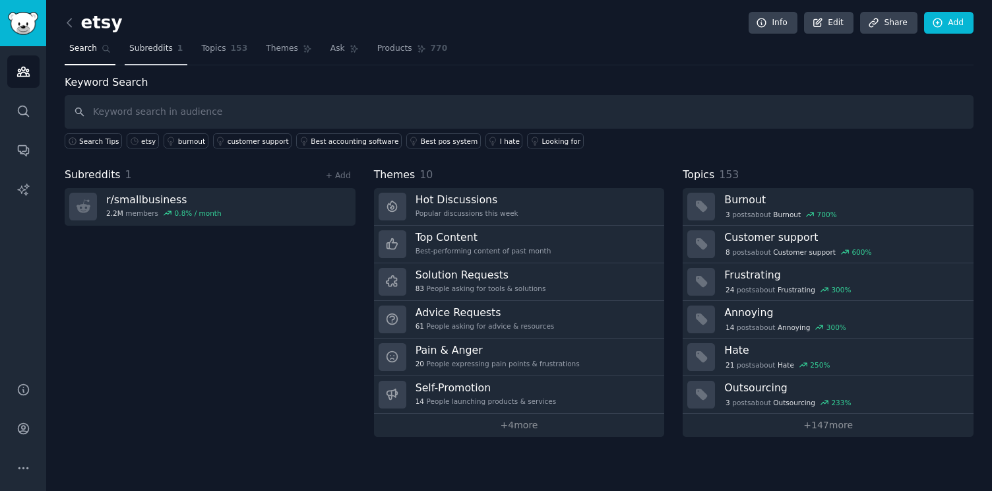
click at [139, 44] on span "Subreddits" at bounding box center [151, 49] width 44 height 12
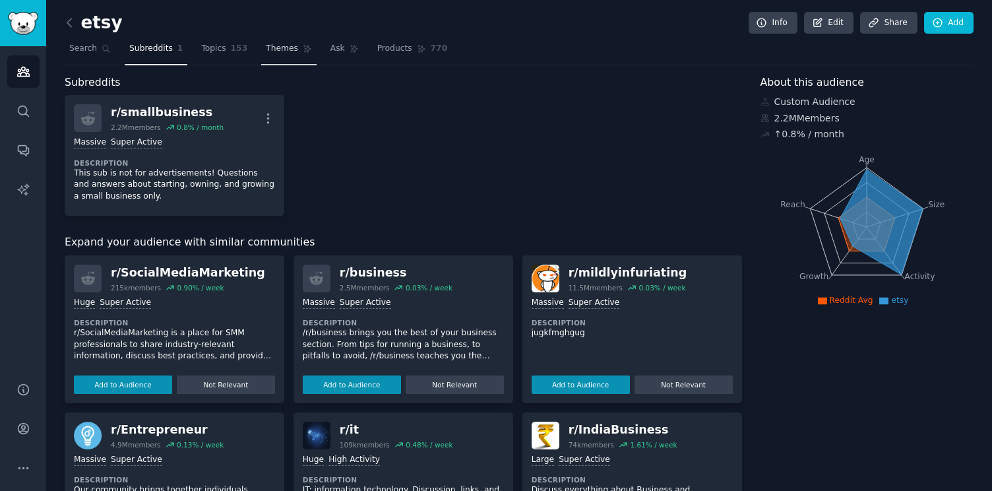
click at [266, 48] on span "Themes" at bounding box center [282, 49] width 32 height 12
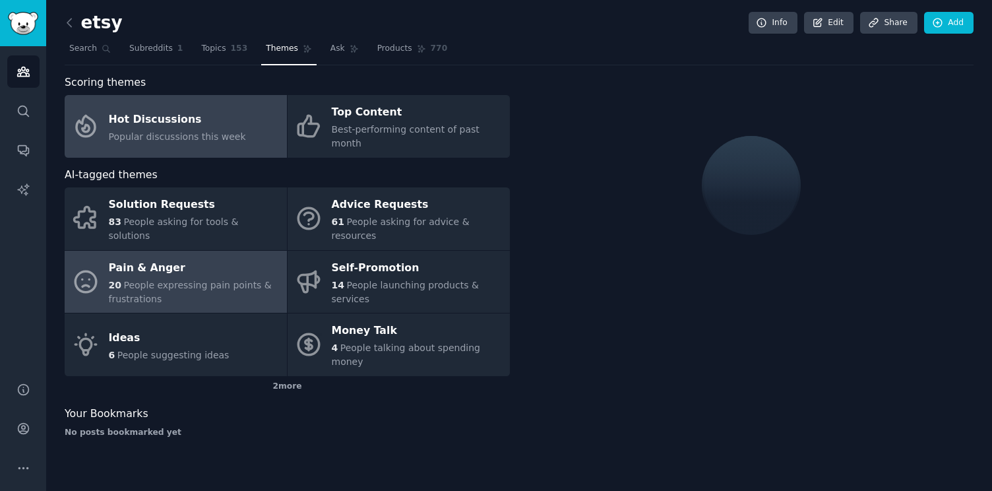
click at [234, 278] on div "20 People expressing pain points & frustrations" at bounding box center [195, 292] width 172 height 28
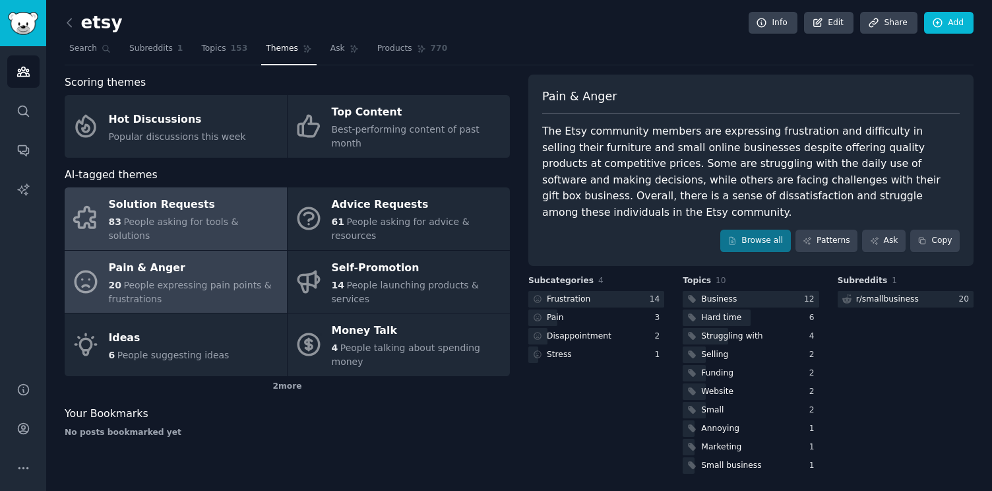
click at [234, 187] on link "Solution Requests 83 People asking for tools & solutions" at bounding box center [176, 218] width 222 height 63
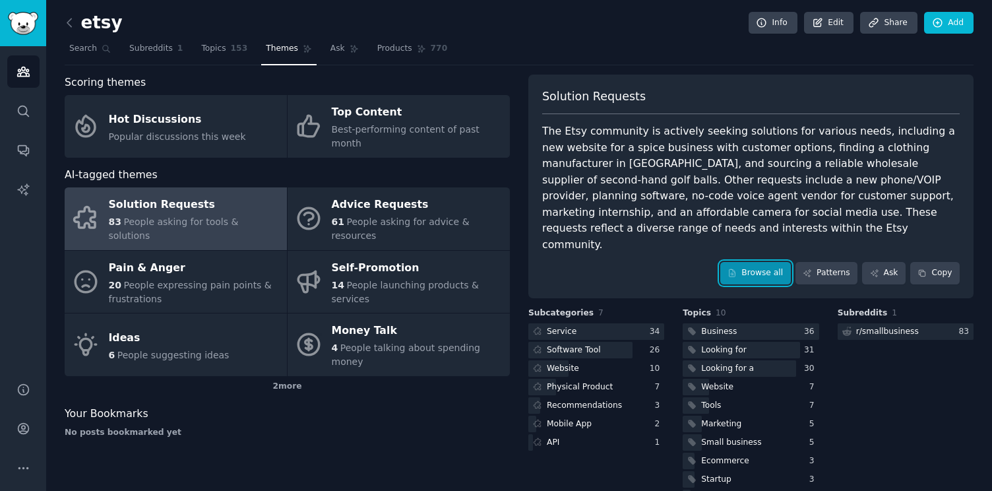
click at [766, 262] on link "Browse all" at bounding box center [755, 273] width 71 height 22
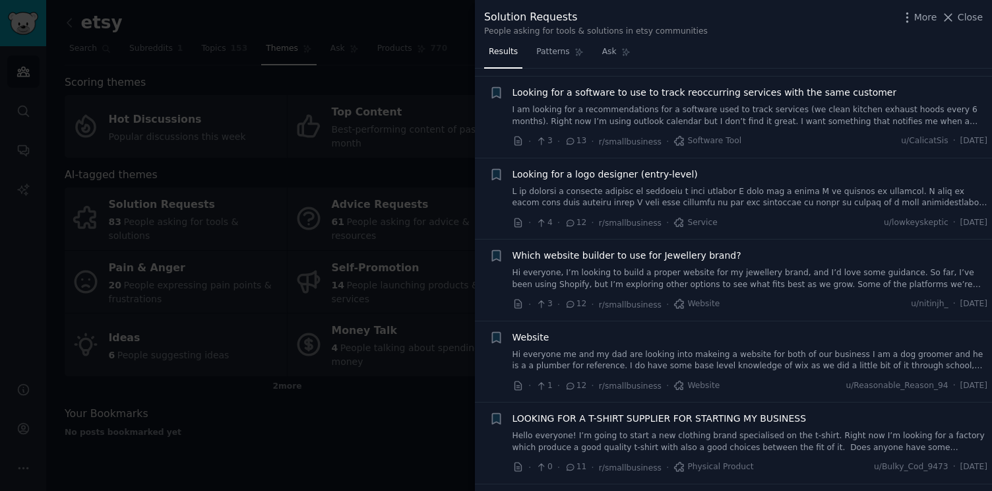
scroll to position [1370, 0]
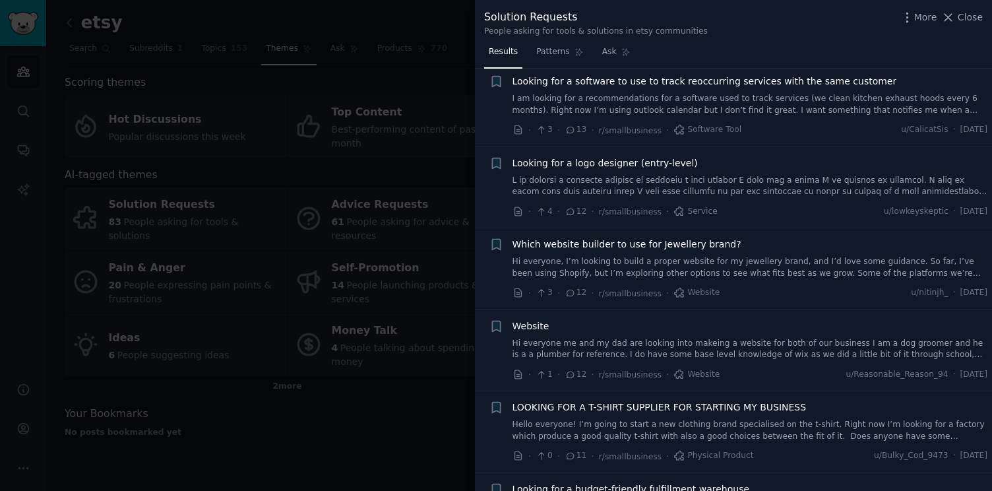
click at [754, 102] on link "I am looking for a recommendations for a software used to track services (we cl…" at bounding box center [751, 104] width 476 height 23
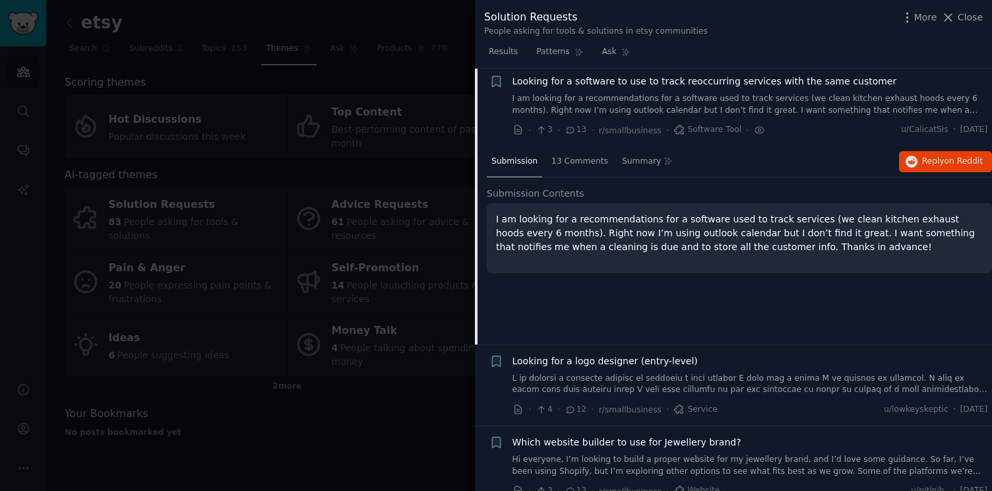
scroll to position [1366, 0]
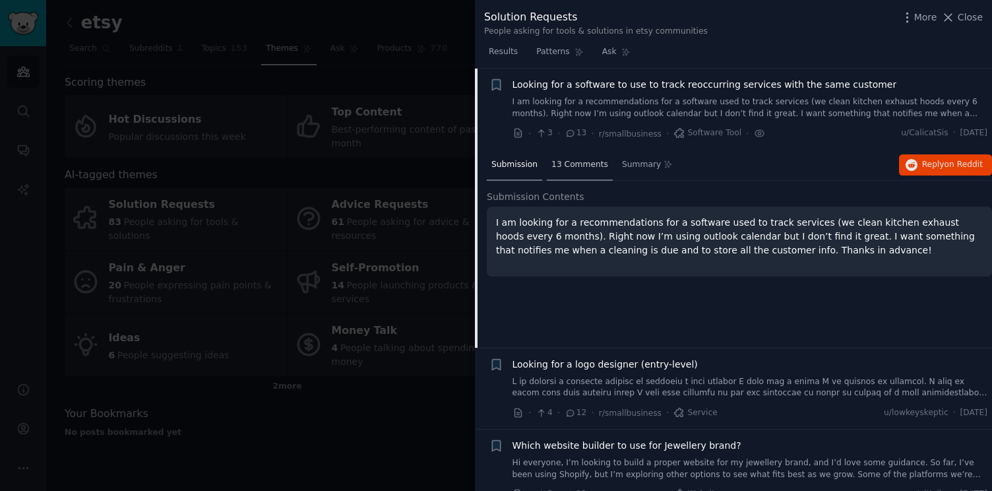
click at [581, 171] on div "13 Comments" at bounding box center [580, 166] width 66 height 32
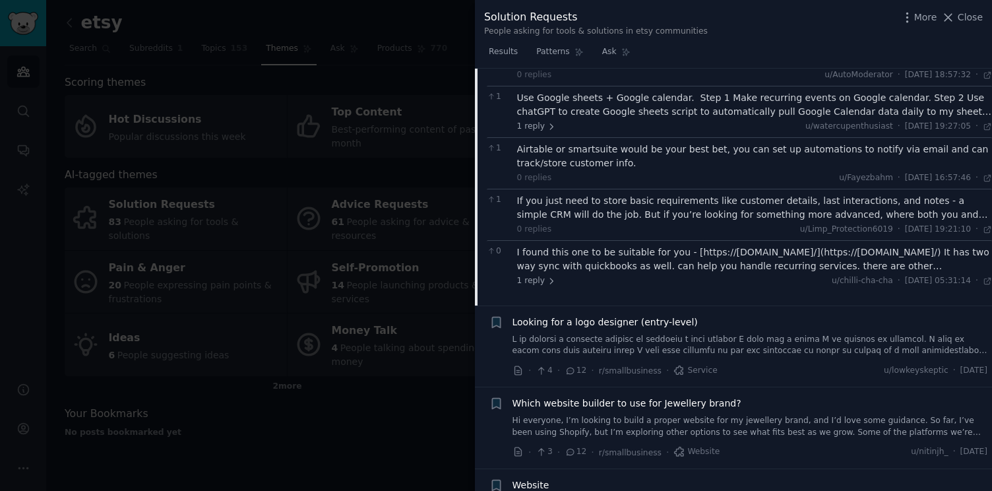
scroll to position [1601, 0]
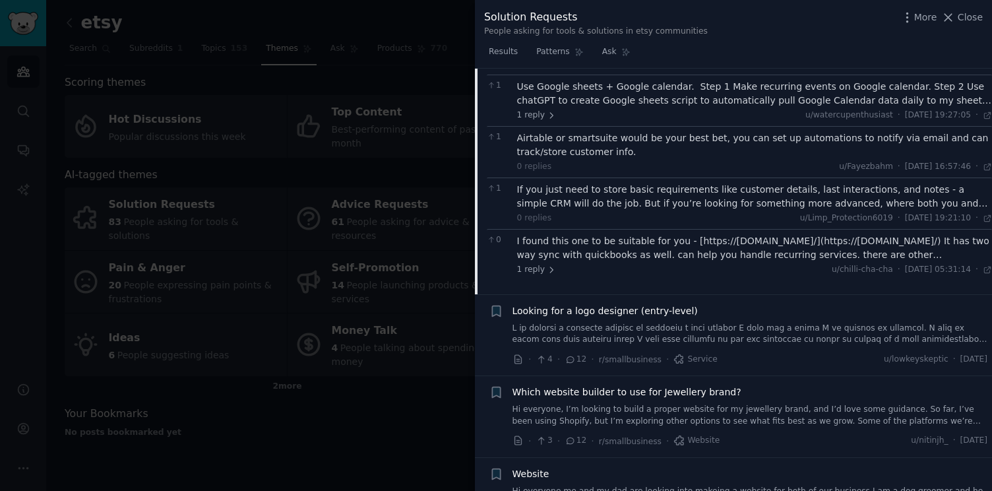
click at [609, 247] on div "I found this one to be suitable for you - [https://www.smartservice.com/](https…" at bounding box center [755, 248] width 476 height 28
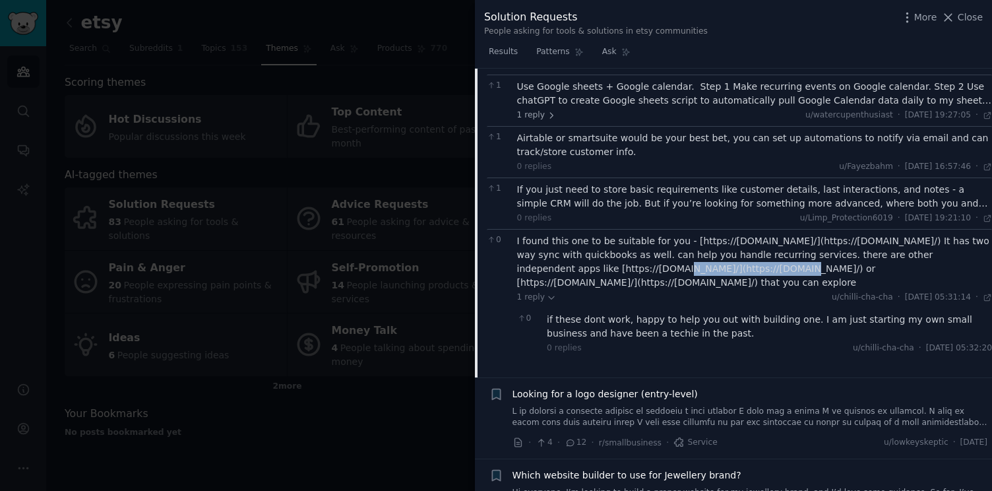
drag, startPoint x: 559, startPoint y: 269, endPoint x: 672, endPoint y: 267, distance: 112.8
click at [672, 267] on div "I found this one to be suitable for you - [https://www.smartservice.com/](https…" at bounding box center [755, 261] width 476 height 55
copy div "https://www.getjobber.com"
drag, startPoint x: 824, startPoint y: 270, endPoint x: 953, endPoint y: 270, distance: 128.7
click at [953, 270] on div "I found this one to be suitable for you - [https://www.smartservice.com/](https…" at bounding box center [755, 261] width 476 height 55
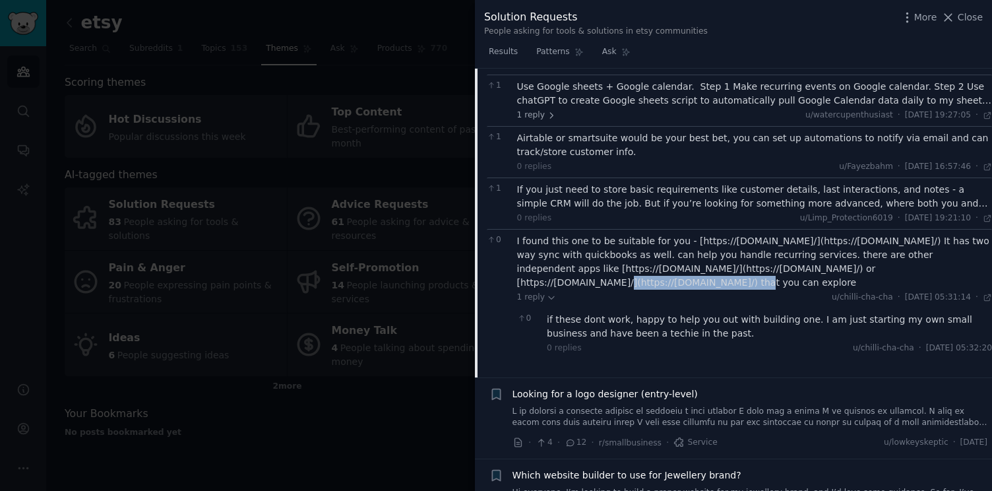
copy div "https://www.housecallpro.com/"
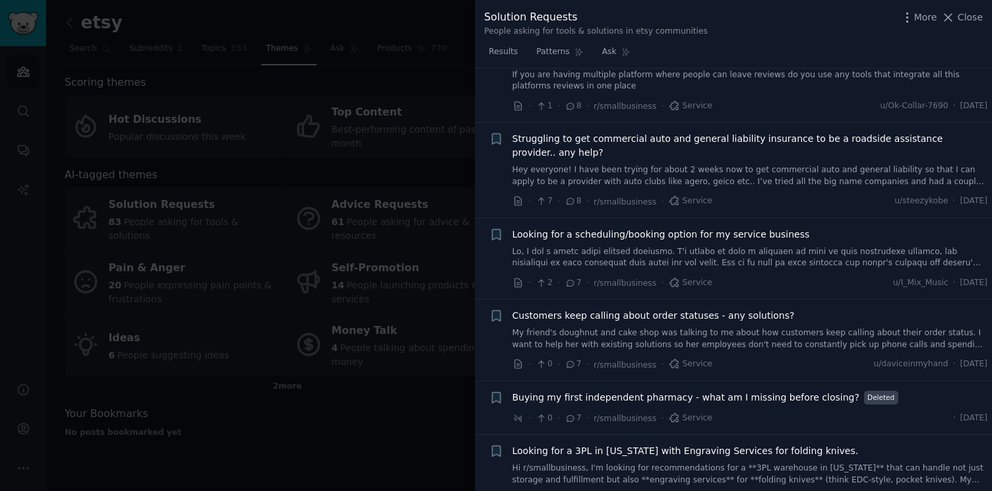
scroll to position [2754, 0]
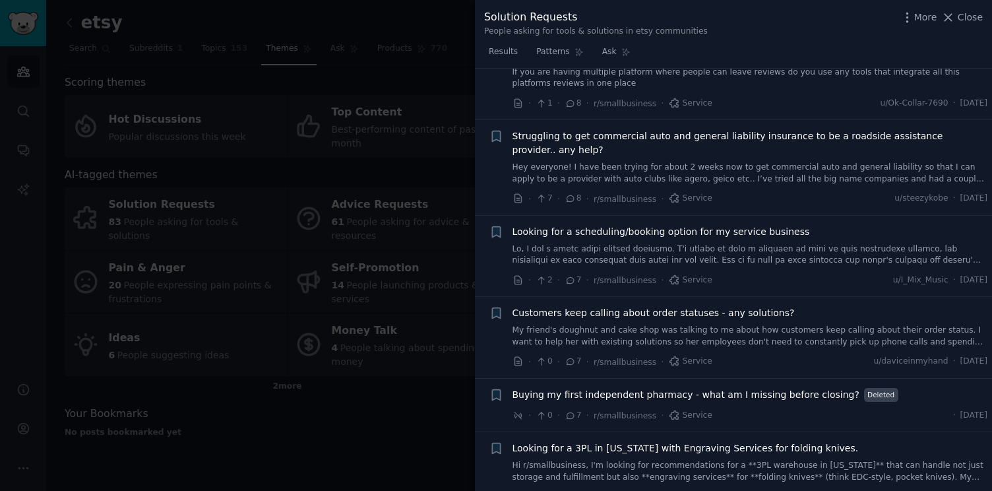
click at [539, 249] on link at bounding box center [751, 254] width 476 height 23
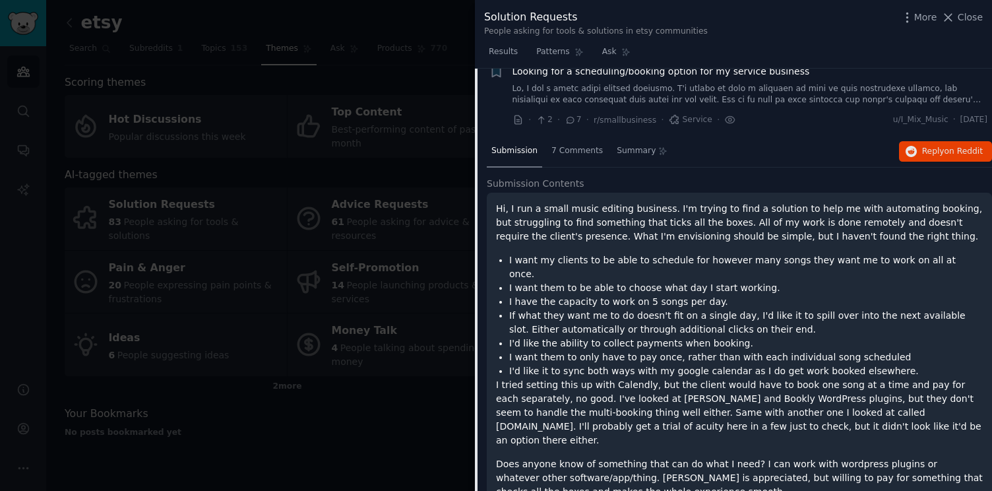
scroll to position [2441, 0]
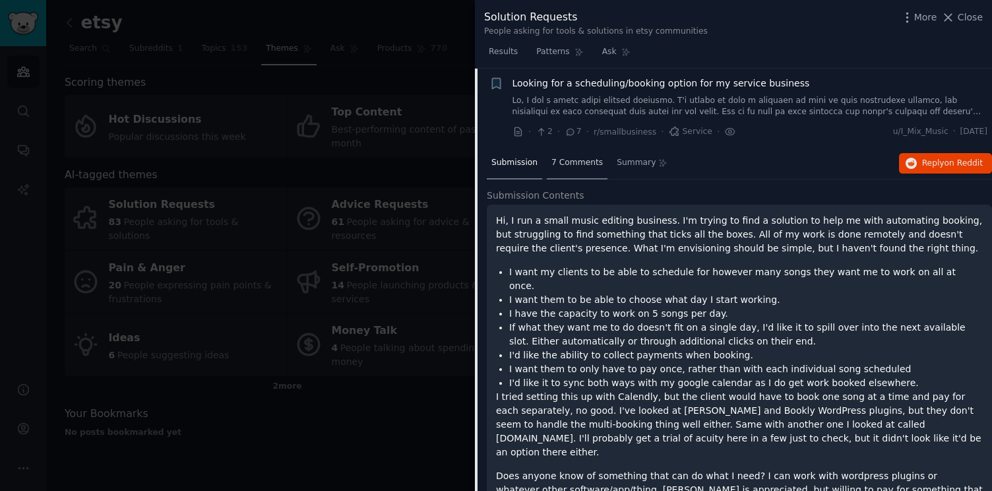
click at [569, 177] on div "7 Comments" at bounding box center [577, 164] width 61 height 32
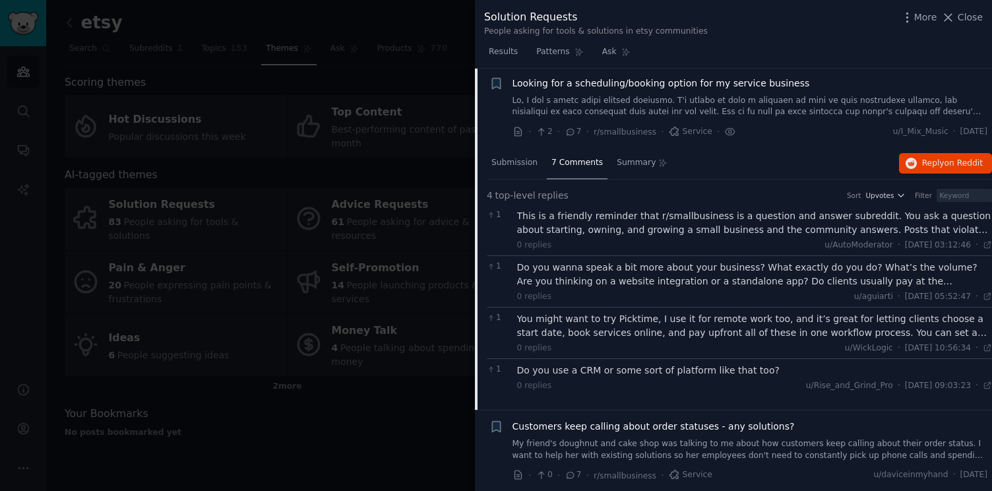
click at [549, 228] on div "This is a friendly reminder that r/smallbusiness is a question and answer subre…" at bounding box center [755, 223] width 476 height 28
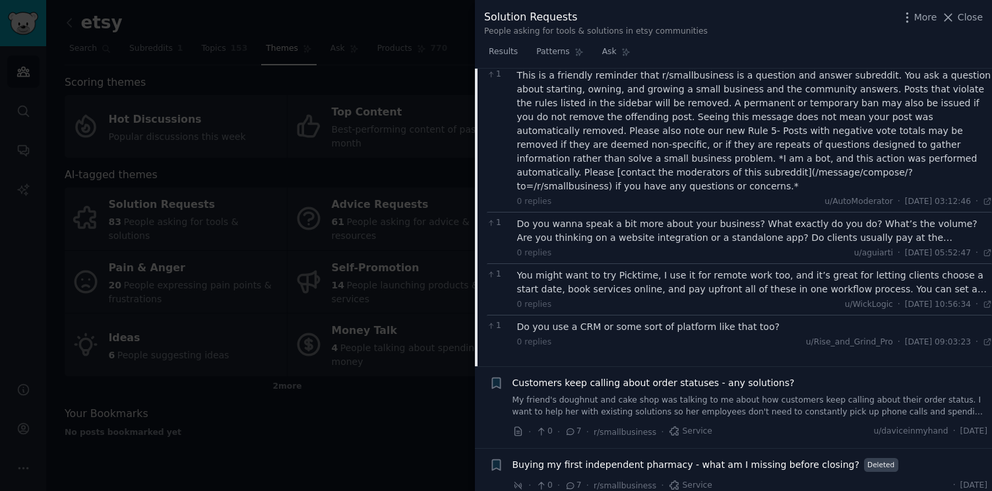
scroll to position [2582, 0]
click at [562, 216] on div "Do you wanna speak a bit more about your business? What exactly do you do? What…" at bounding box center [755, 230] width 476 height 28
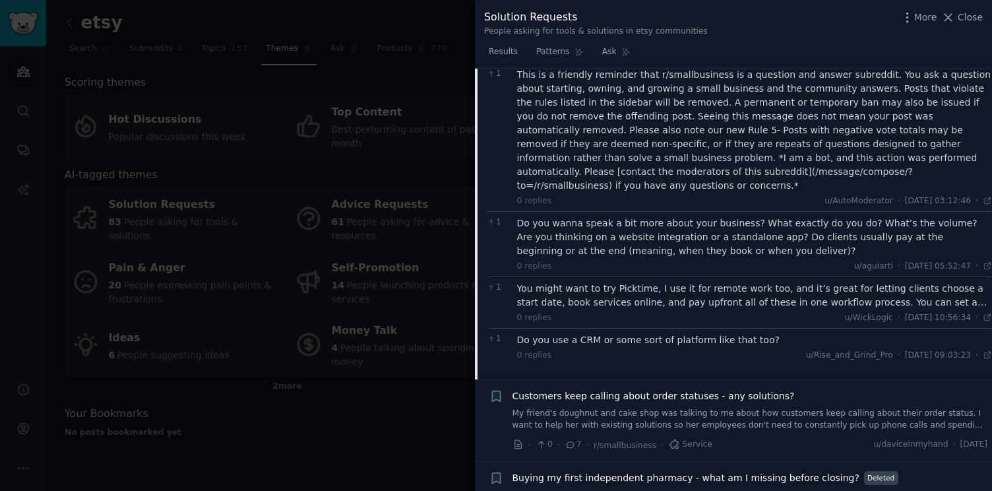
click at [561, 282] on div "You might want to try Picktime, I use it for remote work too, and it’s great fo…" at bounding box center [755, 296] width 476 height 28
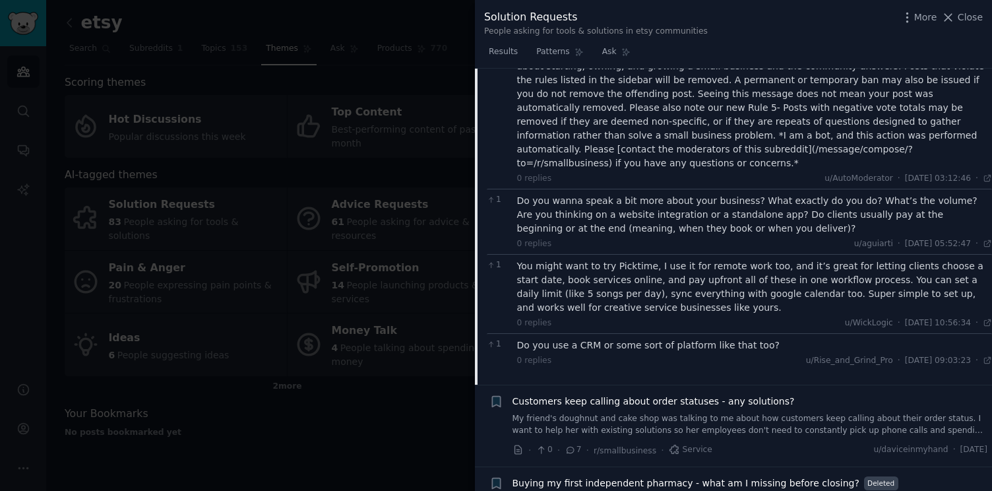
scroll to position [2611, 0]
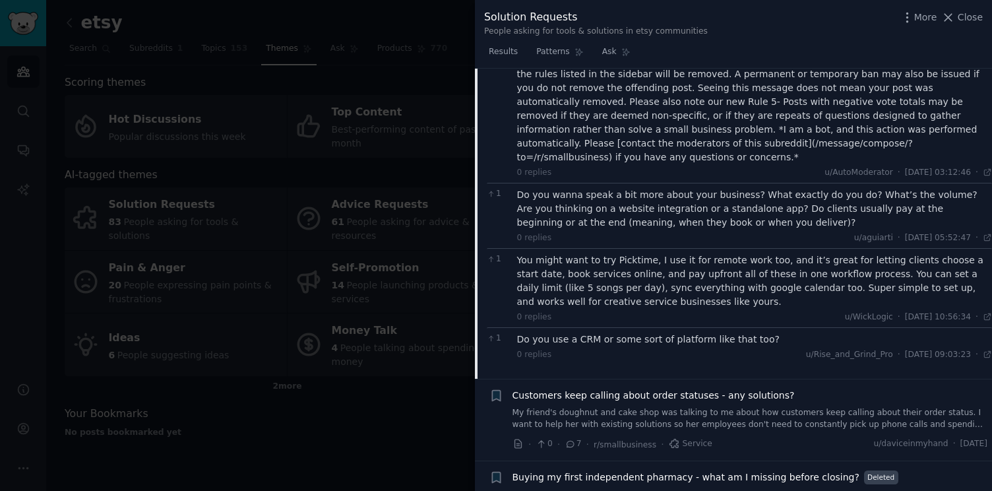
click at [560, 333] on div "Do you use a CRM or some sort of platform like that too?" at bounding box center [755, 340] width 476 height 14
click at [561, 333] on div "Do you use a CRM or some sort of platform like that too?" at bounding box center [755, 340] width 476 height 14
click at [614, 253] on div "You might want to try Picktime, I use it for remote work too, and it’s great fo…" at bounding box center [755, 280] width 476 height 55
copy div "Picktime"
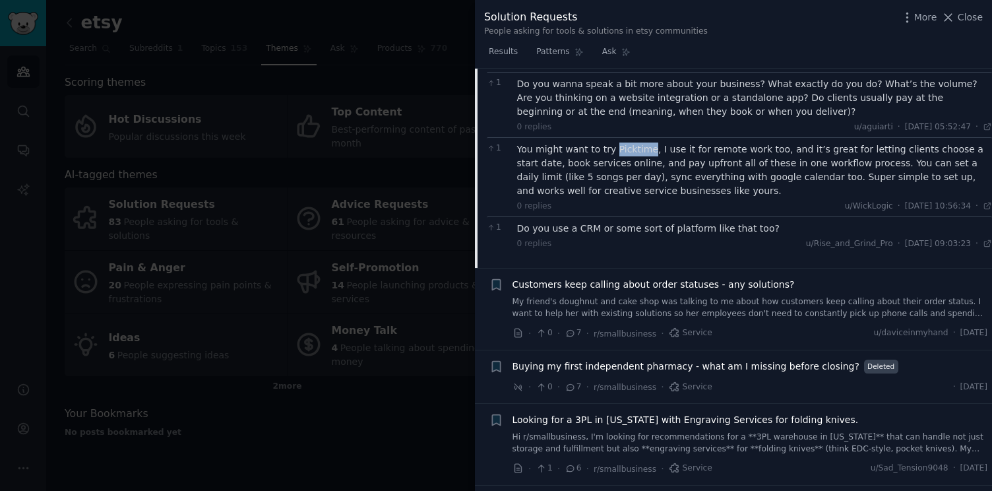
scroll to position [2723, 0]
click at [544, 294] on link "My friend's doughnut and cake shop was talking to me about how customers keep c…" at bounding box center [751, 305] width 476 height 23
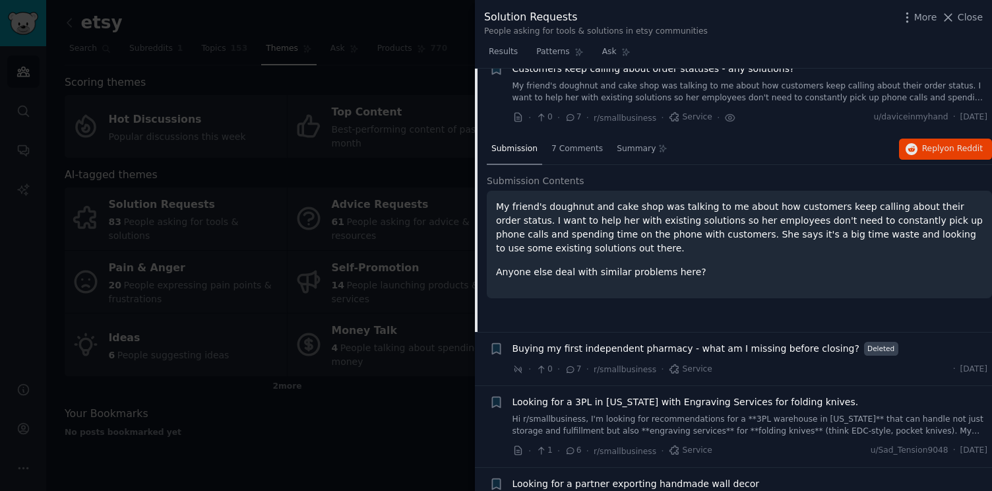
scroll to position [2521, 0]
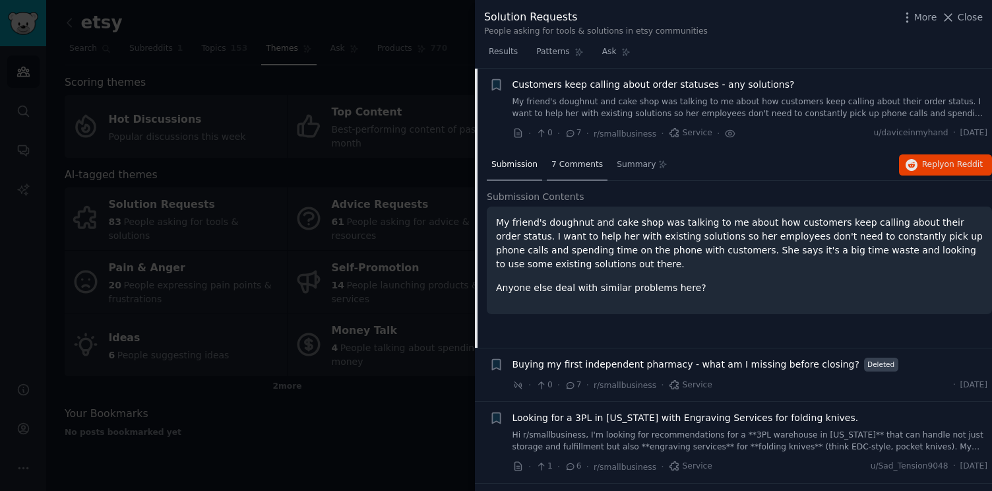
click at [574, 164] on span "7 Comments" at bounding box center [577, 165] width 51 height 12
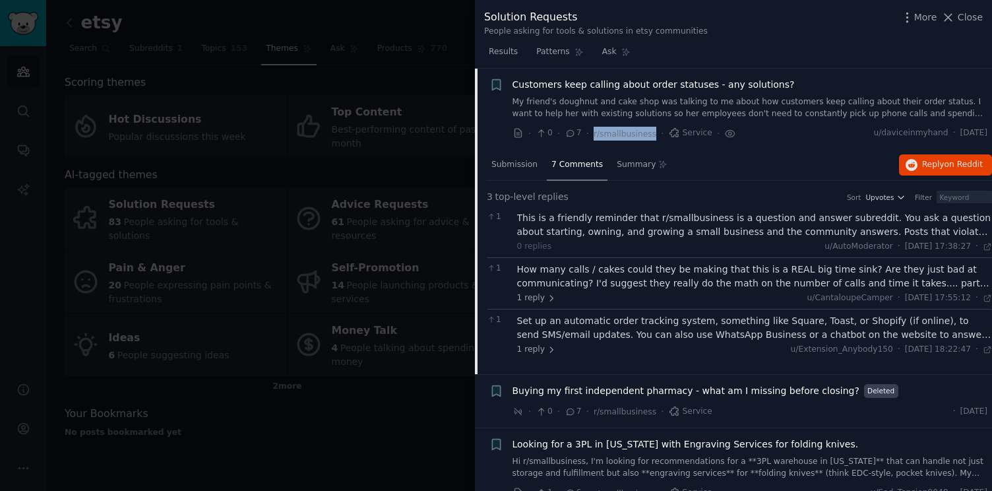
drag, startPoint x: 654, startPoint y: 135, endPoint x: 588, endPoint y: 136, distance: 66.0
click at [588, 136] on div "· 0 · 7 · r/smallbusiness · Service ·" at bounding box center [625, 134] width 224 height 14
copy div "· r/smallbusiness"
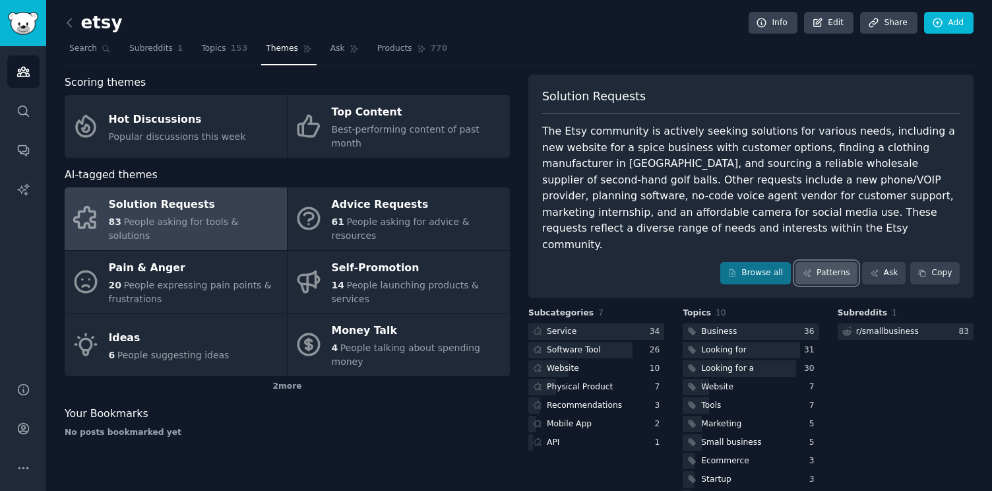
click at [833, 267] on link "Patterns" at bounding box center [827, 273] width 62 height 22
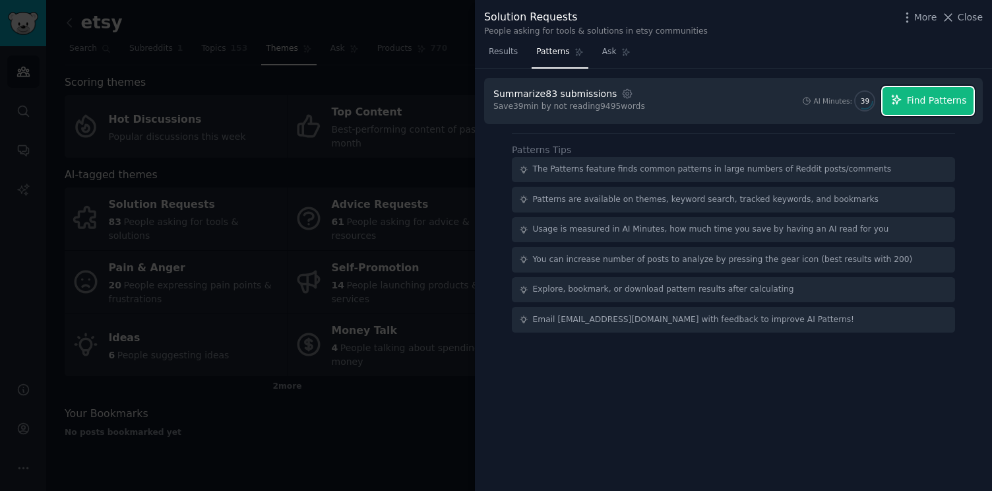
click at [937, 101] on span "Find Patterns" at bounding box center [937, 101] width 60 height 14
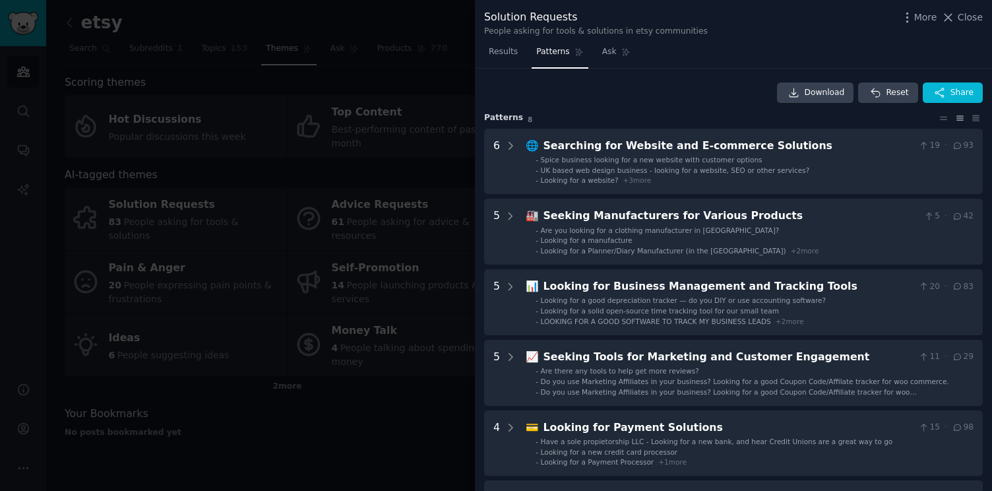
click at [418, 67] on div at bounding box center [496, 245] width 992 height 491
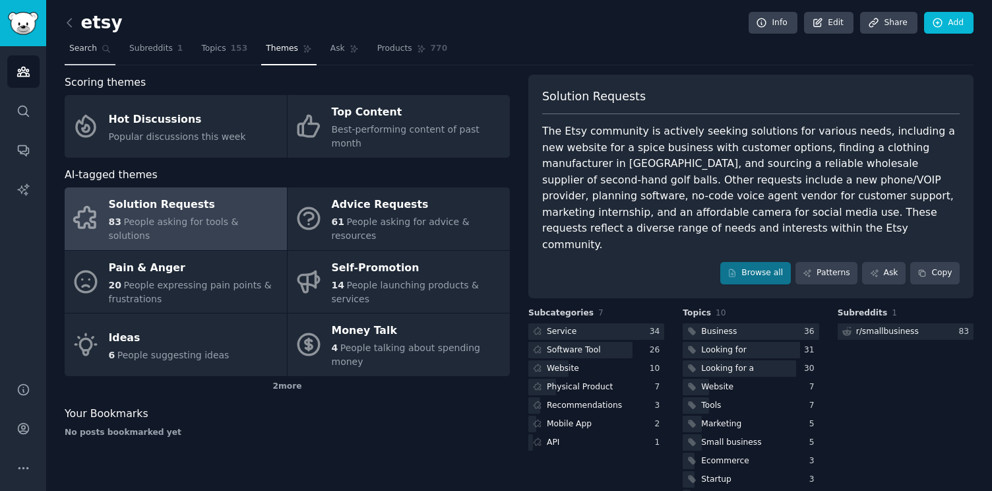
click at [83, 55] on link "Search" at bounding box center [90, 51] width 51 height 27
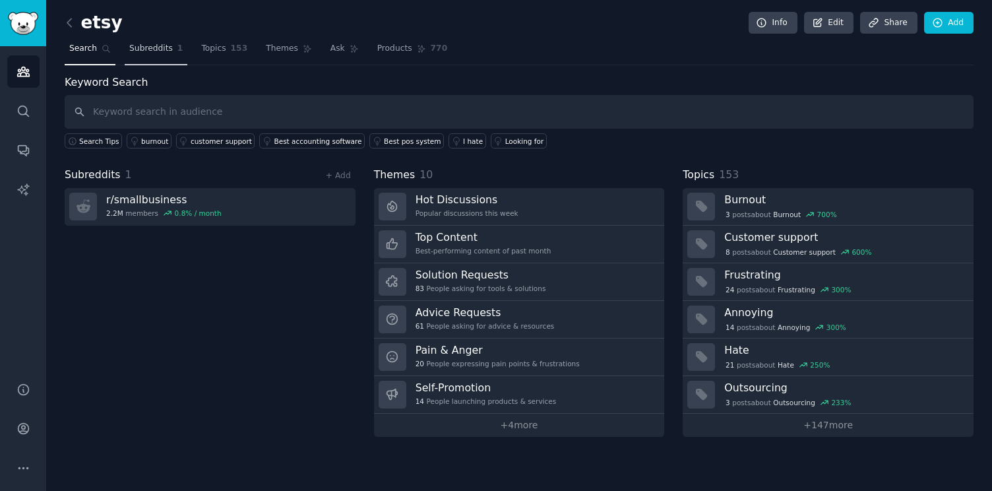
click at [148, 55] on link "Subreddits 1" at bounding box center [156, 51] width 63 height 27
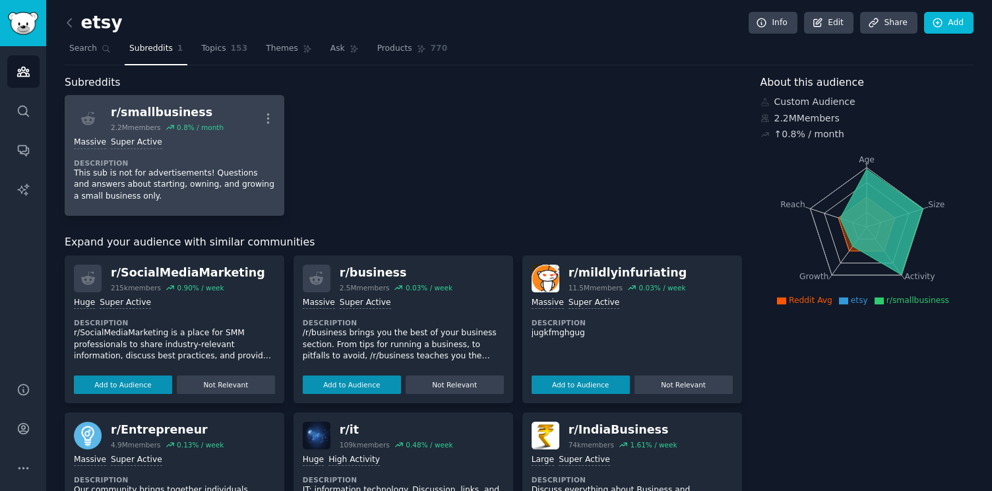
click at [249, 127] on div "r/ smallbusiness 2.2M members 0.8 % / month More" at bounding box center [174, 118] width 201 height 28
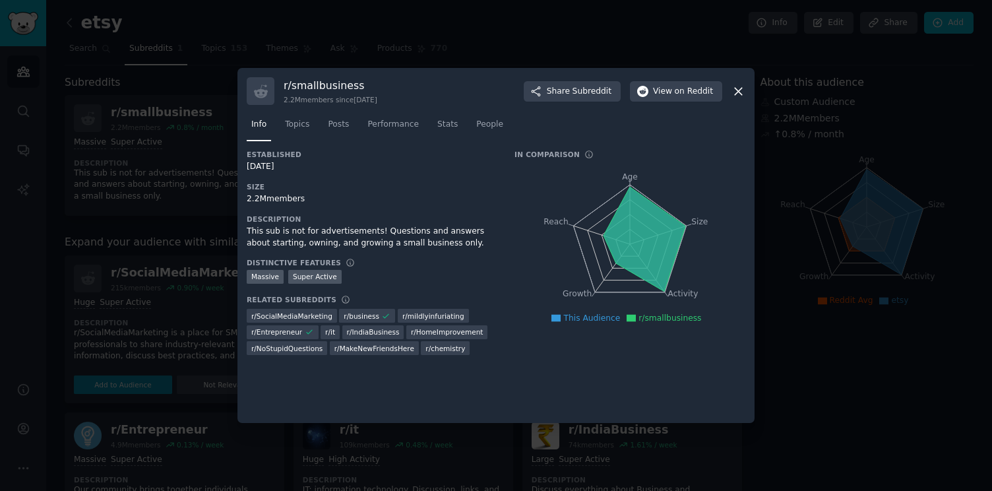
click at [613, 53] on div at bounding box center [496, 245] width 992 height 491
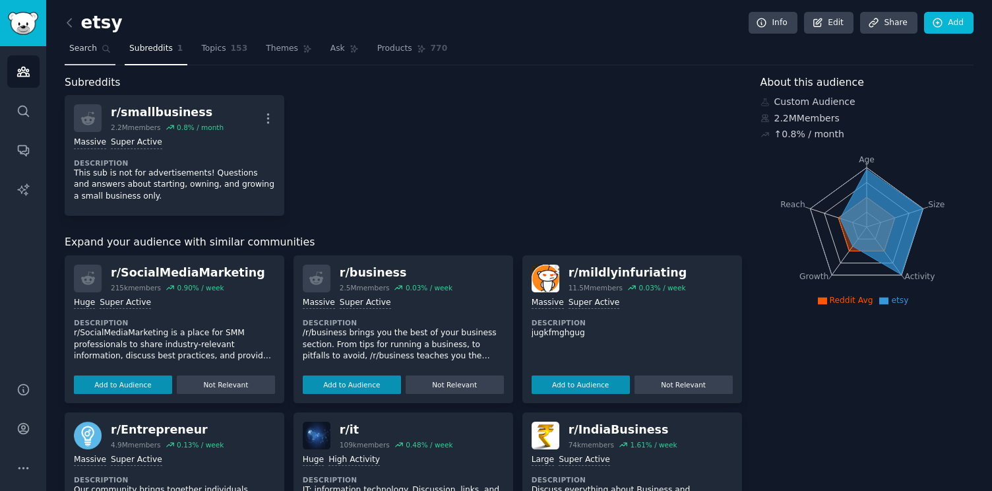
click at [85, 57] on link "Search" at bounding box center [90, 51] width 51 height 27
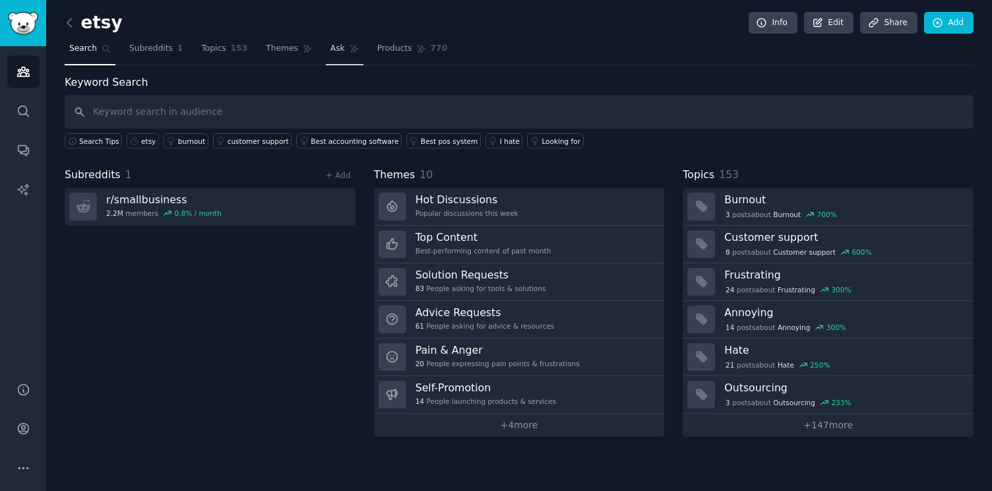
click at [334, 54] on link "Ask" at bounding box center [345, 51] width 38 height 27
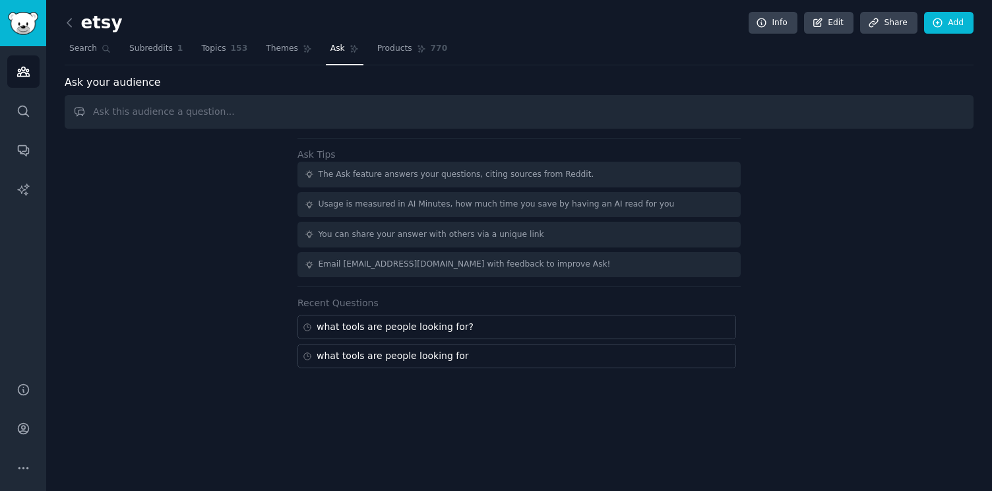
click at [350, 117] on input "text" at bounding box center [519, 112] width 909 height 34
type input "what tools are people looking for to support their business?"
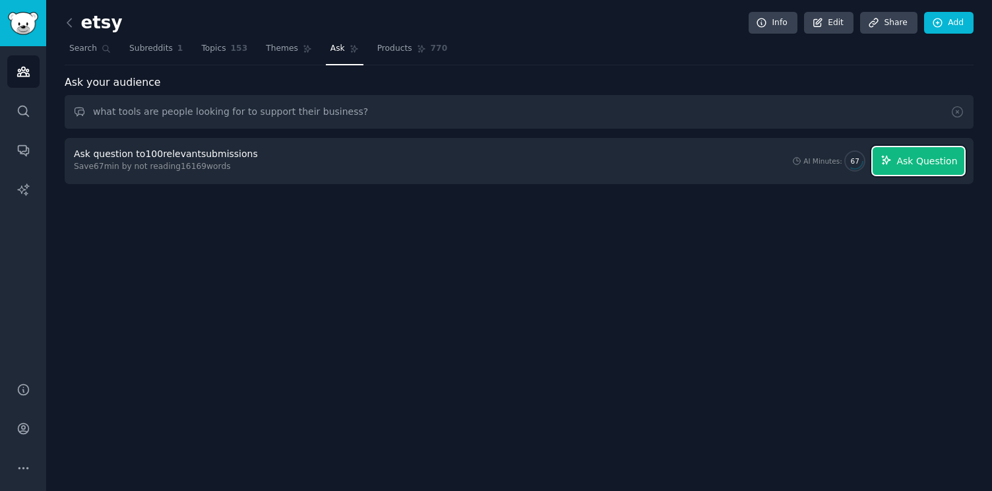
click at [909, 162] on span "Ask Question" at bounding box center [927, 161] width 61 height 14
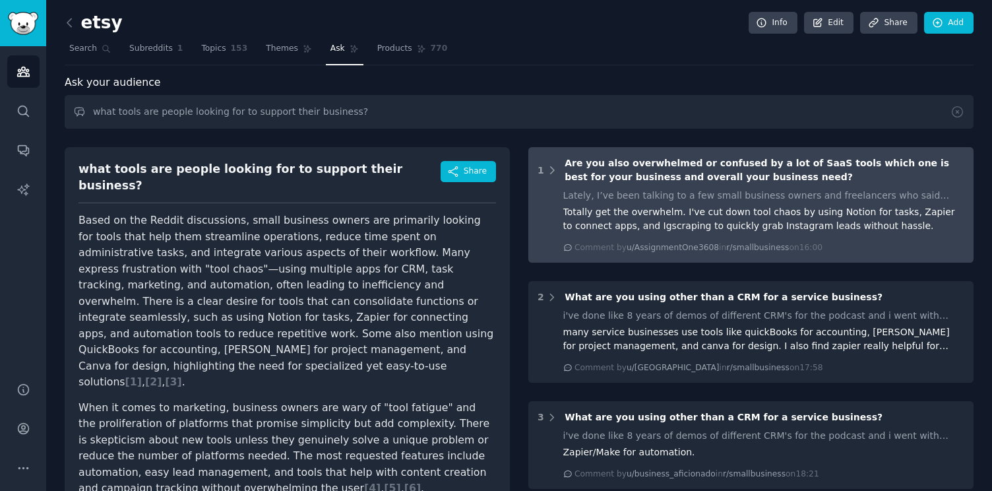
click at [579, 195] on div "Lately, I’ve been talking to a few small business owners and freelancers who sa…" at bounding box center [764, 196] width 402 height 14
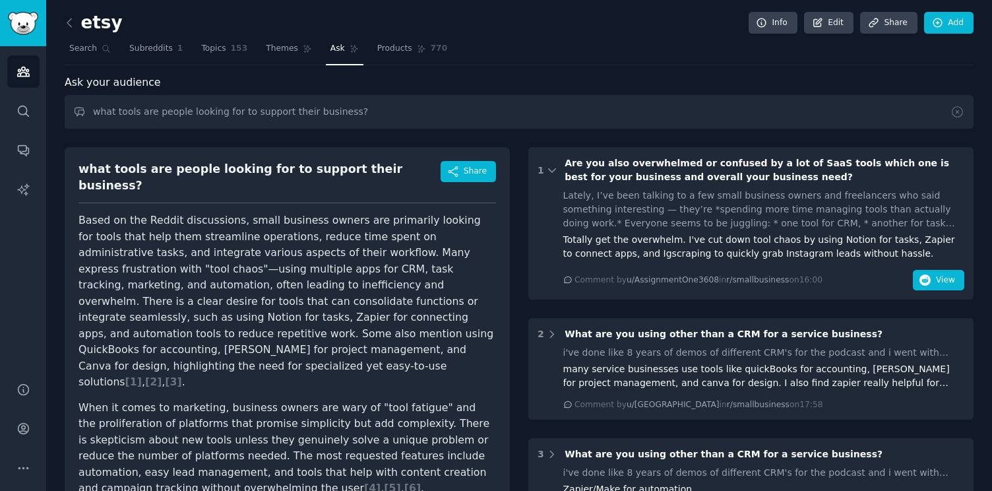
click at [650, 252] on div "Totally get the overwhelm. I've cut down tool chaos by using Notion for tasks, …" at bounding box center [764, 247] width 402 height 28
copy div "Igscraping"
click at [397, 55] on link "Products 770" at bounding box center [412, 51] width 79 height 27
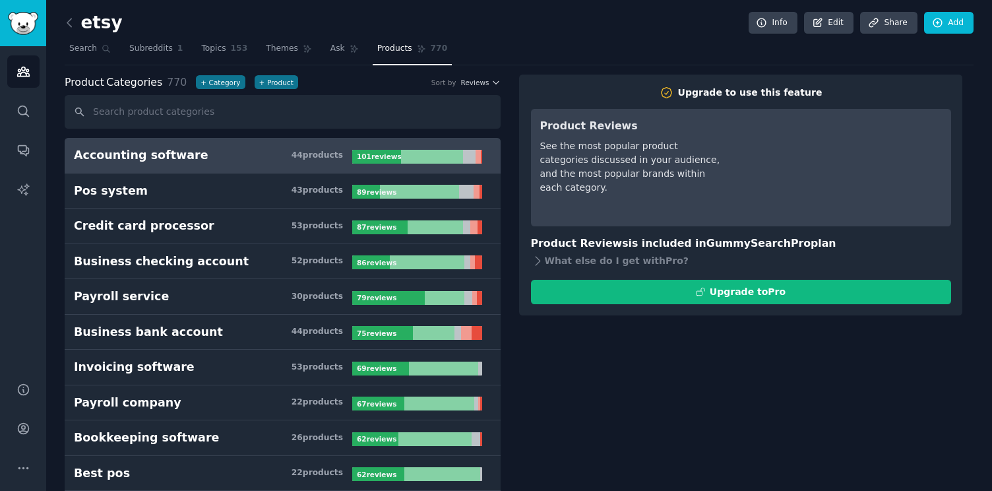
click at [234, 168] on link "Accounting software 44 product s 101 review s" at bounding box center [283, 156] width 436 height 36
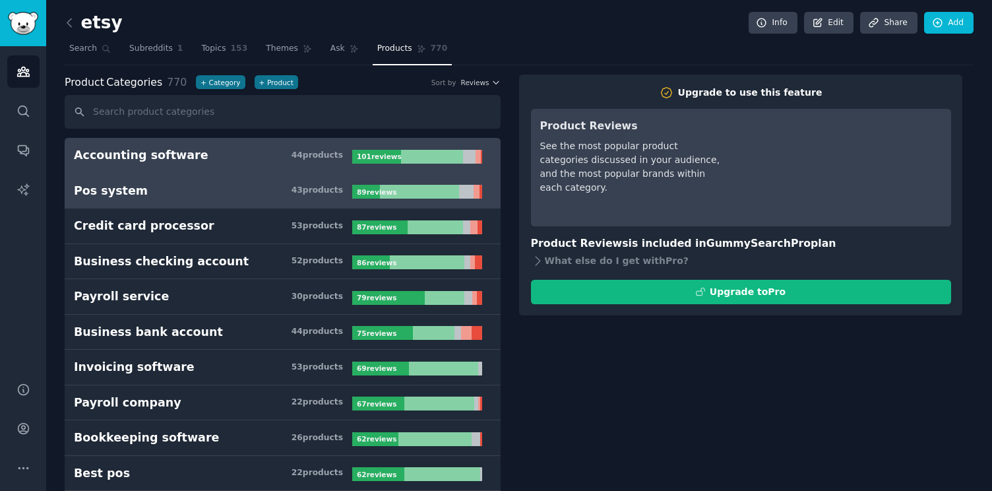
click at [216, 192] on h3 "Pos system 43 product s" at bounding box center [213, 191] width 278 height 16
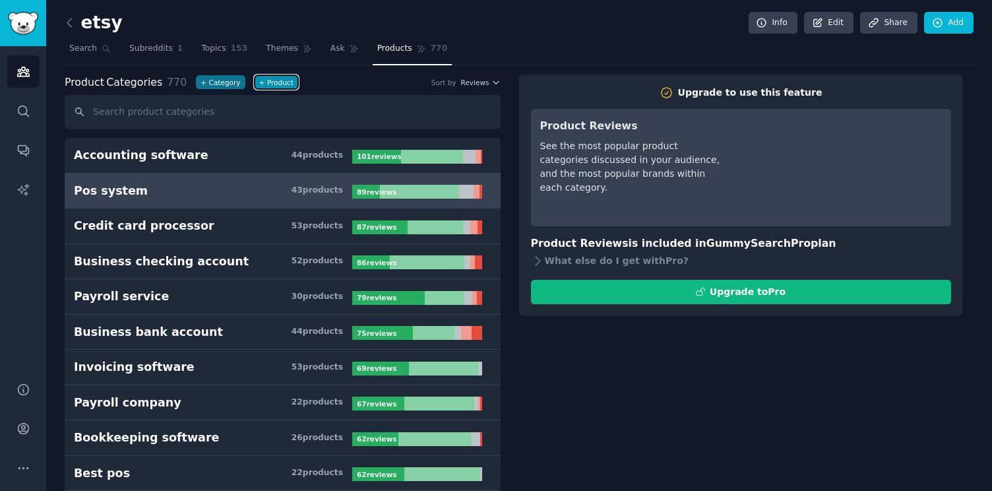
click at [268, 85] on button "+ Product" at bounding box center [277, 82] width 44 height 14
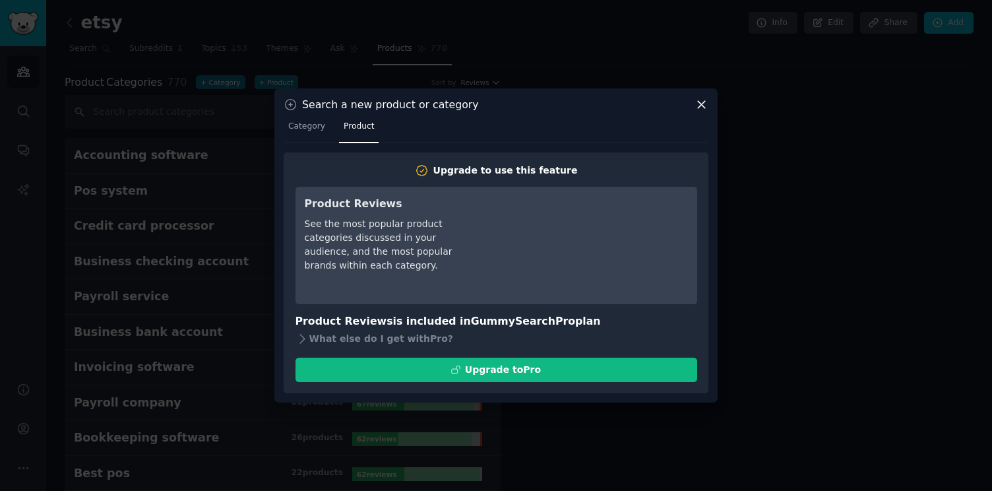
click at [701, 107] on icon at bounding box center [702, 105] width 14 height 14
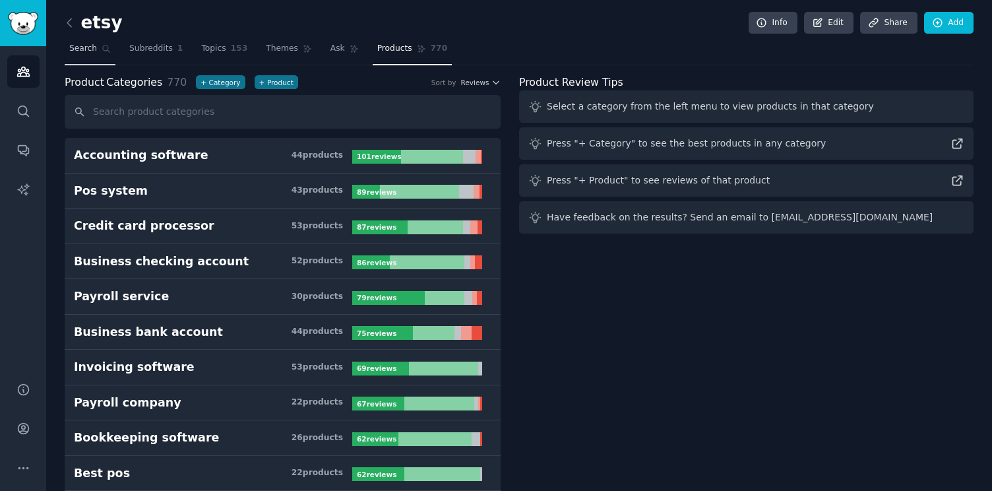
click at [84, 38] on link "Search" at bounding box center [90, 51] width 51 height 27
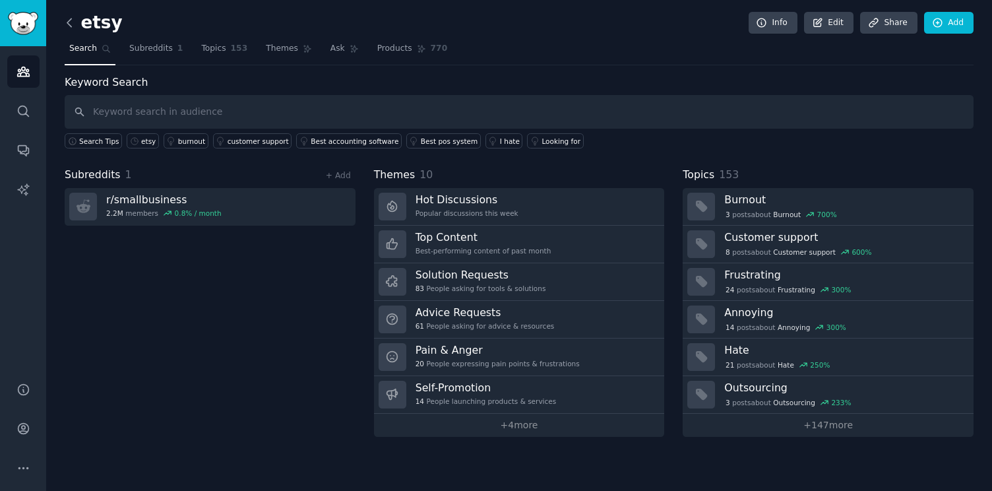
click at [65, 19] on icon at bounding box center [70, 23] width 14 height 14
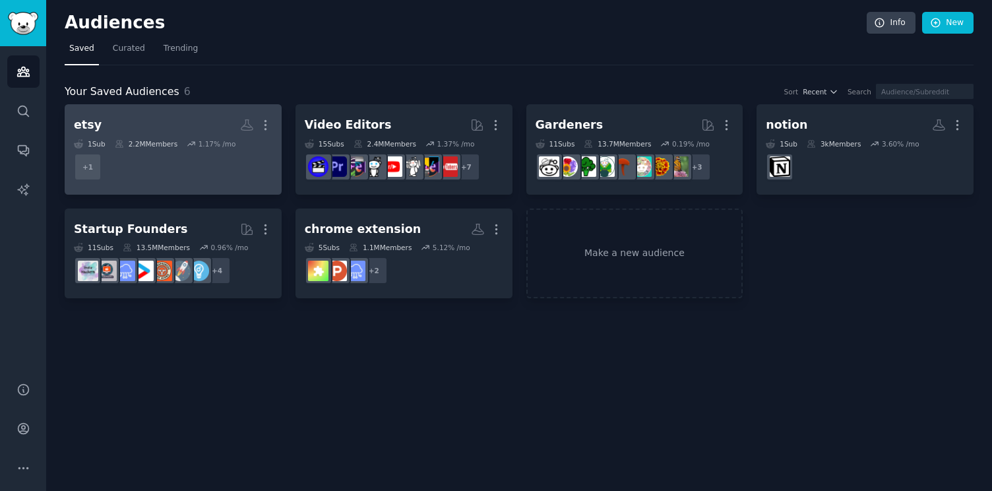
click at [152, 137] on div "etsy More 1 Sub 2.2M Members 1.17 % /mo + 1" at bounding box center [173, 149] width 199 height 72
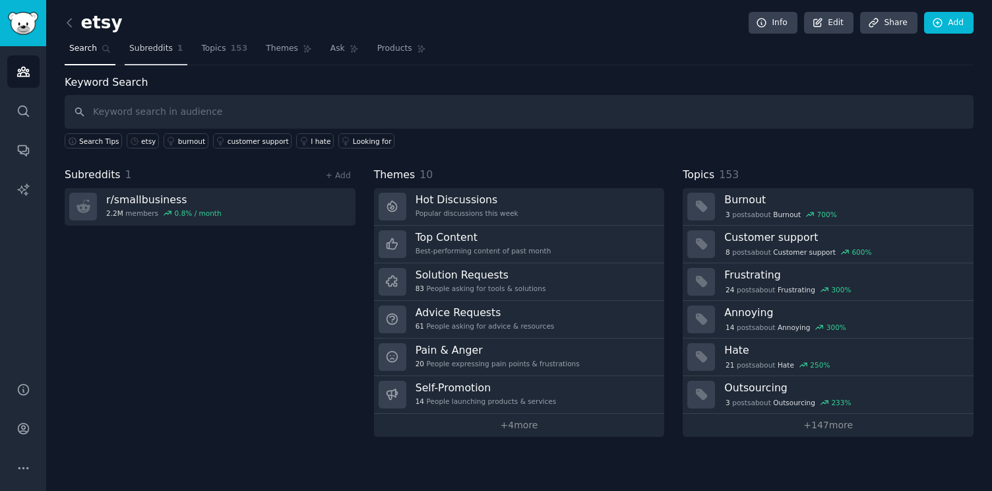
click at [151, 54] on span "Subreddits" at bounding box center [151, 49] width 44 height 12
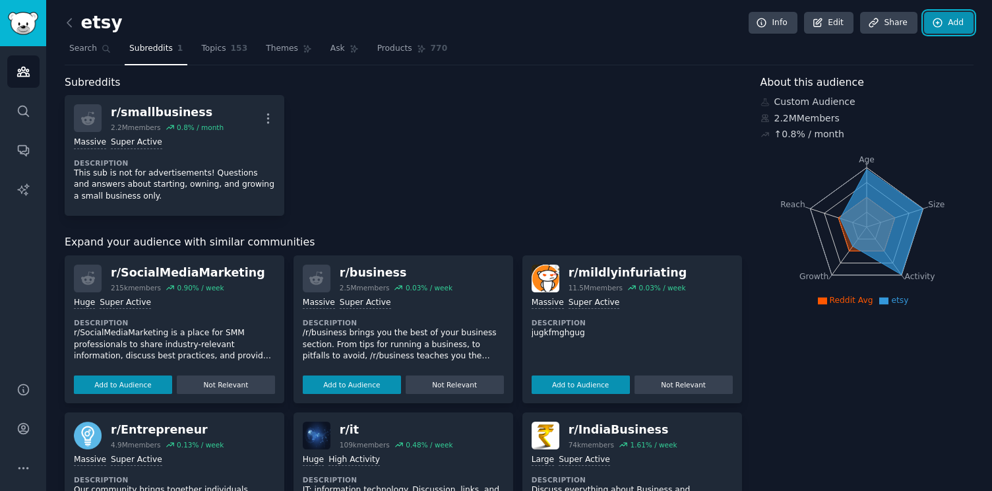
click at [948, 16] on link "Add" at bounding box center [948, 23] width 49 height 22
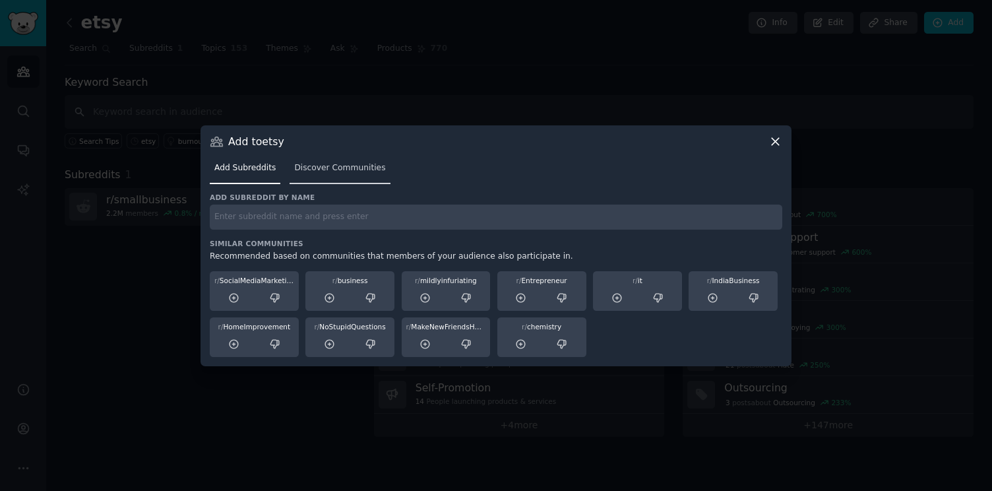
click at [360, 172] on span "Discover Communities" at bounding box center [339, 168] width 91 height 12
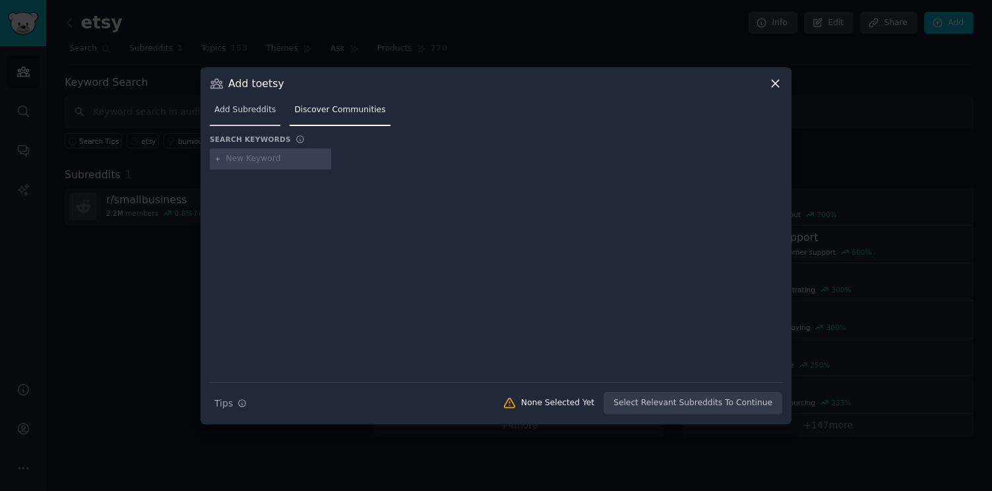
click at [261, 117] on link "Add Subreddits" at bounding box center [245, 113] width 71 height 27
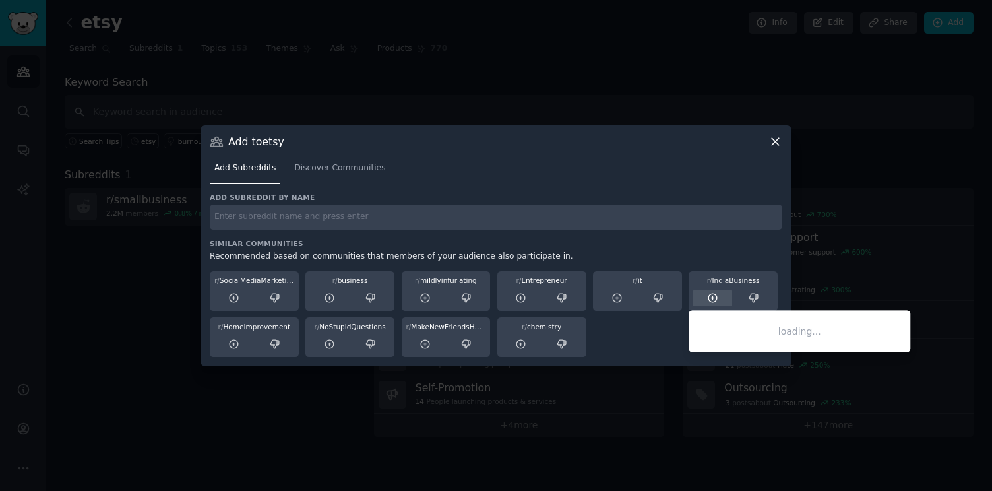
click at [723, 290] on div at bounding box center [712, 298] width 39 height 16
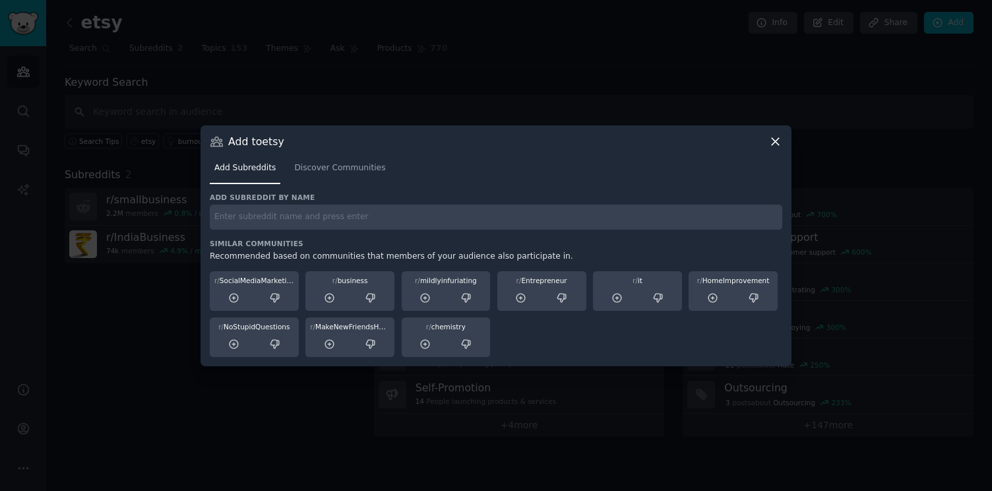
click at [775, 144] on icon at bounding box center [776, 142] width 14 height 14
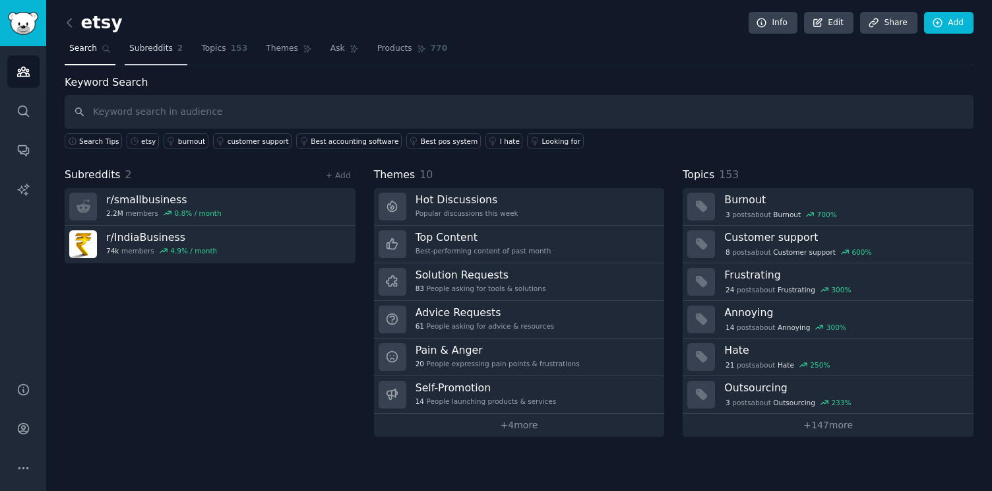
click at [156, 51] on span "Subreddits" at bounding box center [151, 49] width 44 height 12
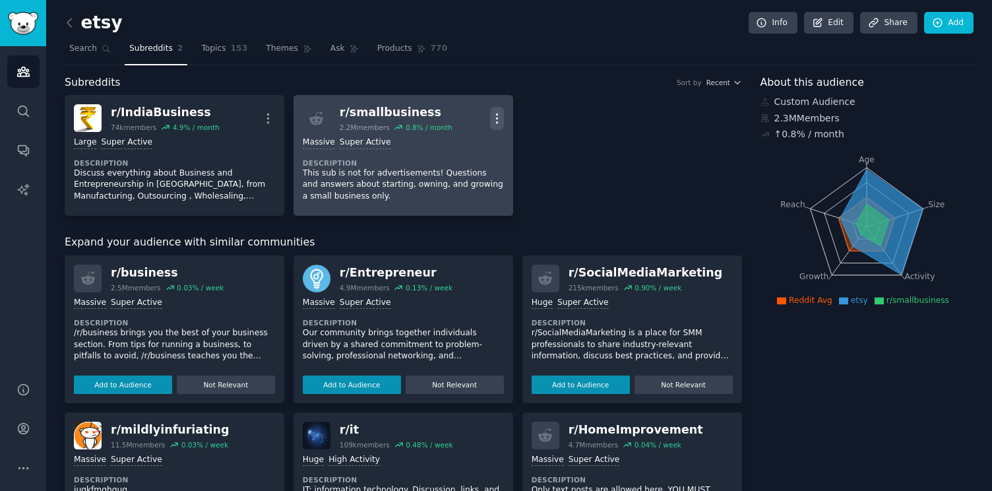
click at [496, 126] on button "More" at bounding box center [497, 118] width 14 height 23
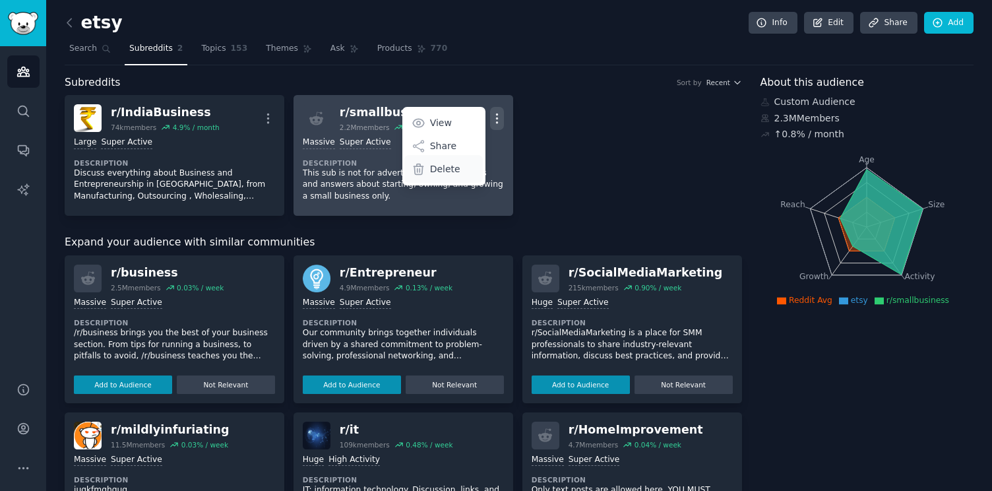
click at [459, 165] on div "Delete" at bounding box center [443, 169] width 79 height 28
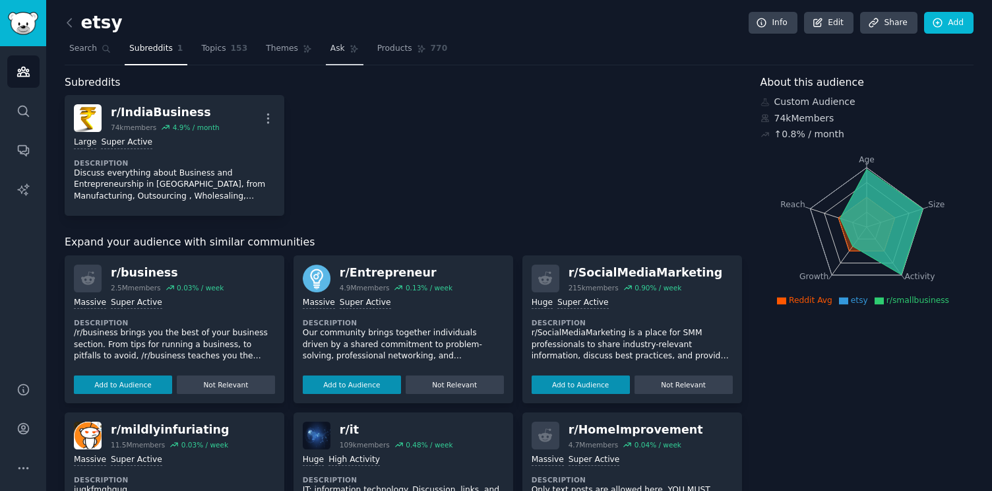
click at [331, 45] on span "Ask" at bounding box center [338, 49] width 15 height 12
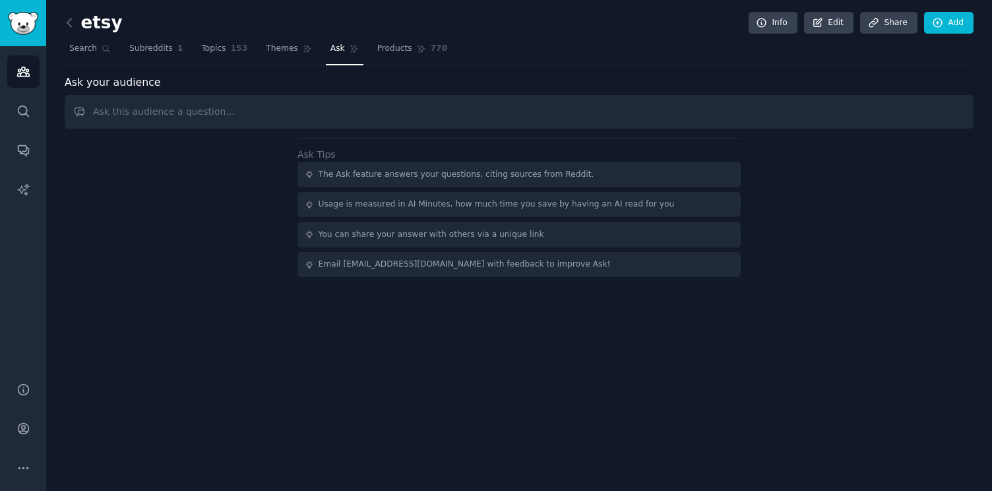
click at [327, 115] on input "text" at bounding box center [519, 112] width 909 height 34
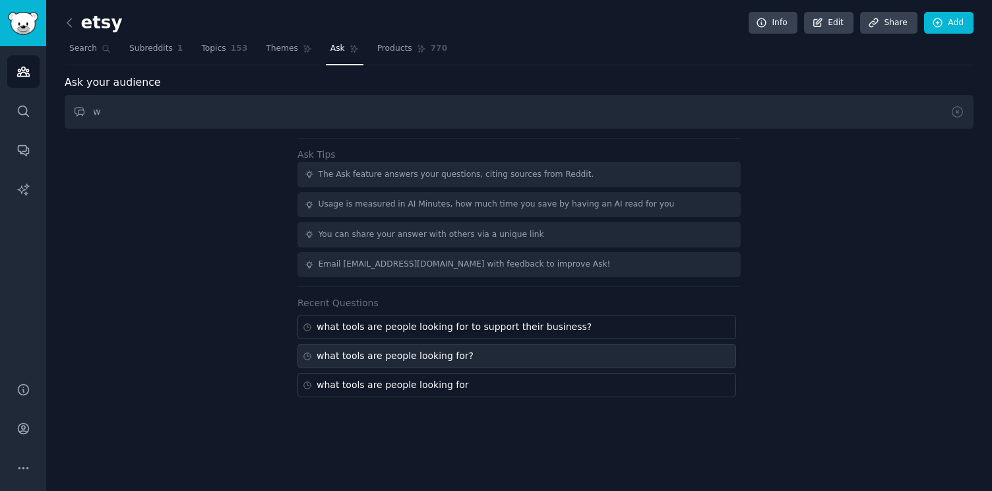
click at [421, 349] on div "what tools are people looking for?" at bounding box center [395, 356] width 157 height 14
type input "what tools are people looking for?"
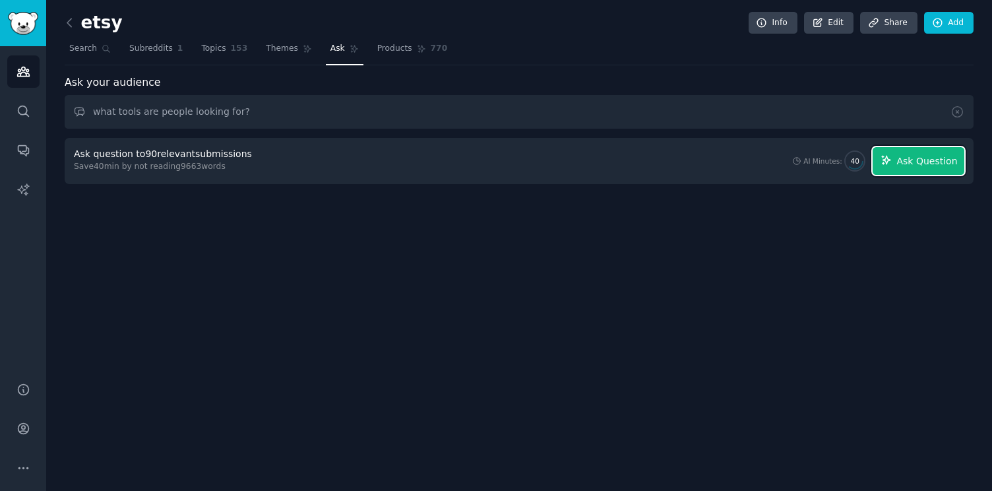
click at [911, 162] on span "Ask Question" at bounding box center [927, 161] width 61 height 14
